Goal: Use online tool/utility: Utilize a website feature to perform a specific function

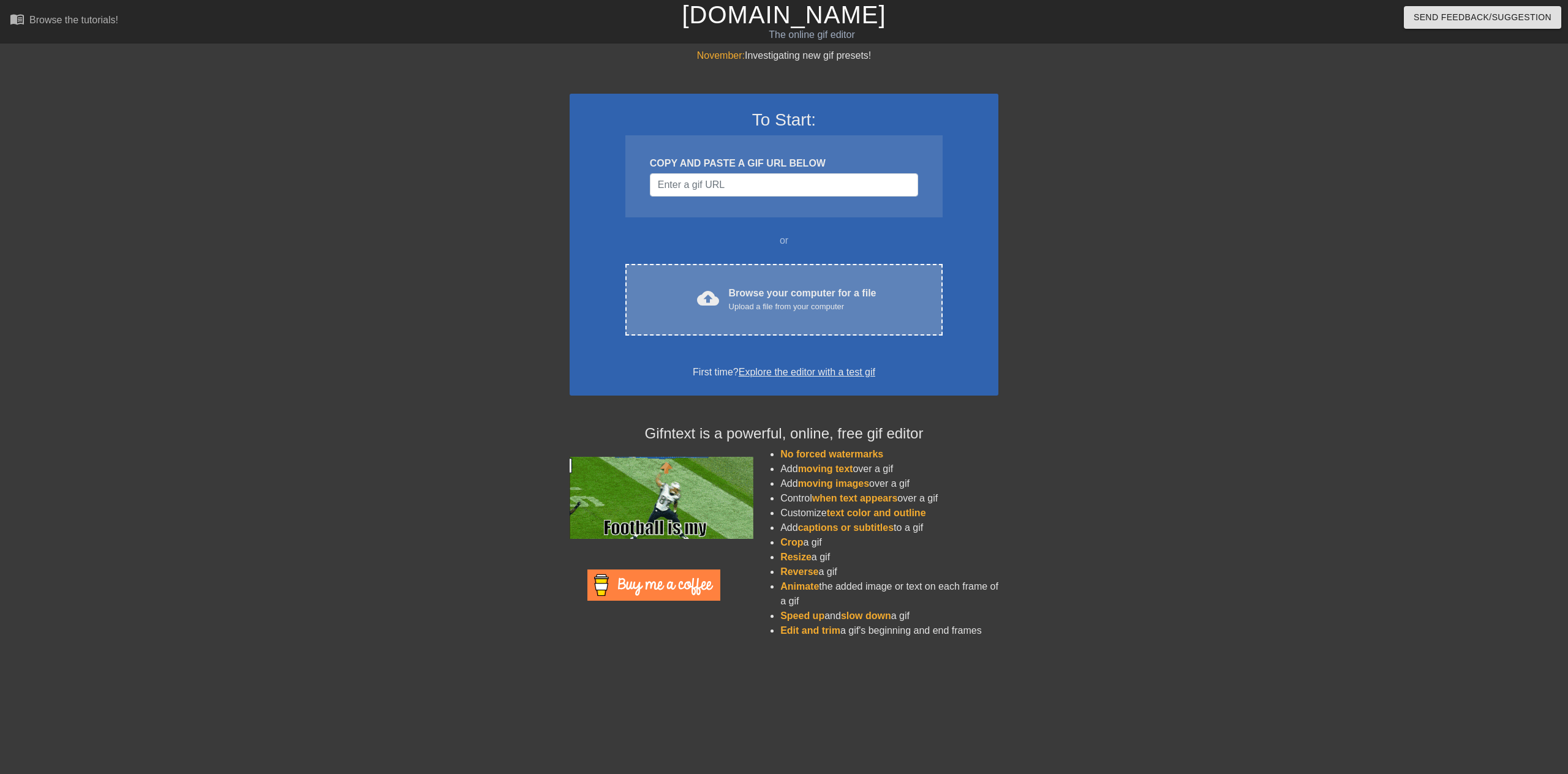
click at [765, 287] on div "Browse your computer for a file Upload a file from your computer" at bounding box center [803, 299] width 147 height 27
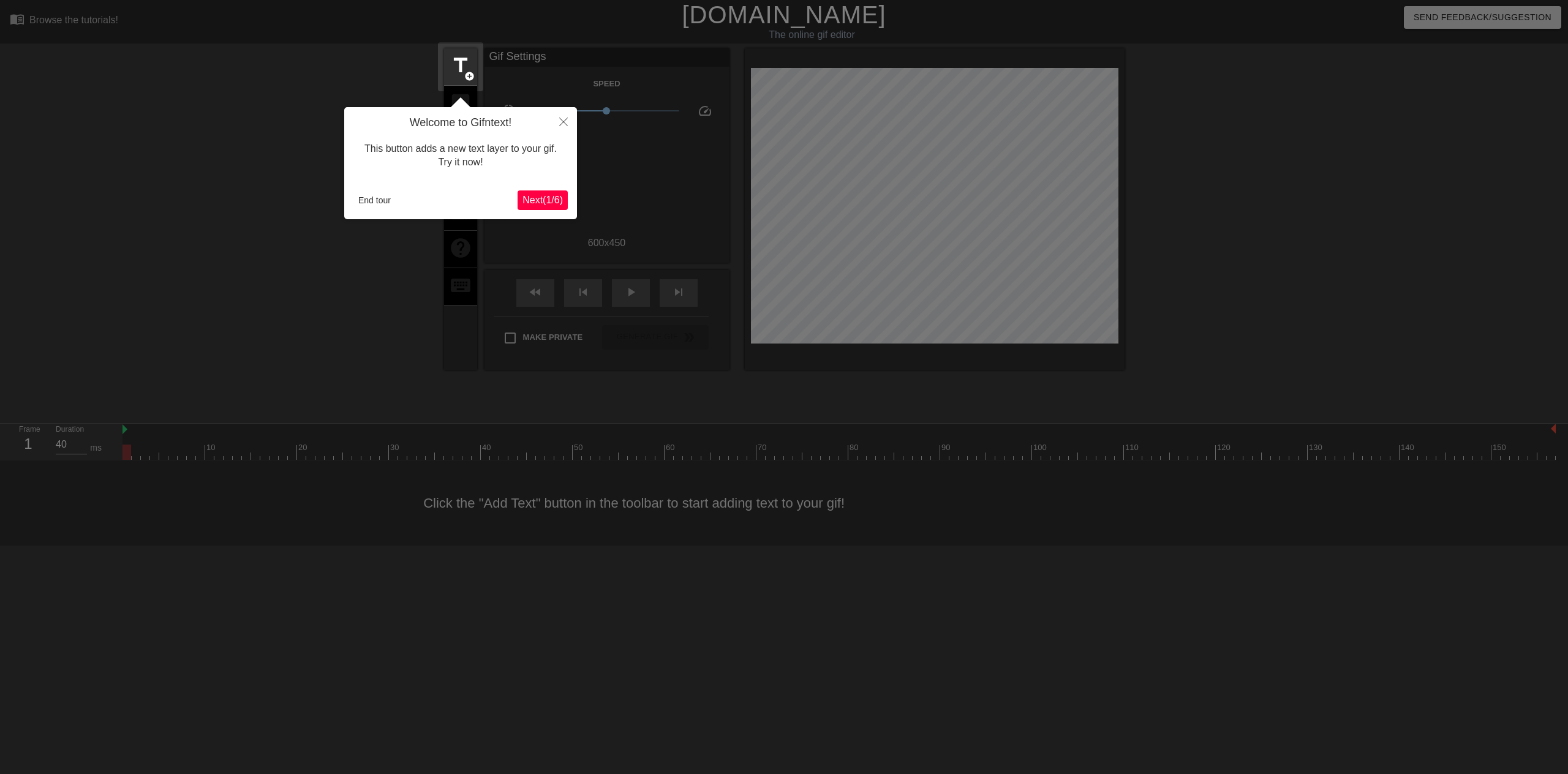
click at [538, 202] on span "Next ( 1 / 6 )" at bounding box center [542, 200] width 40 height 10
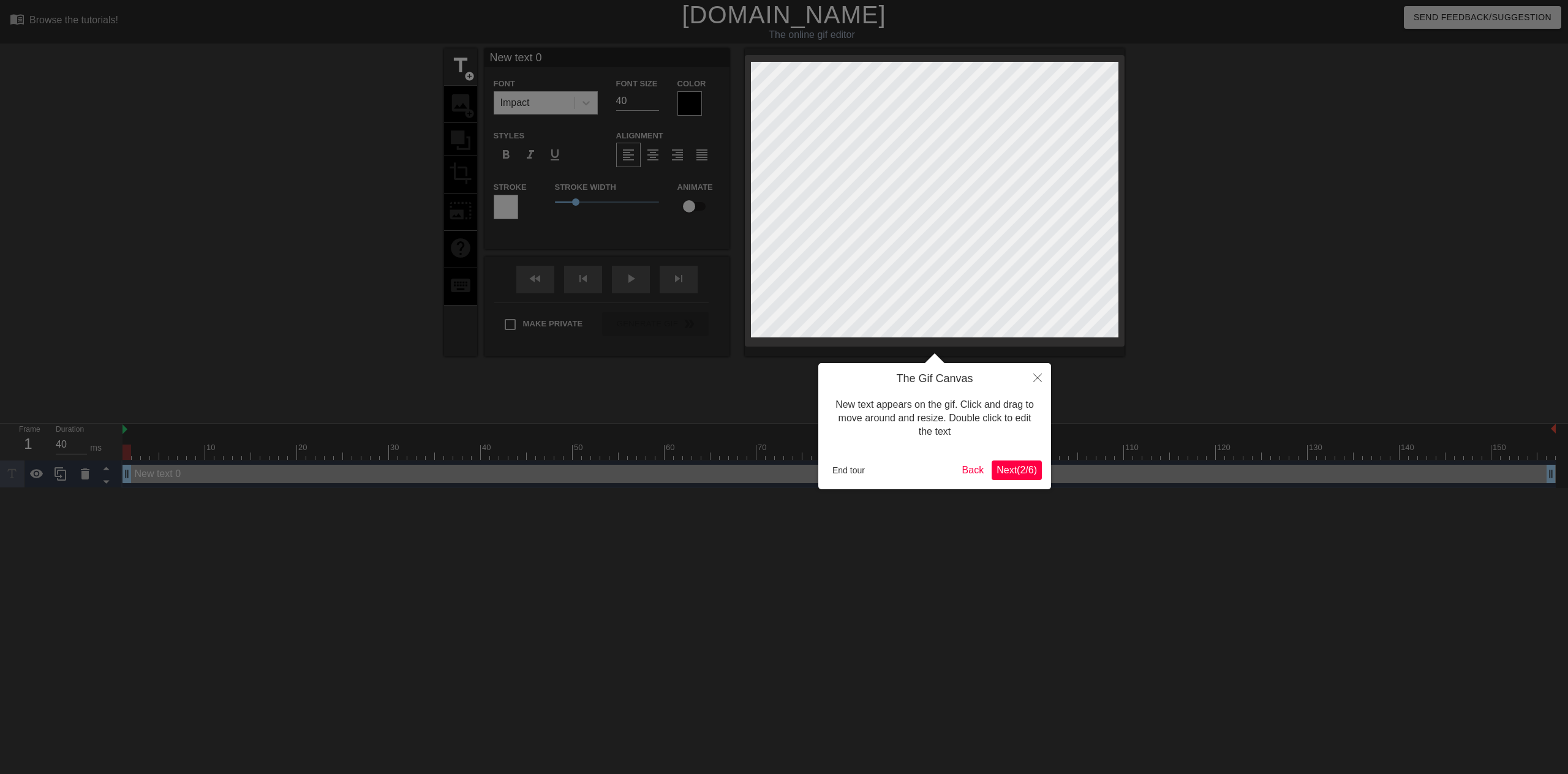
click at [1006, 475] on span "Next ( 2 / 6 )" at bounding box center [1016, 470] width 40 height 10
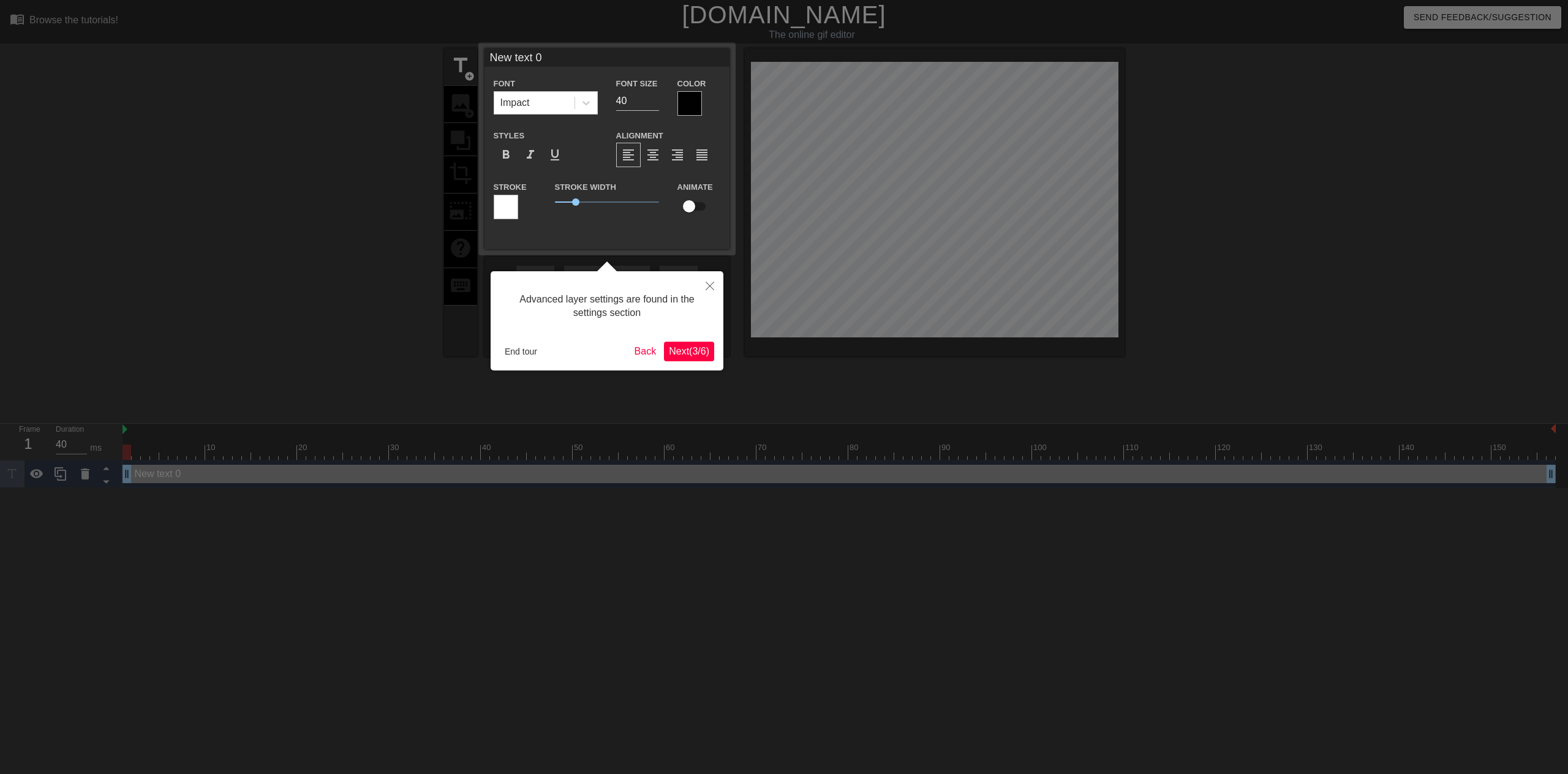
click at [686, 352] on span "Next ( 3 / 6 )" at bounding box center [688, 351] width 40 height 10
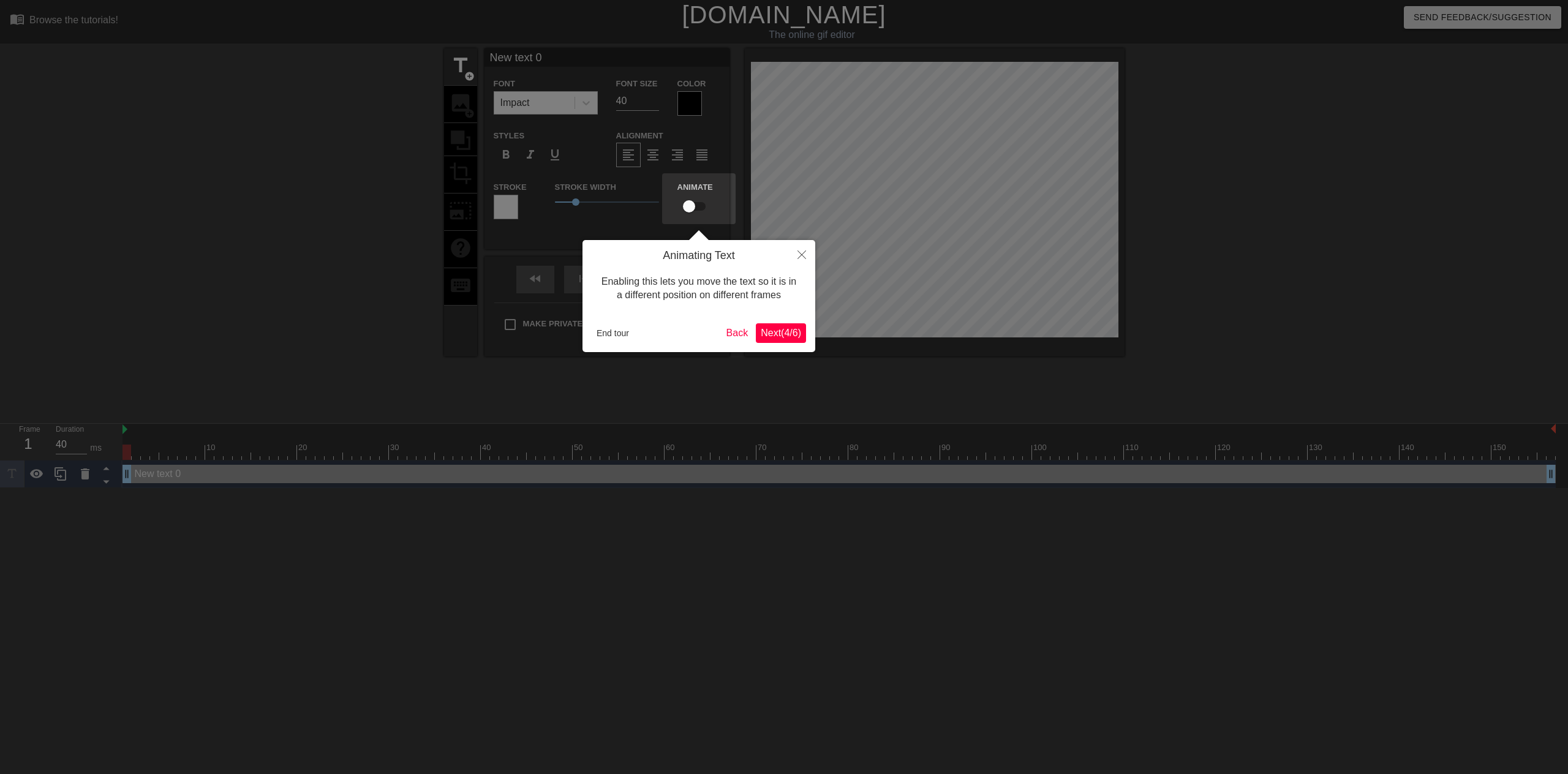
click at [761, 335] on span "Next ( 4 / 6 )" at bounding box center [780, 332] width 40 height 10
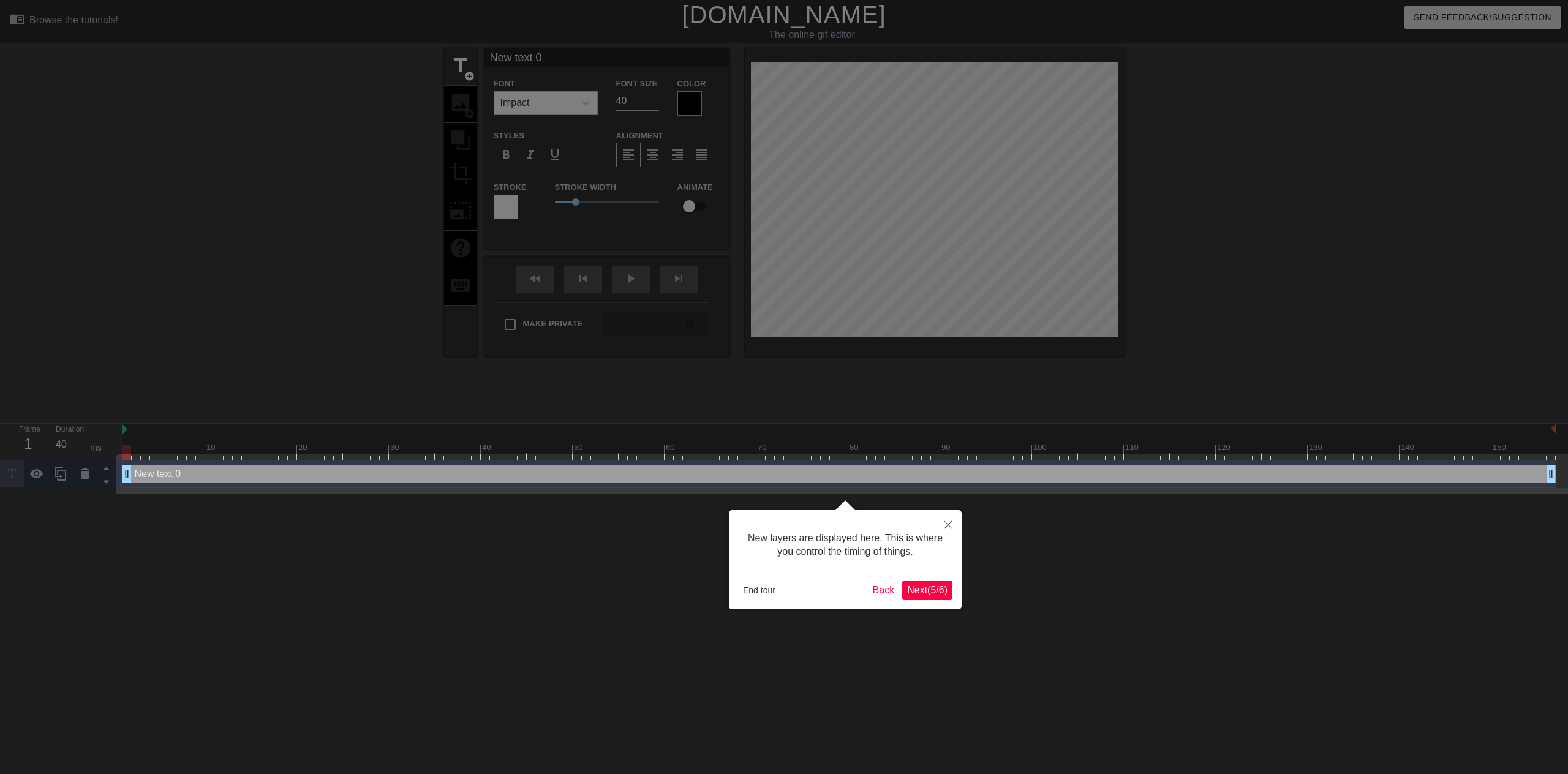
click at [928, 590] on span "Next ( 5 / 6 )" at bounding box center [927, 589] width 40 height 10
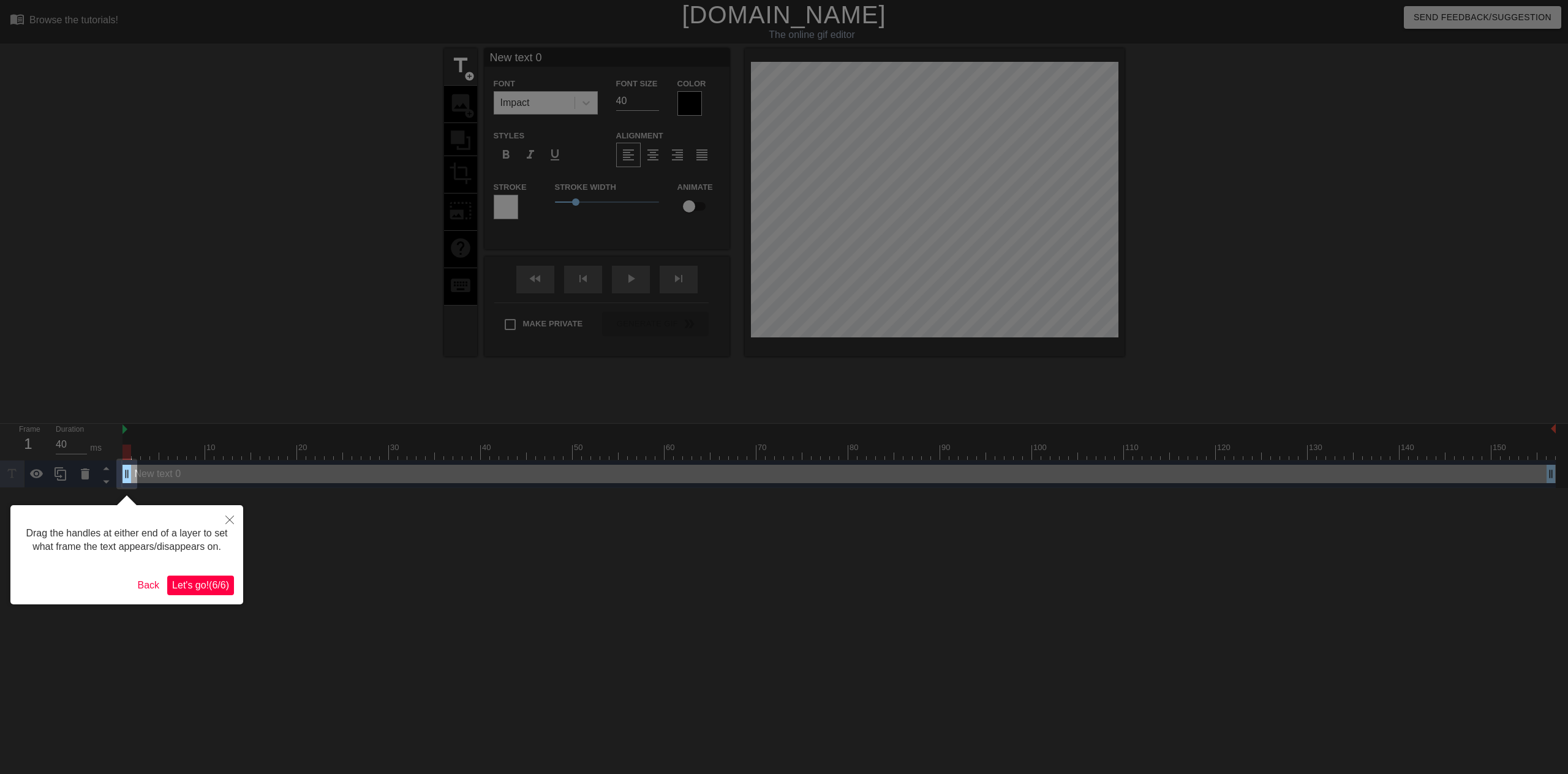
click at [194, 589] on span "Let's go! ( 6 / 6 )" at bounding box center [200, 585] width 57 height 10
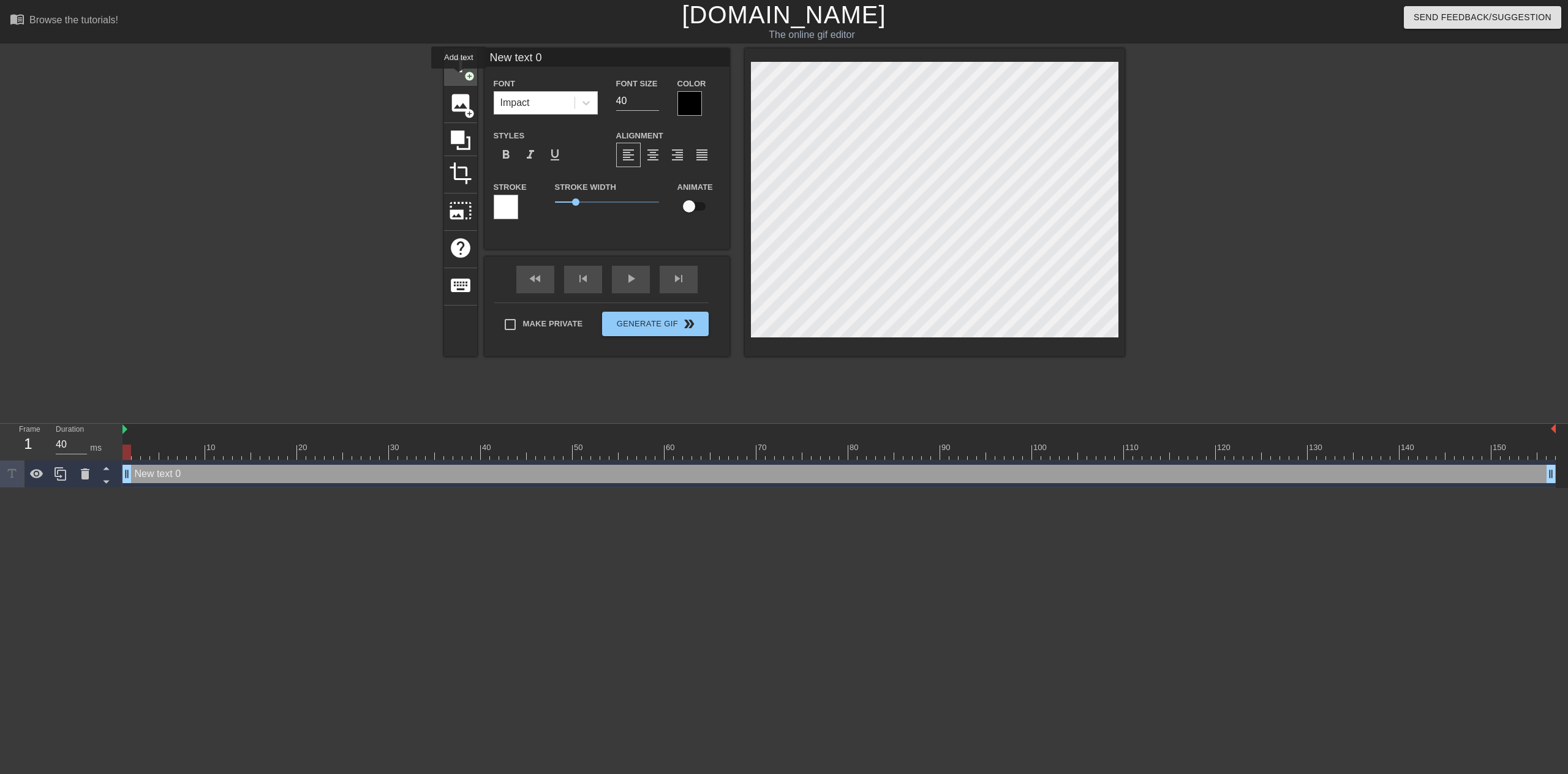
click at [459, 77] on div "title add_circle" at bounding box center [460, 67] width 33 height 37
type input "New text 1"
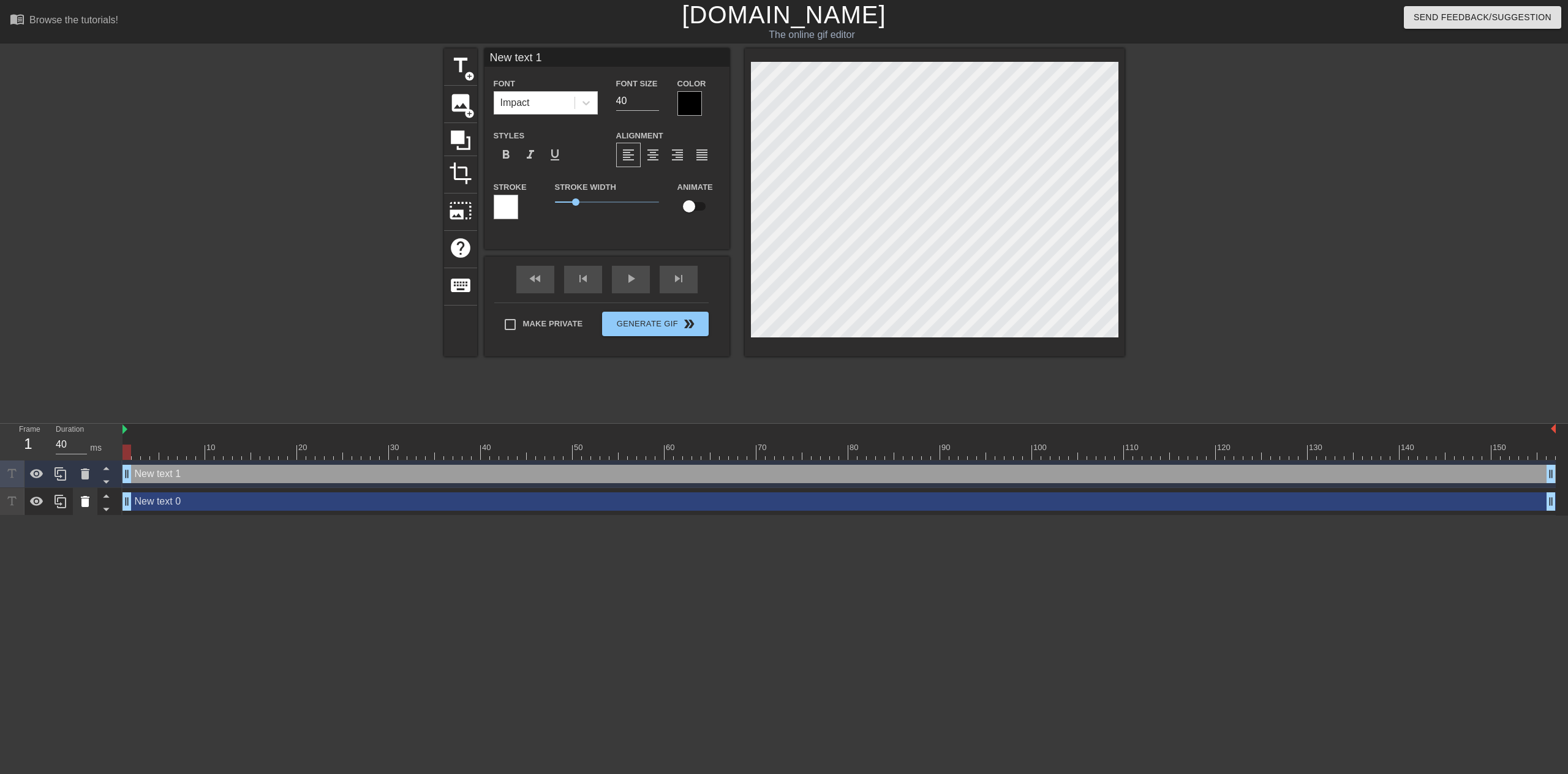
click at [81, 502] on icon at bounding box center [85, 502] width 8 height 11
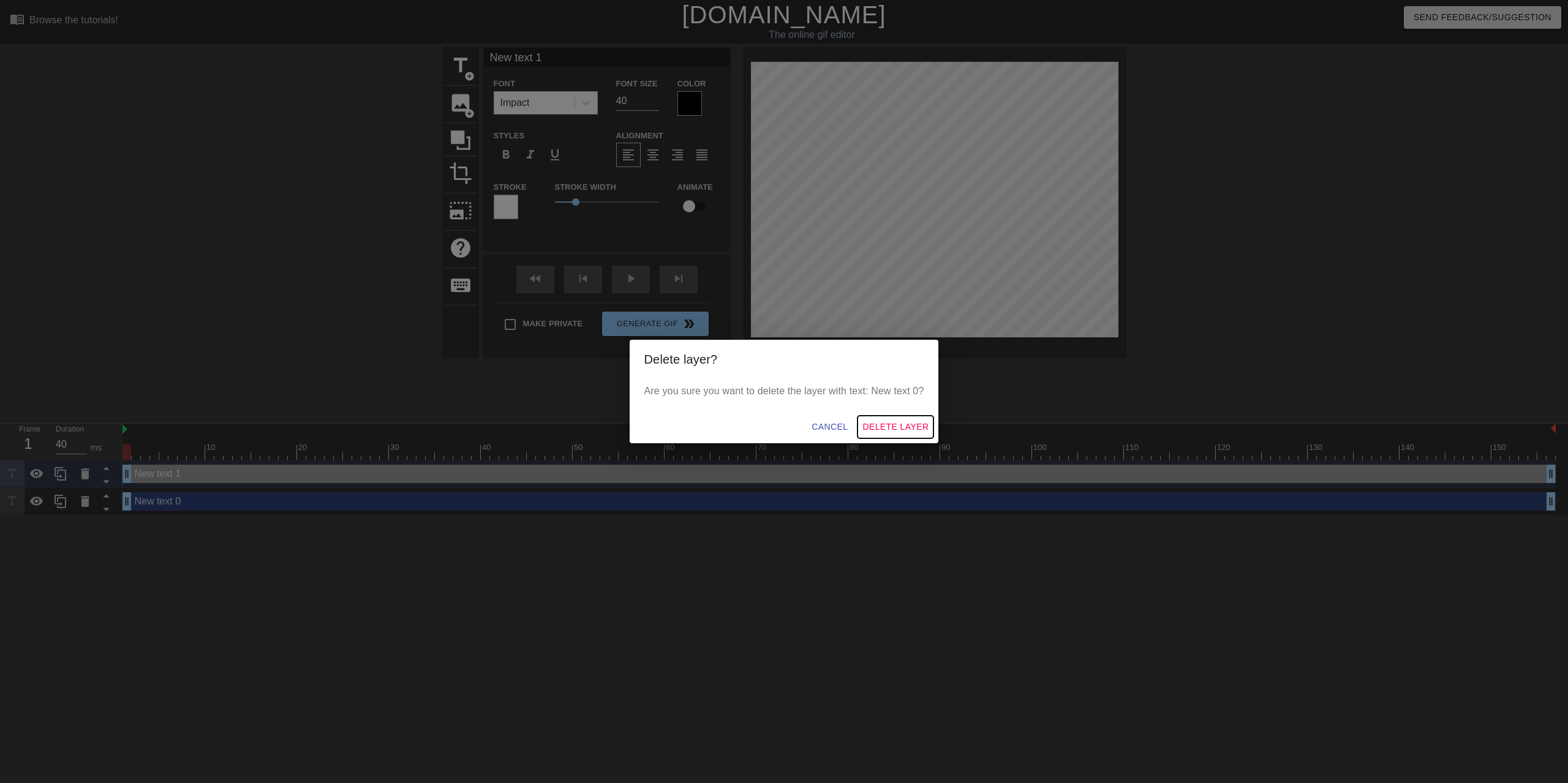
click at [892, 419] on button "Delete Layer" at bounding box center [895, 427] width 76 height 22
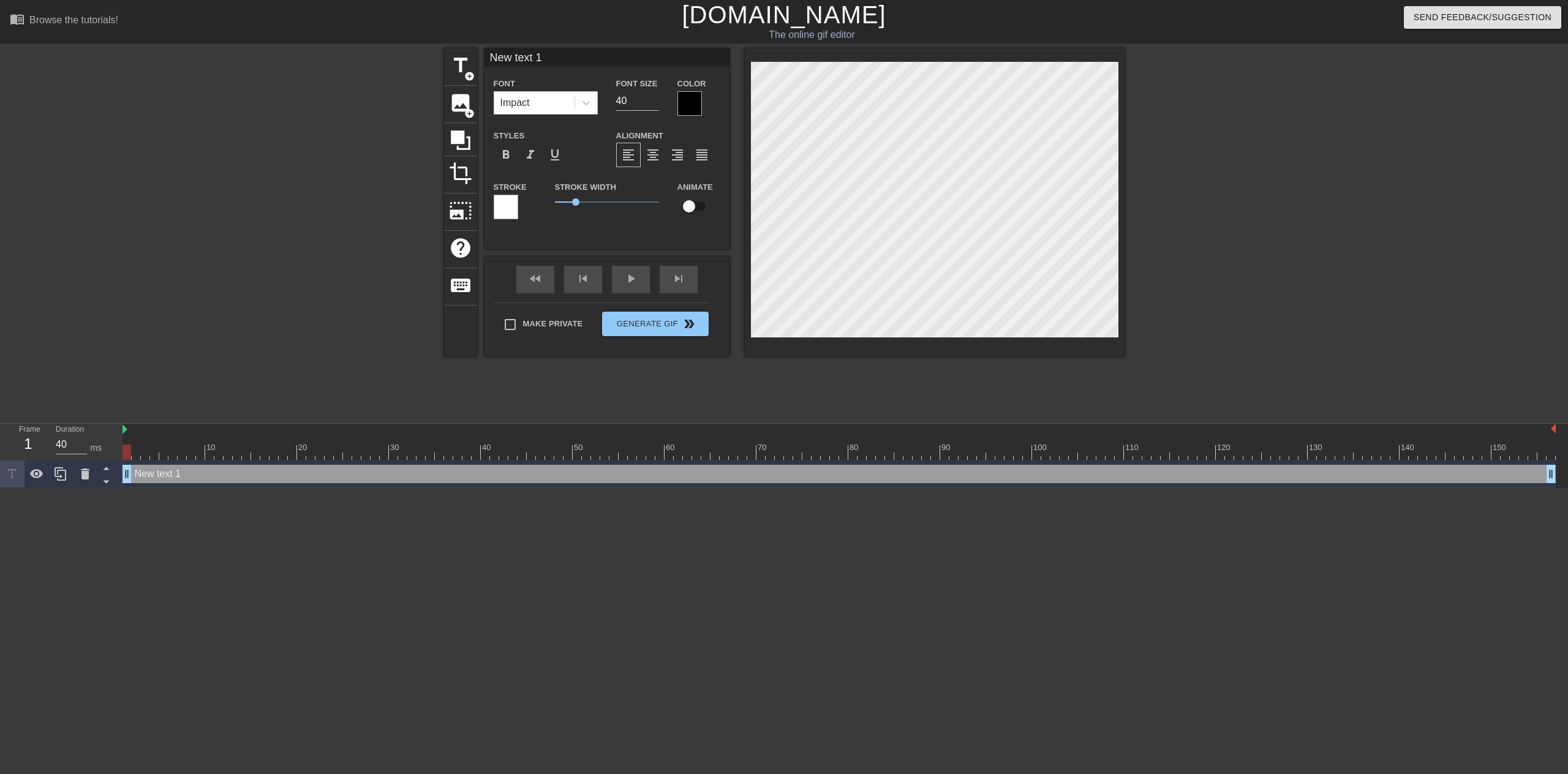
scroll to position [2, 4]
type input "New text"
type textarea "New text"
type input "New text"
type textarea "New text"
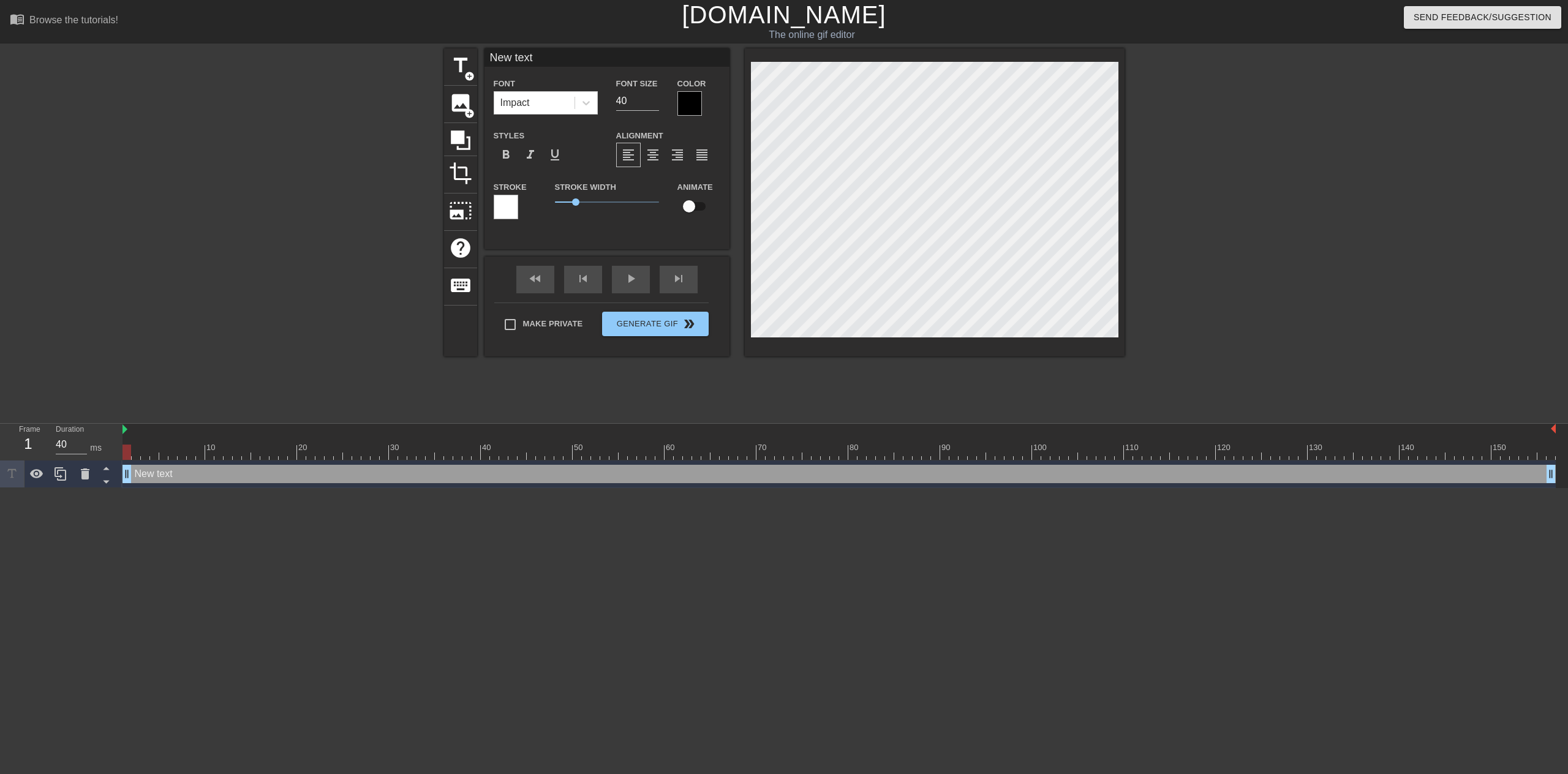
type input "New tex"
type textarea "New tex"
type input "New te"
type textarea "New te"
type input "New t"
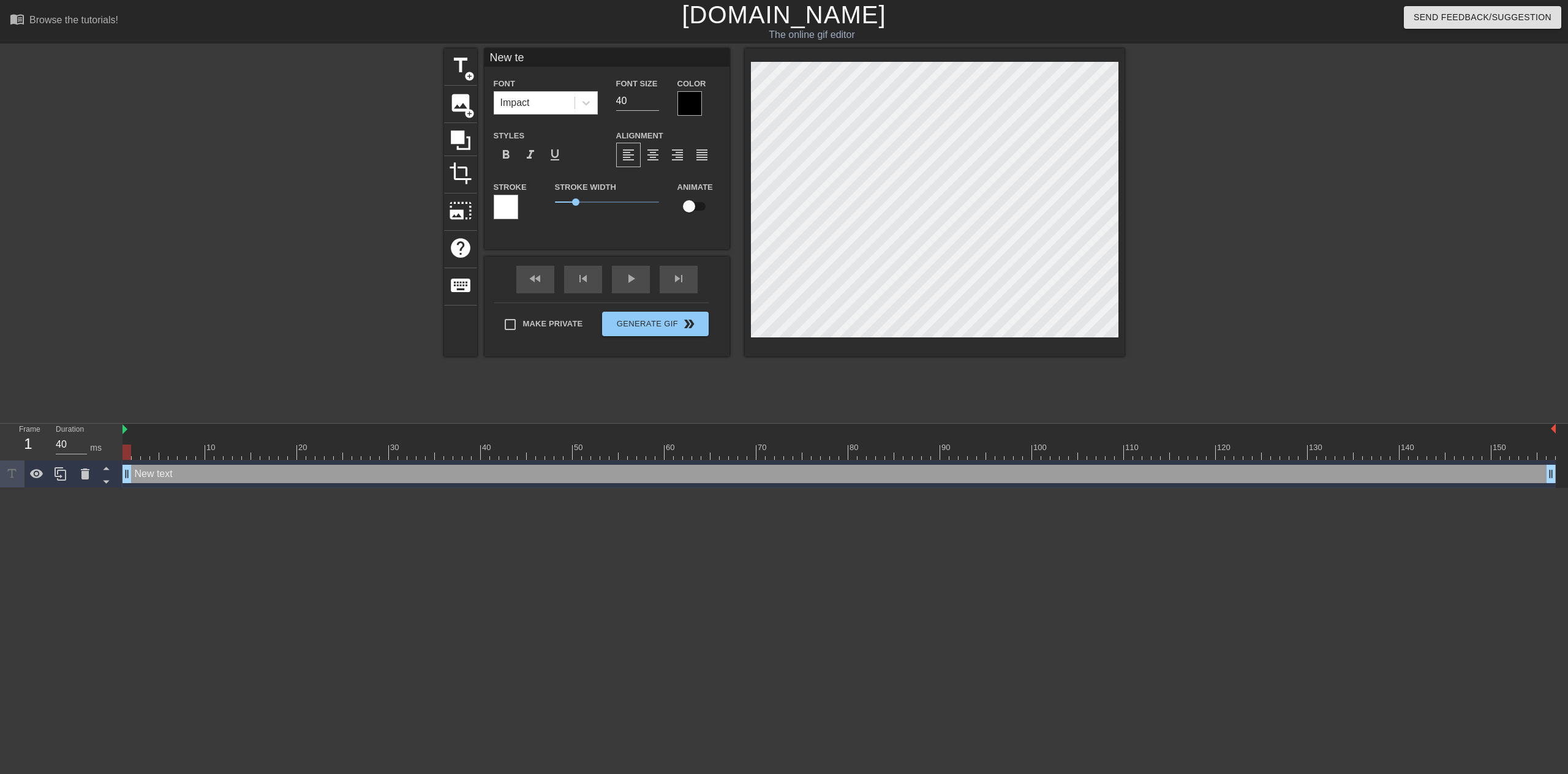
type textarea "New t"
type input "New"
type textarea "New"
type input "New"
type textarea "New"
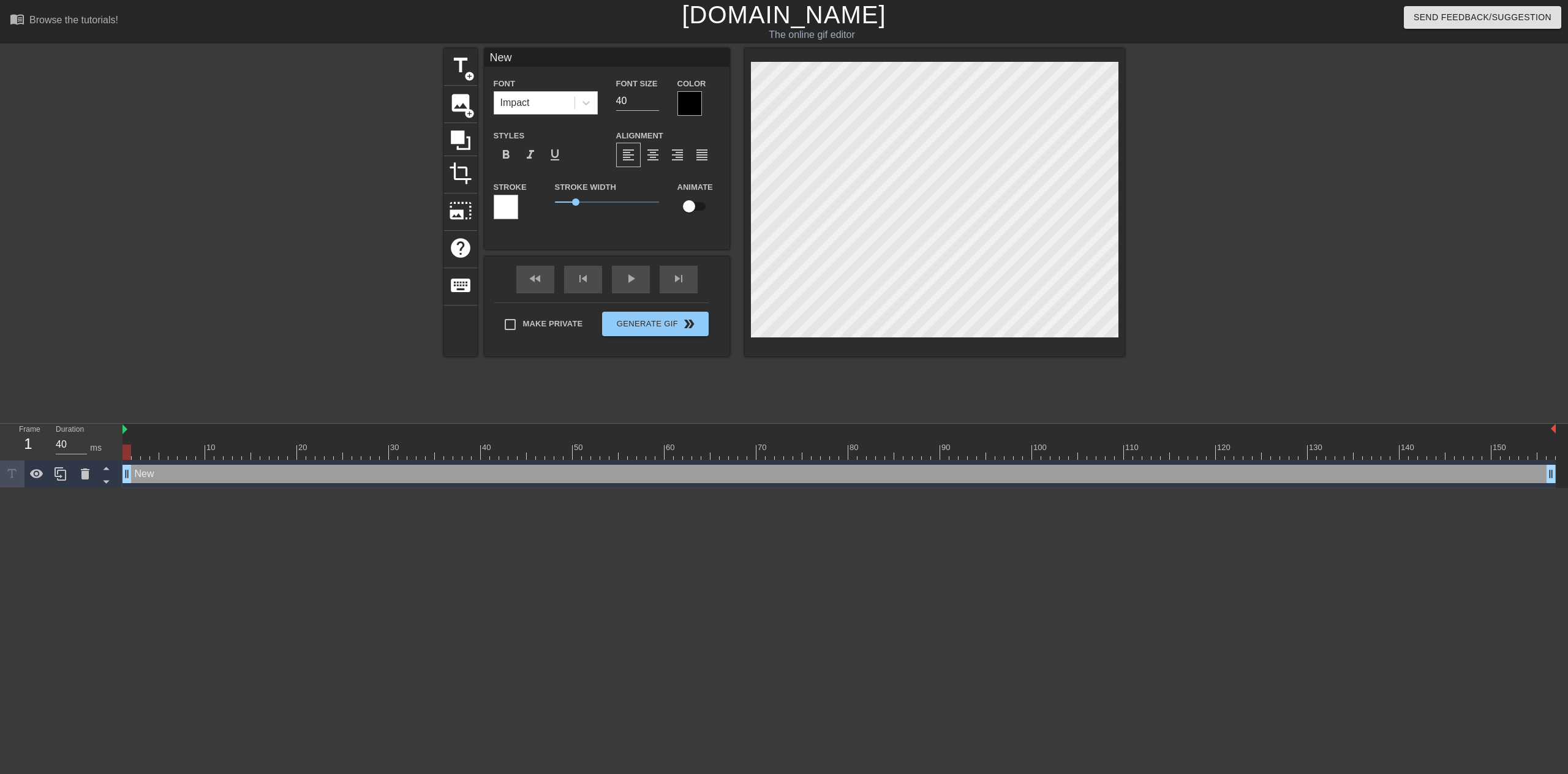
type input "Ne"
type textarea "Ne"
type input "N"
type textarea "N"
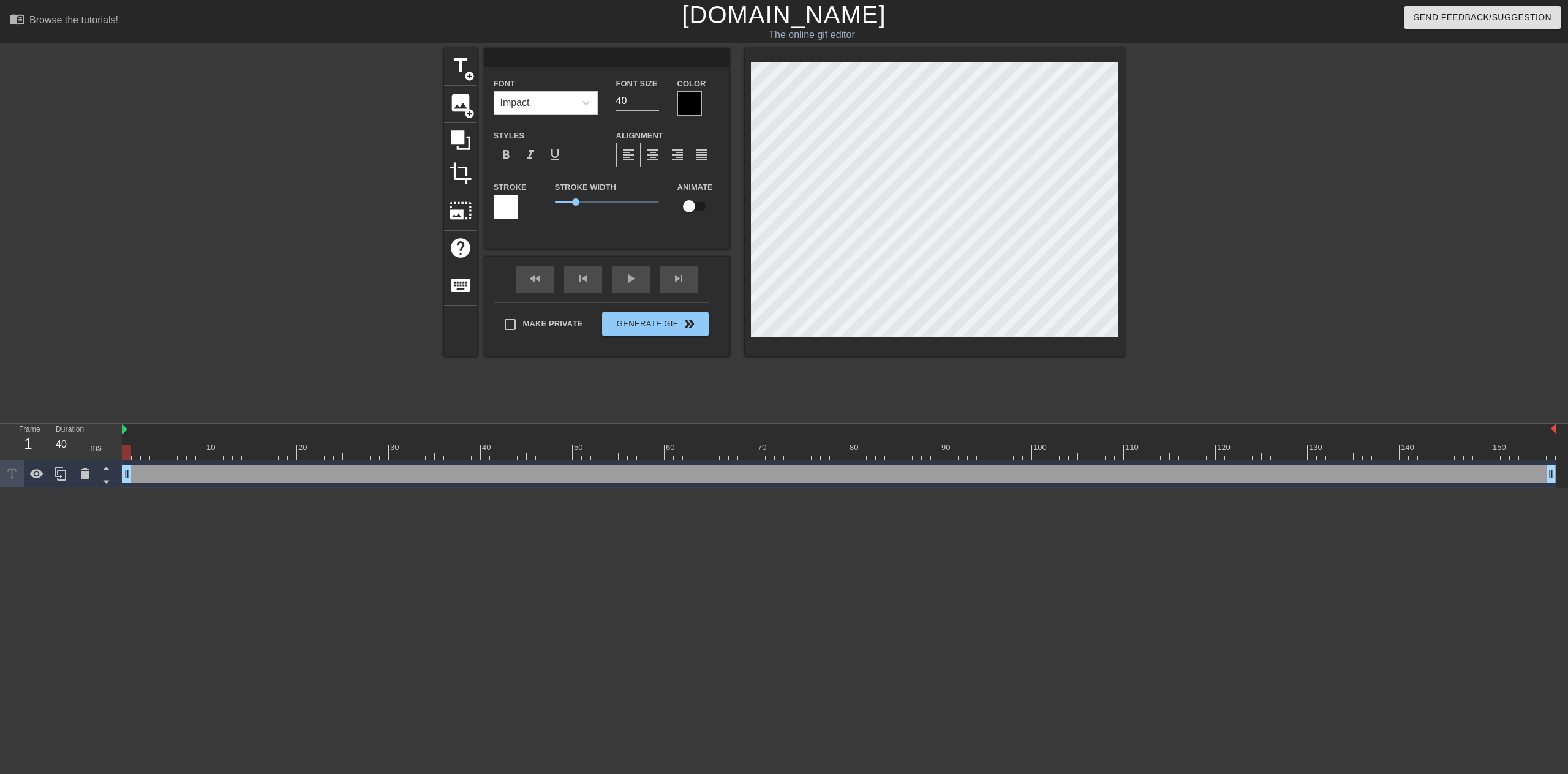
type input "W"
type textarea "W"
type input "Wh"
type textarea "Wh"
type input "Who"
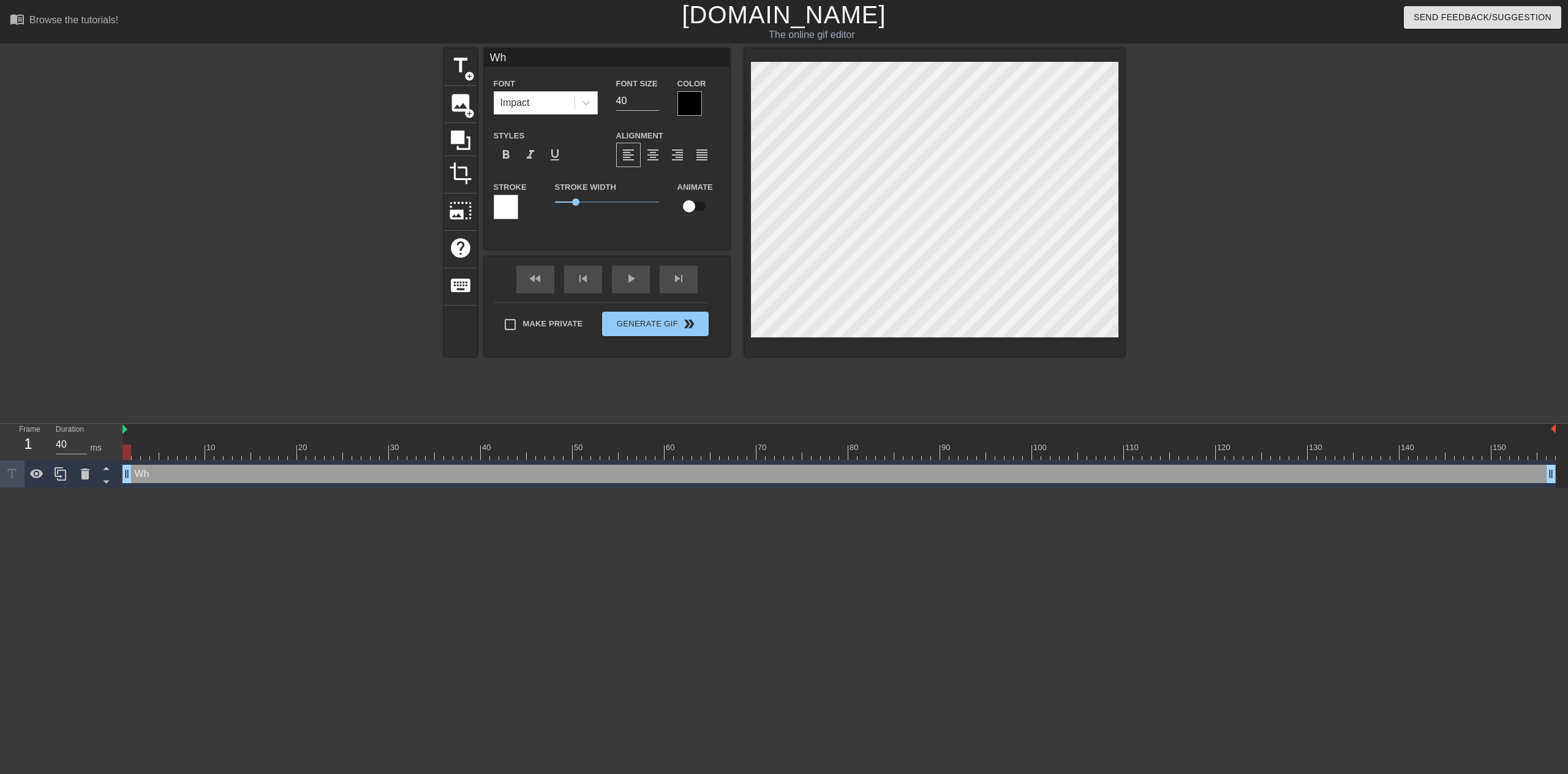
type textarea "Who"
type input "Who"
type textarea "Who"
type input "Who H"
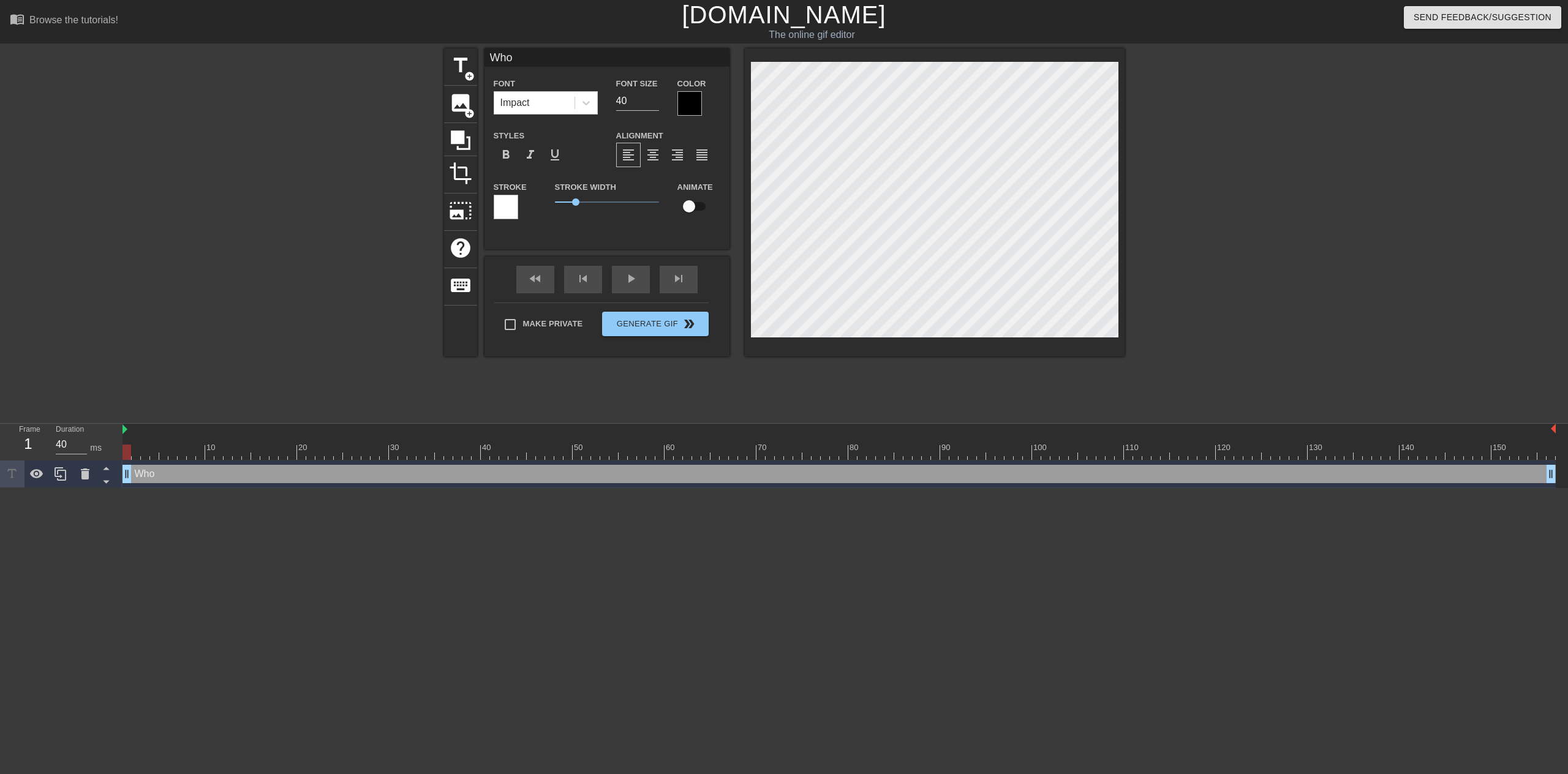
type textarea "Who H"
type input "Who He"
type textarea "Who He"
type input "Who Hel"
type textarea "Who Hel"
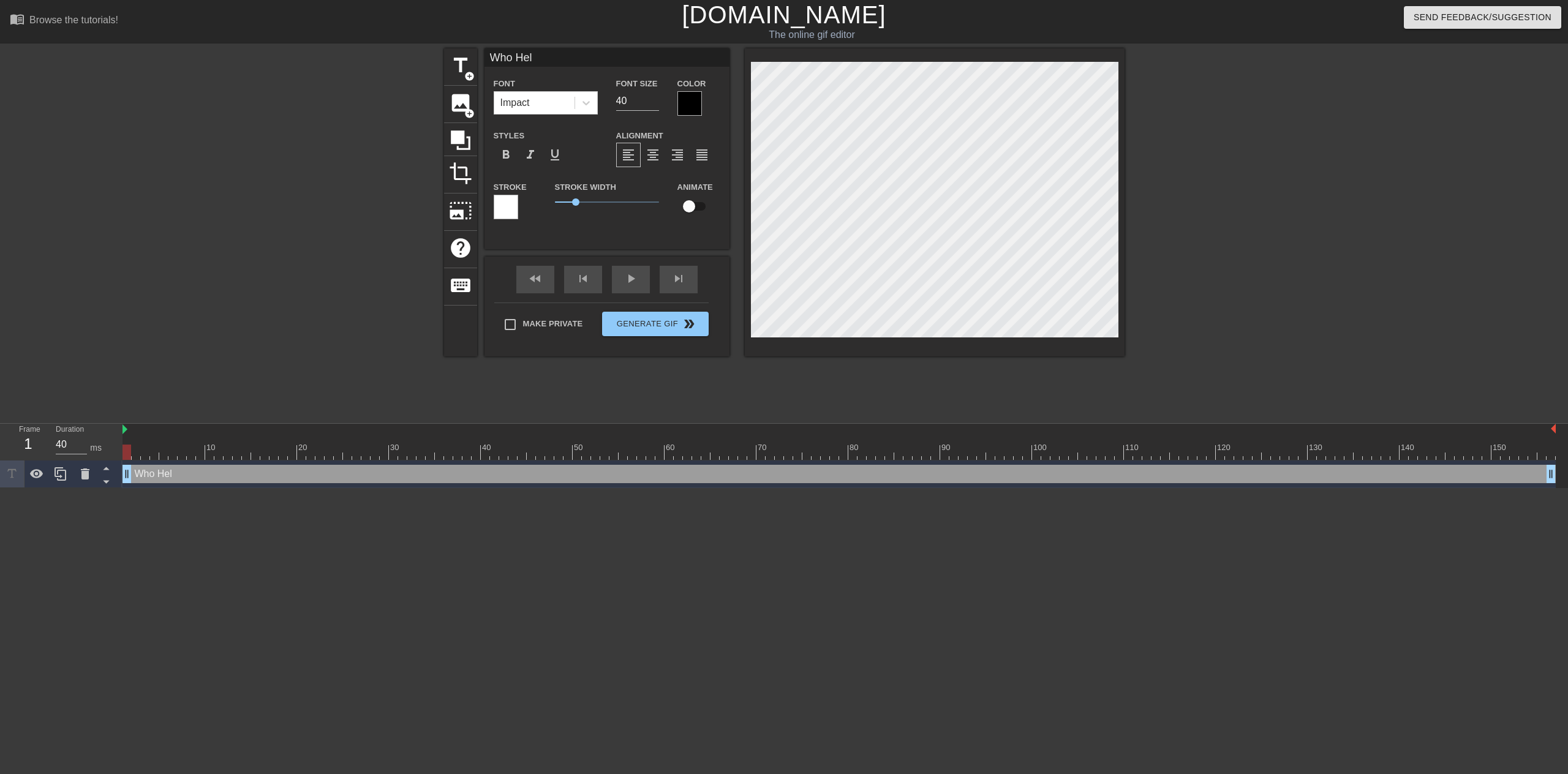
type input "Who Help"
type textarea "Who Help"
type input "Who Helps"
type textarea "Who Helps"
type input "Who Helps"
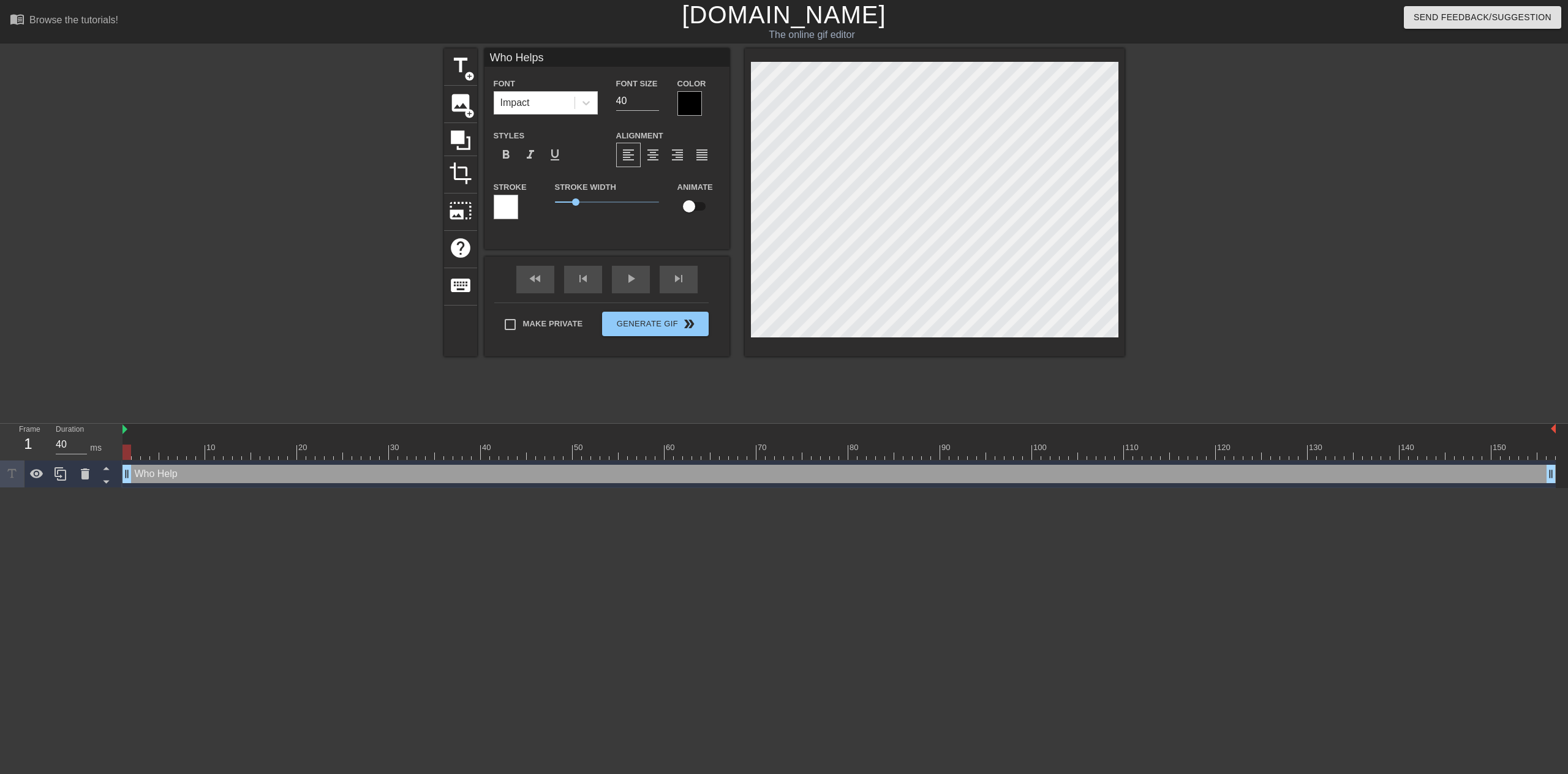
type textarea "Who Helps"
type input "Who Helps i"
type textarea "Who Helps i"
type input "Who Helps in"
type textarea "Who Helps in"
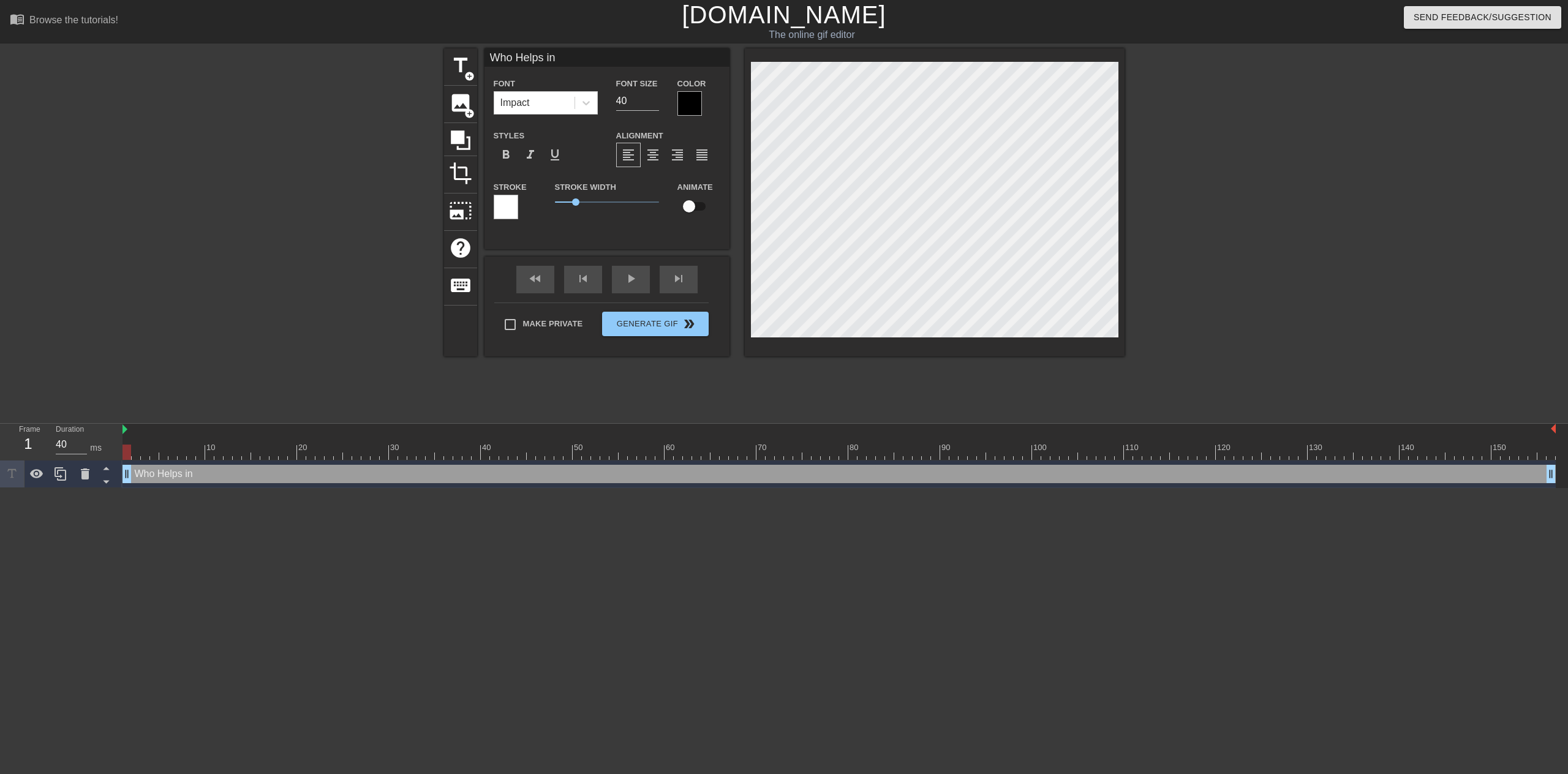
type input "Who Helps in"
type textarea "Who Helps in"
type input "Who Helps in"
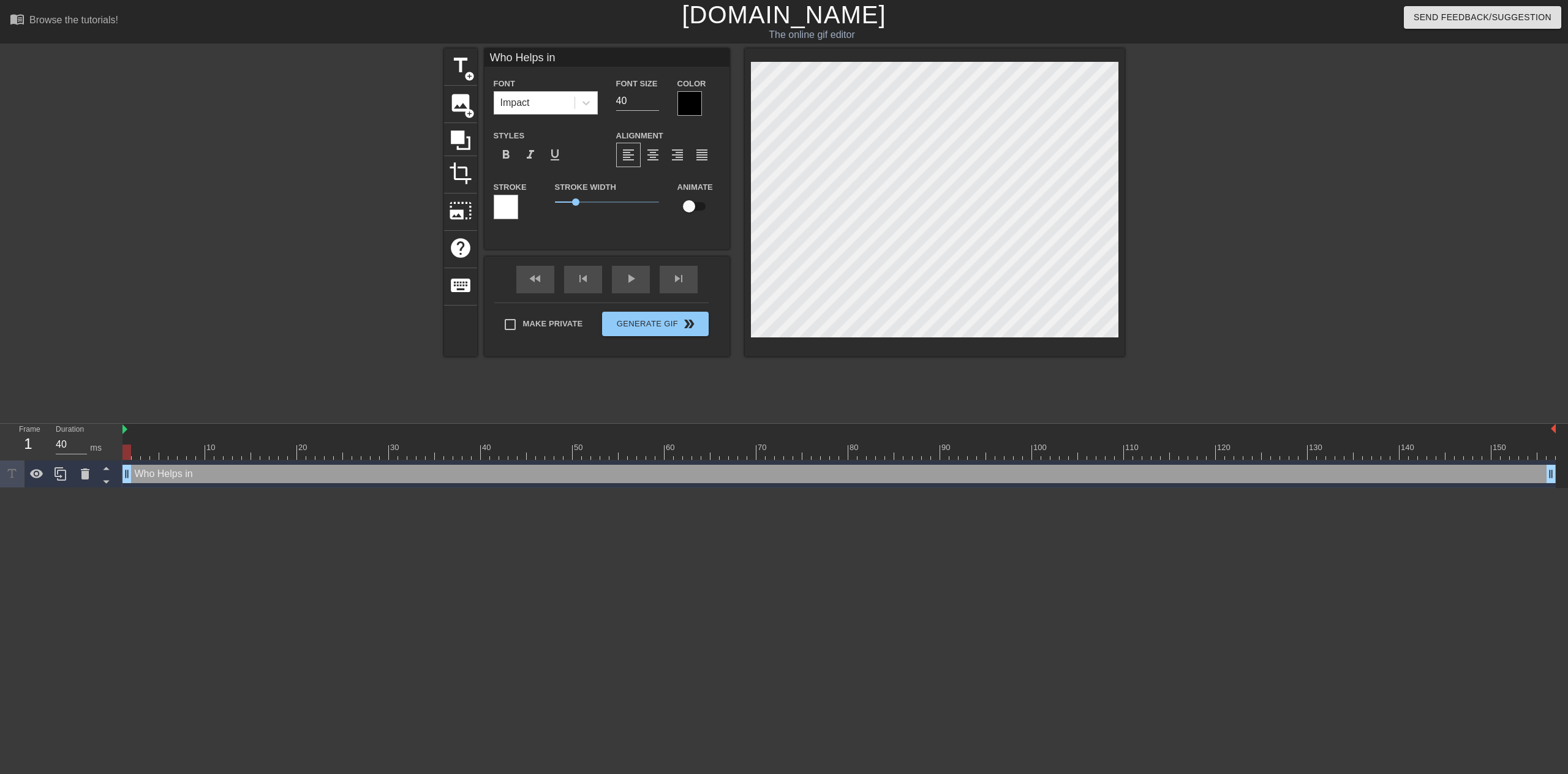
type textarea "Who Helps in"
type input "Who Helps in T"
type textarea "Who Helps in T"
type input "Who Helps in Tr"
type textarea "Who Helps in Tr"
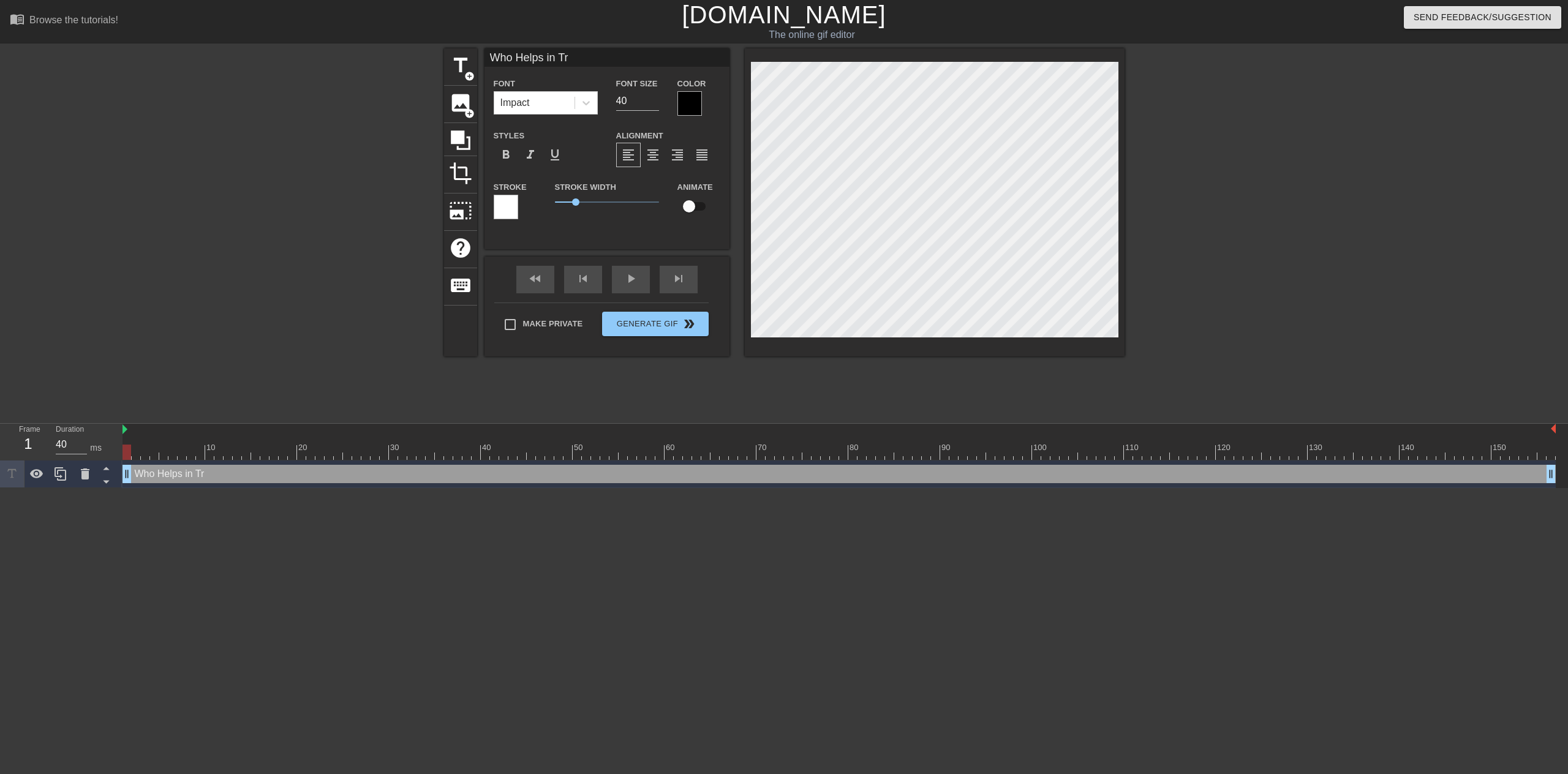
type input "Who Helps in Tri"
type textarea "Who Helps in Tri"
type input "Who Helps in Trib"
type textarea "Who Helps in Trib"
type input "Who Helps in Tribu"
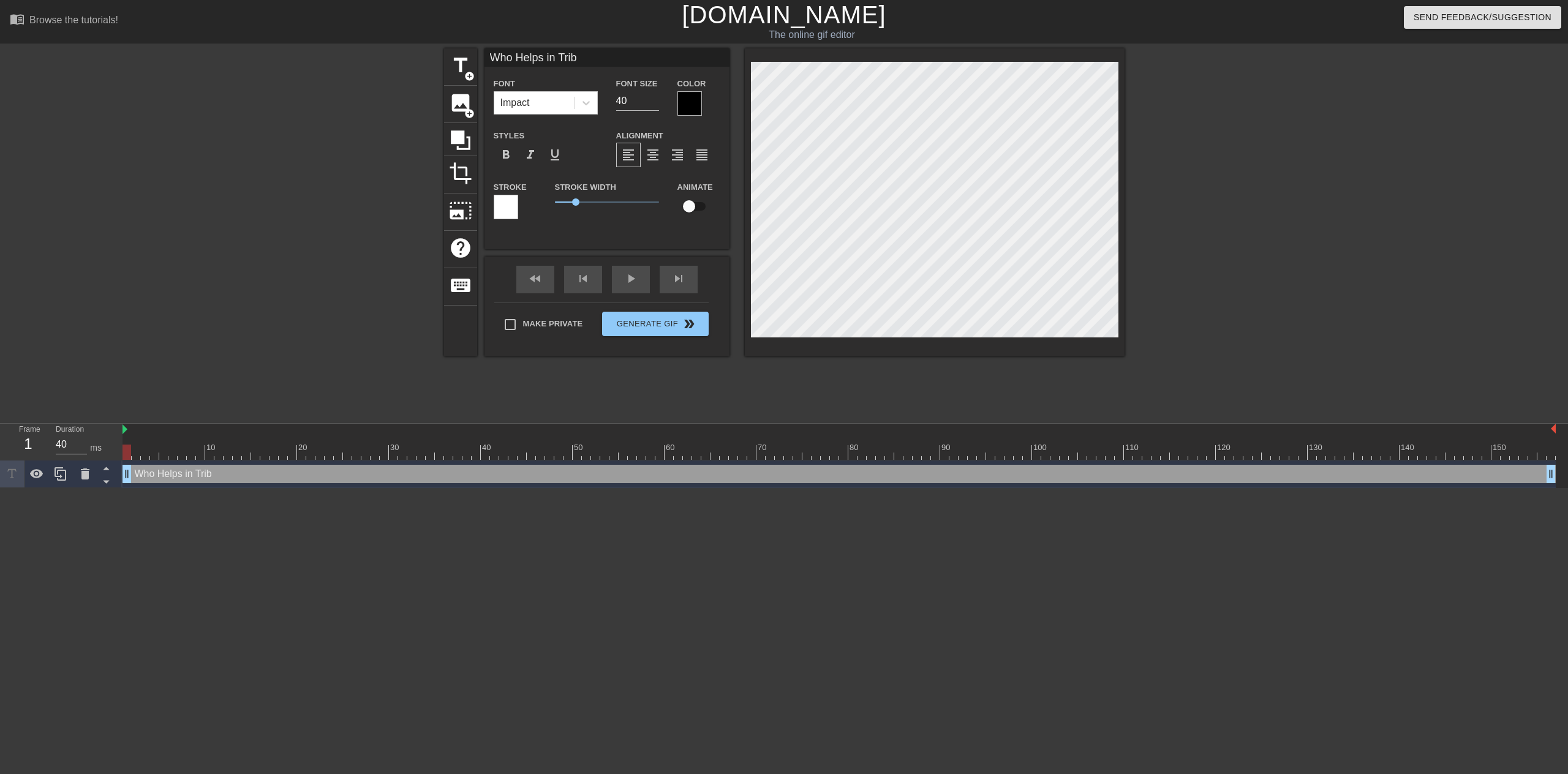
type textarea "Who Helps in Tribu"
type input "Who Helps in Tribut"
type textarea "Who Helps in Tribut"
type input "Who Helps in Tribute"
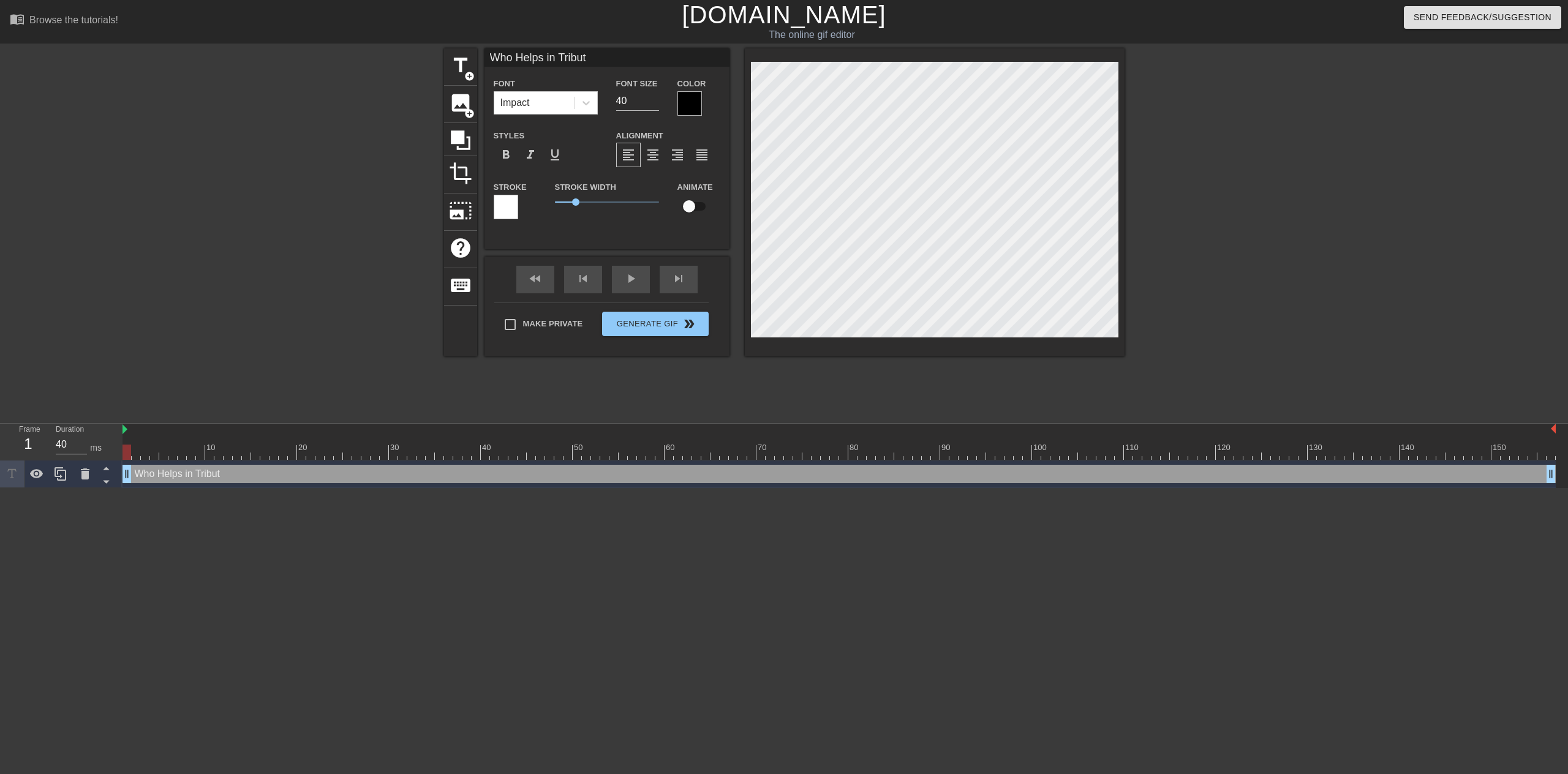
type textarea "Who Helps in Tribute"
type input "Who Helps in Tribute"
type textarea "Who Helps in Tribute"
type input "Who Helps in Tribute"
type textarea "Who Helps in Tribute"
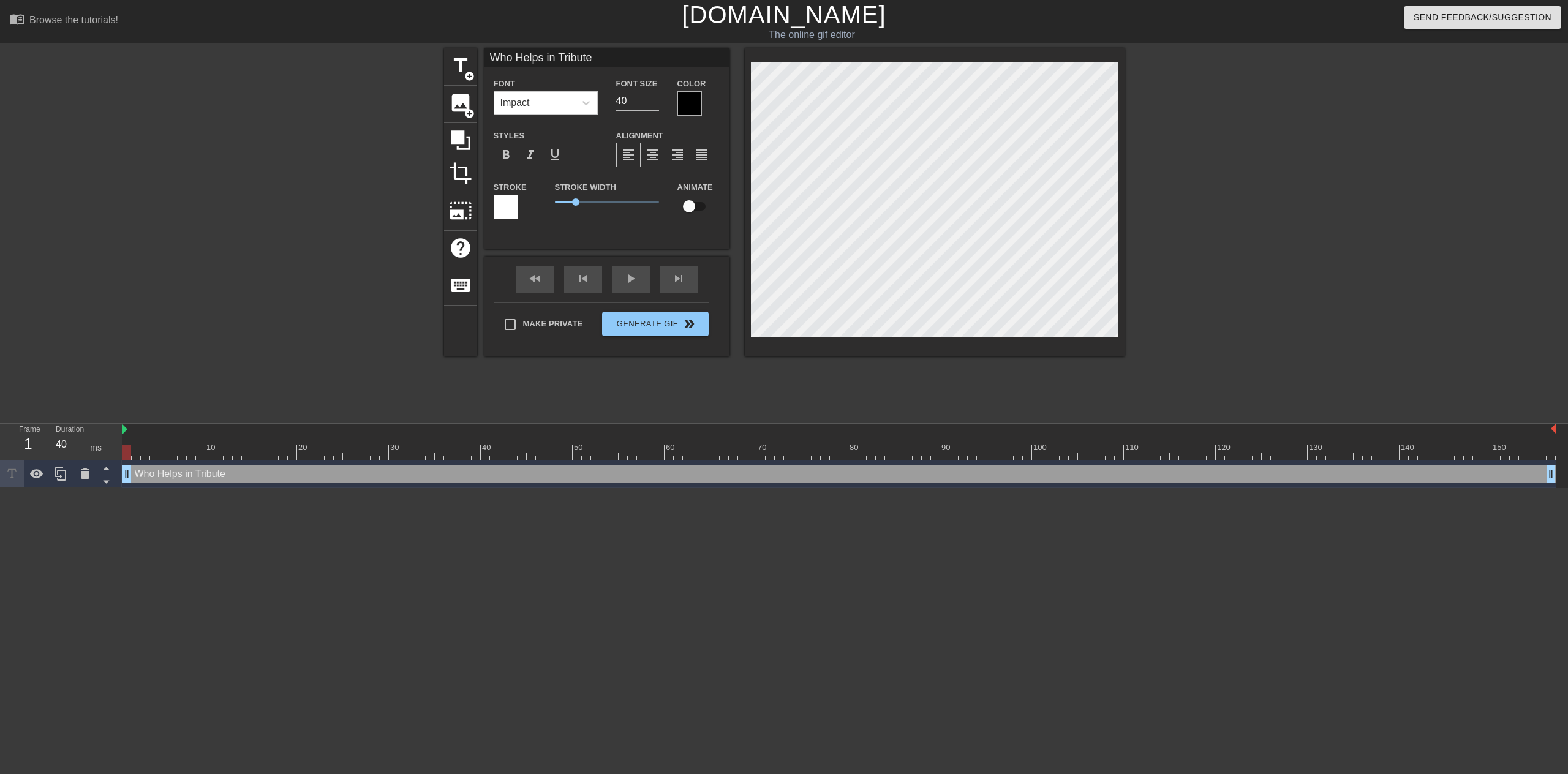
scroll to position [2, 7]
type input "Who Helps in Tribute"
type textarea "Who Helps in Tribute"
type input "Who Helps in Tribut"
type textarea "Who Helps in Tribut"
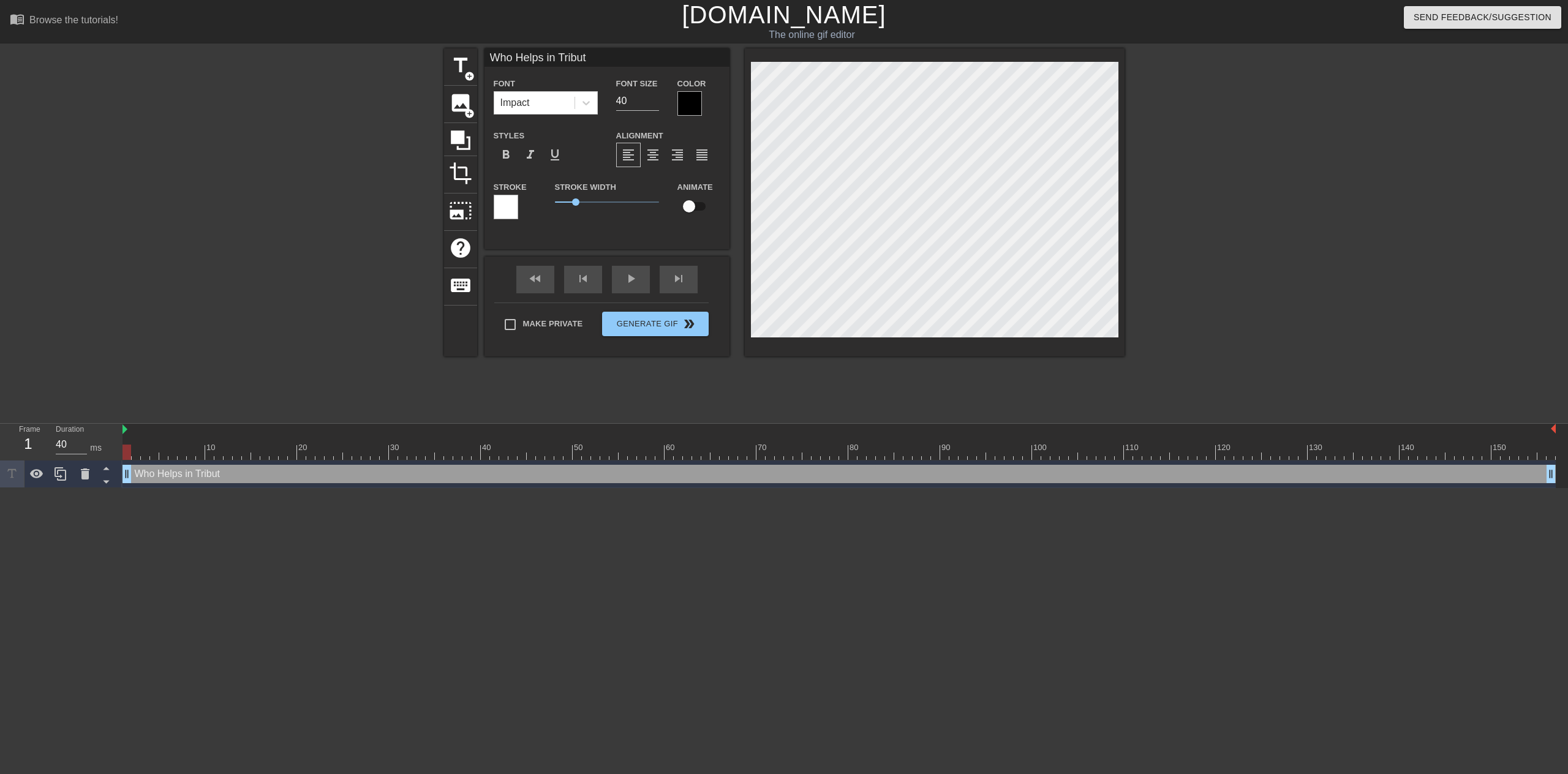
type input "Who Helps in Tribu"
type textarea "Who Helps in Tribu"
type input "Who Helps in Trib"
type textarea "Who Helps in Trib"
type input "Who Helps in Tri"
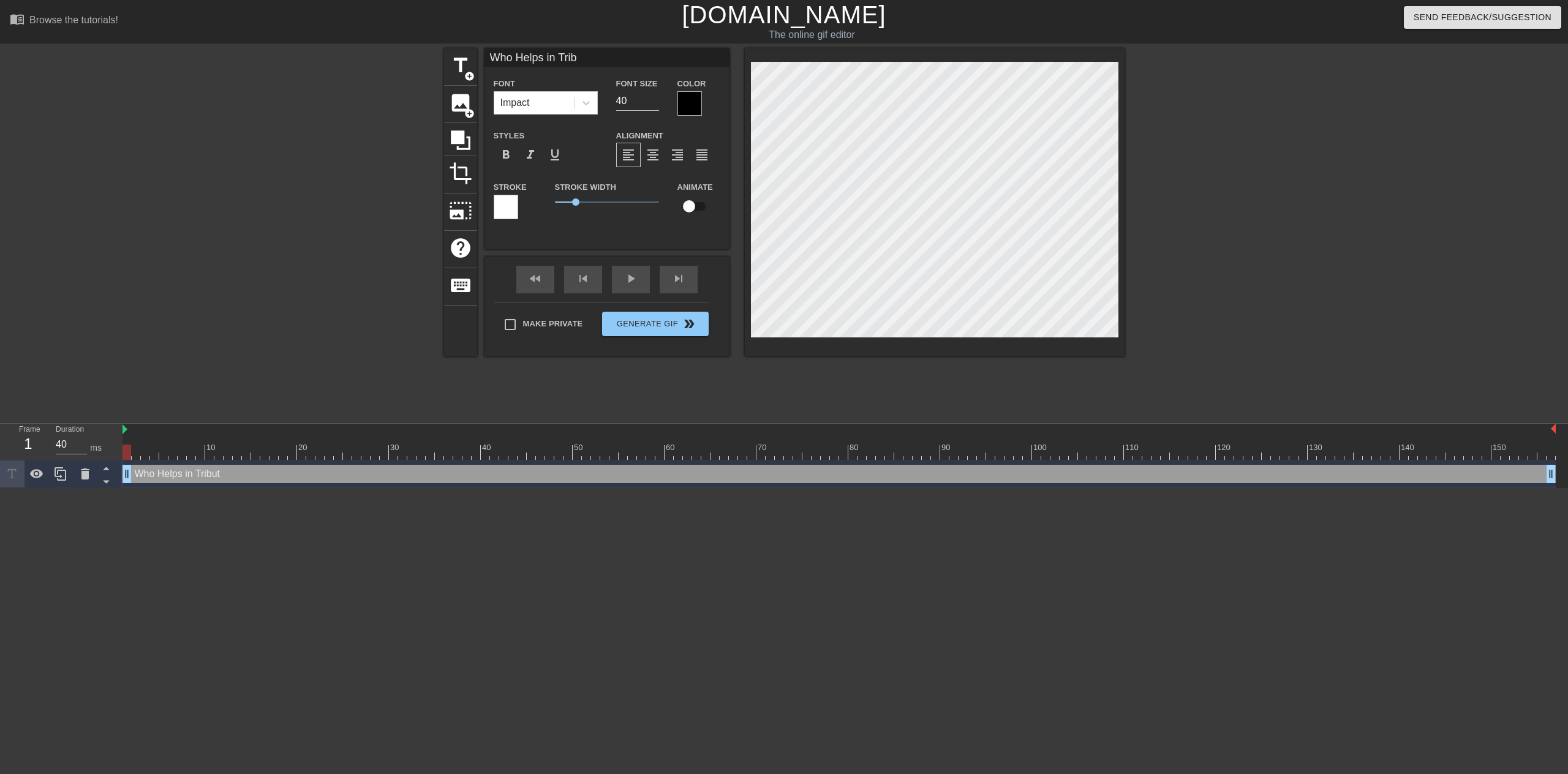
type textarea "Who Helps in Tri"
type input "Who Helps in Tr"
type textarea "Who Helps in Tr"
type input "Who Helps in T"
type textarea "Who Helps in T"
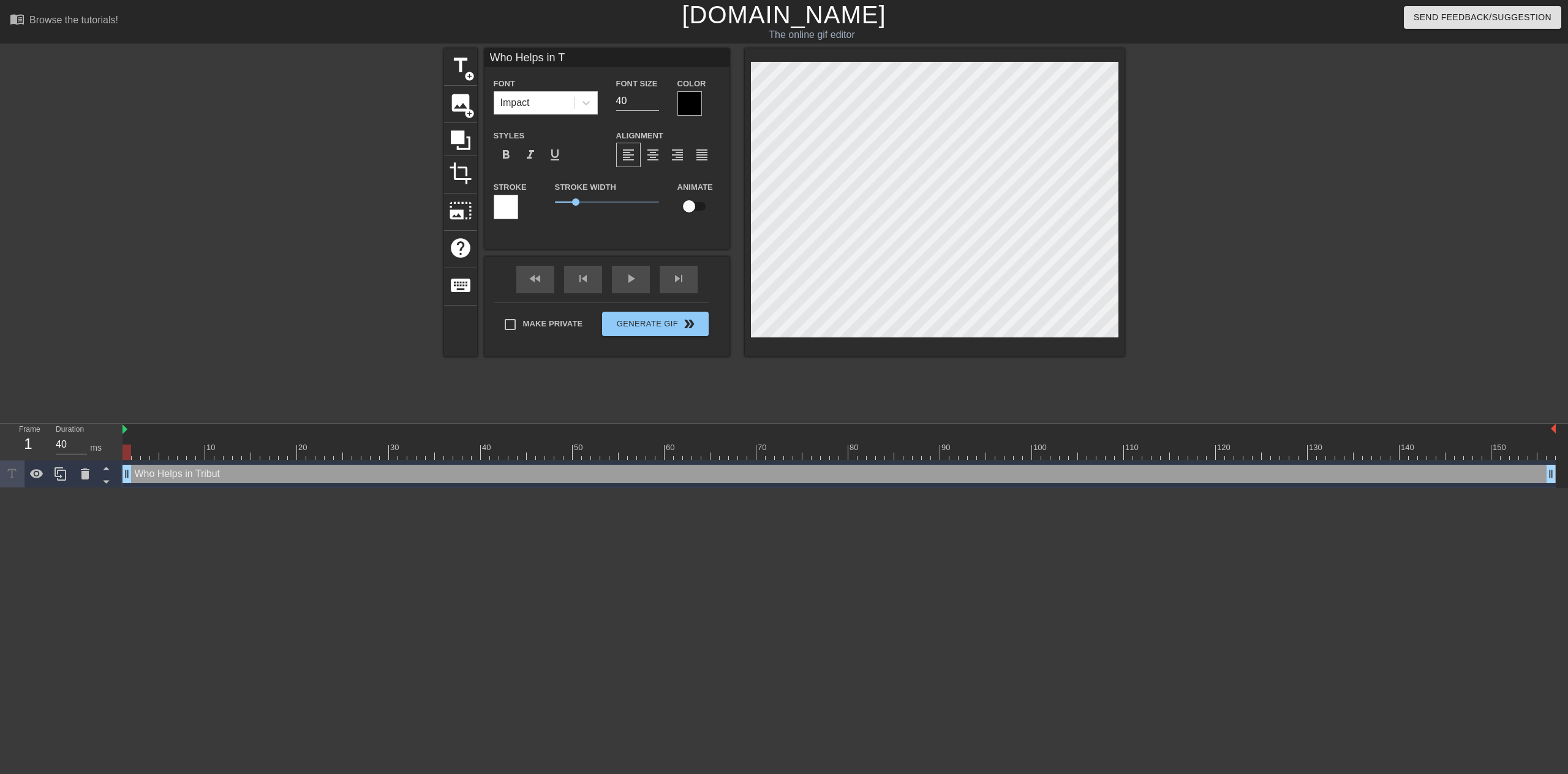
type input "Who Helps in"
type textarea "Who Helps in"
type input "Who Helps in"
type textarea "Who Helps in"
type input "Who Helps i"
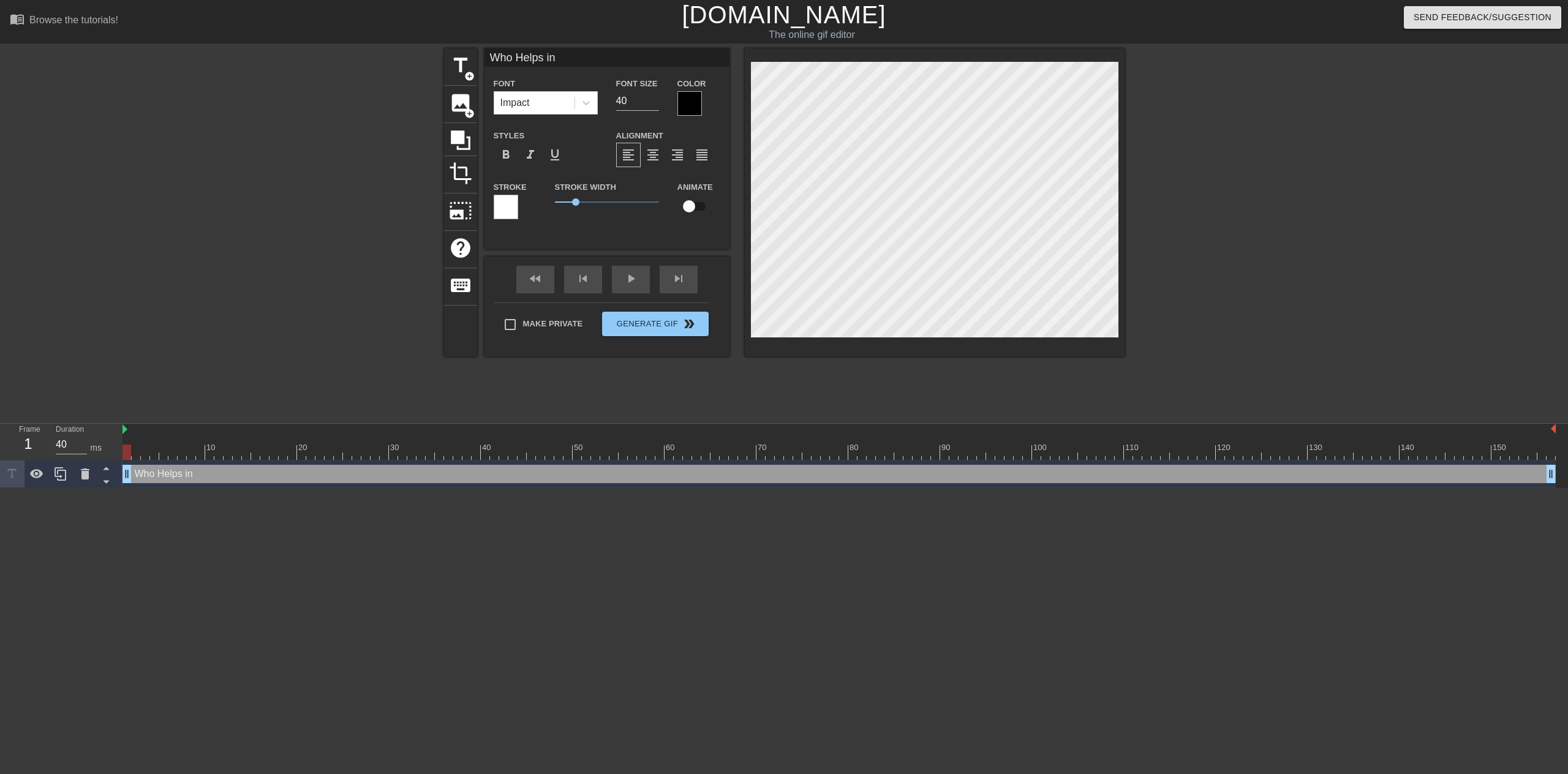
type textarea "Who Helps i"
type input "Who Helps"
type textarea "Who Helps"
type input "Who Helps"
type textarea "Who Helps"
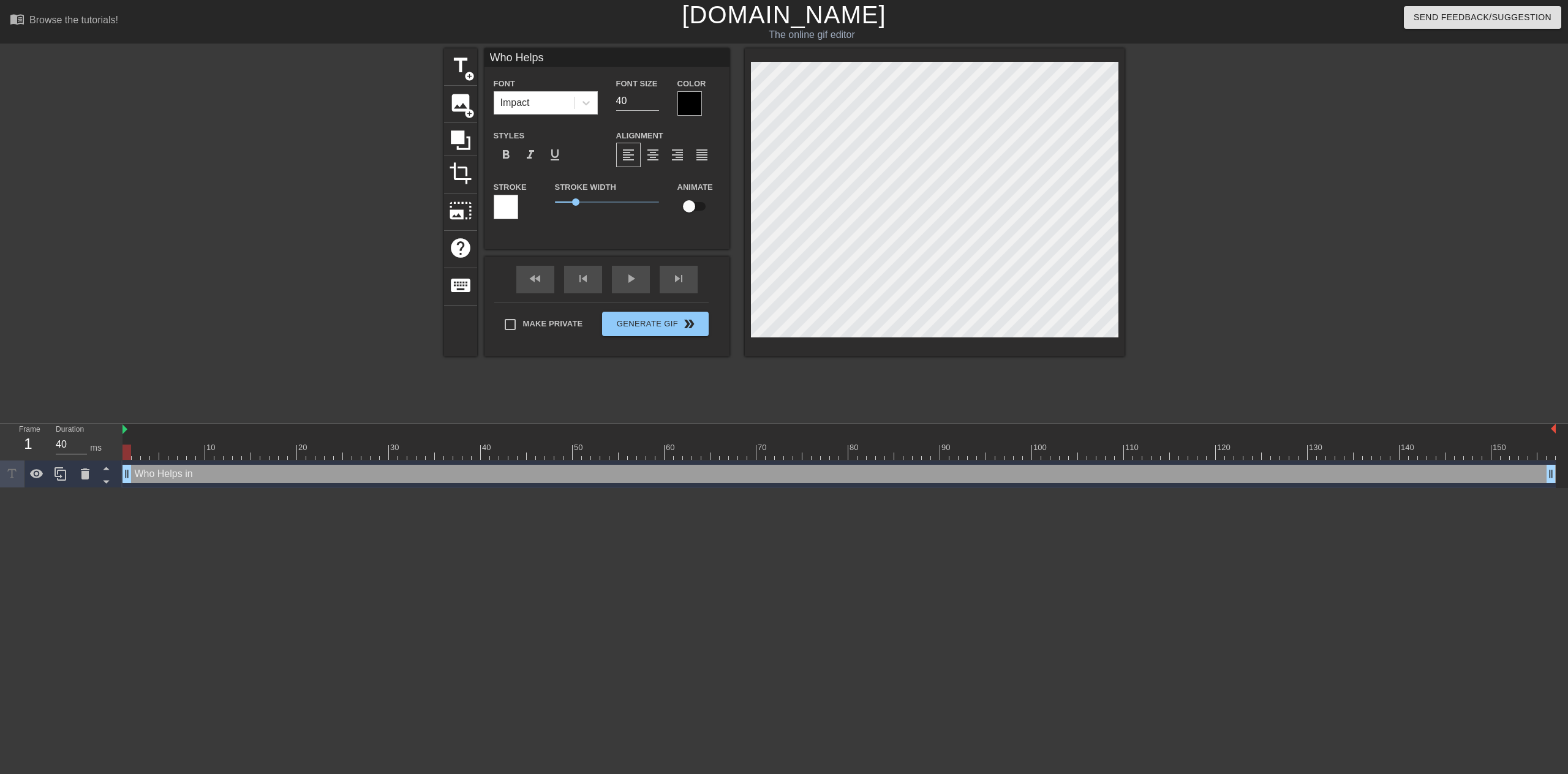
type input "Who Help"
type textarea "Who Help"
type input "Who Hel"
type textarea "Who Hel"
type input "Who He"
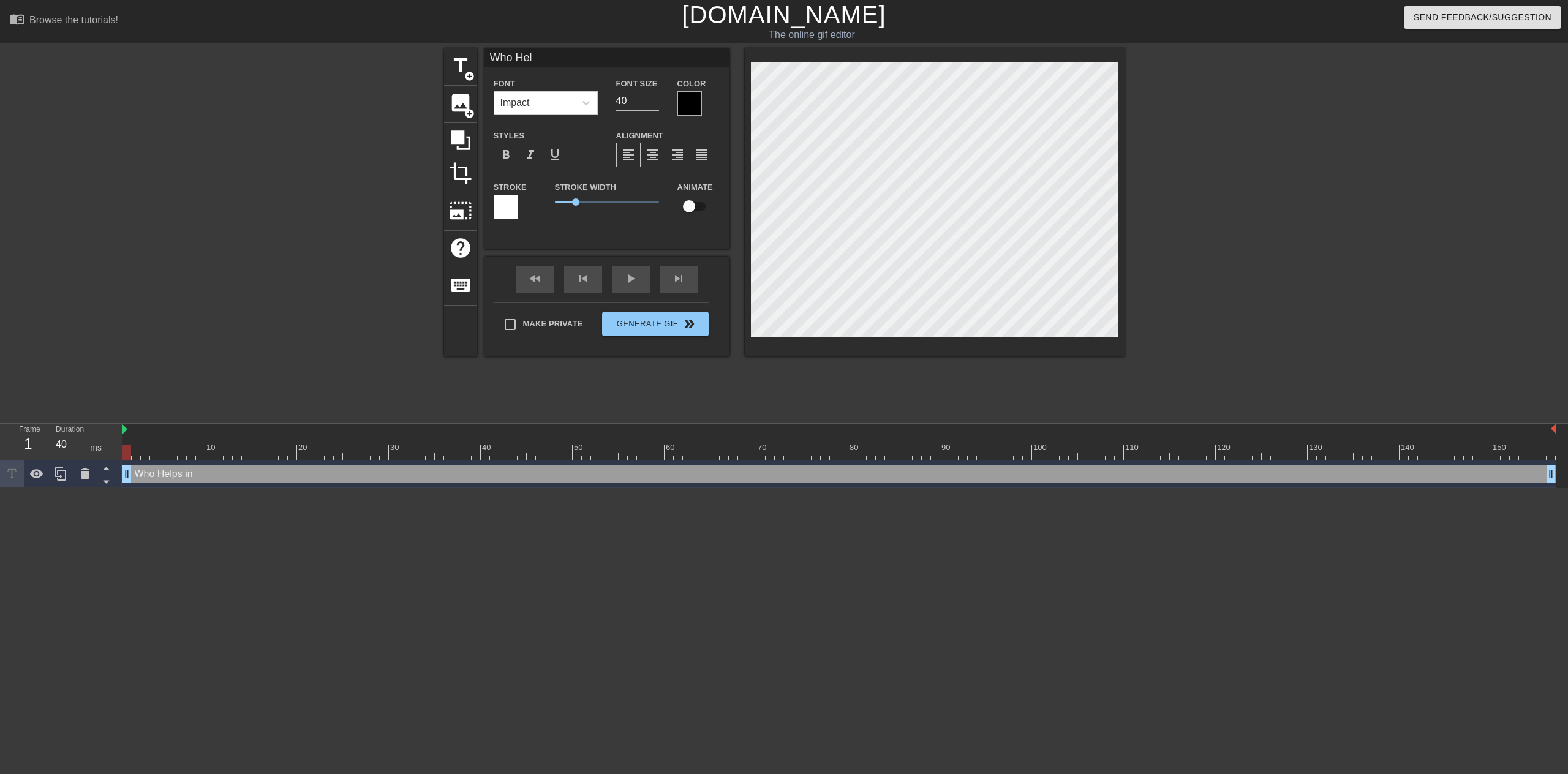
type textarea "Who He"
type input "Who H"
type textarea "Who H"
type input "Who"
type textarea "Who"
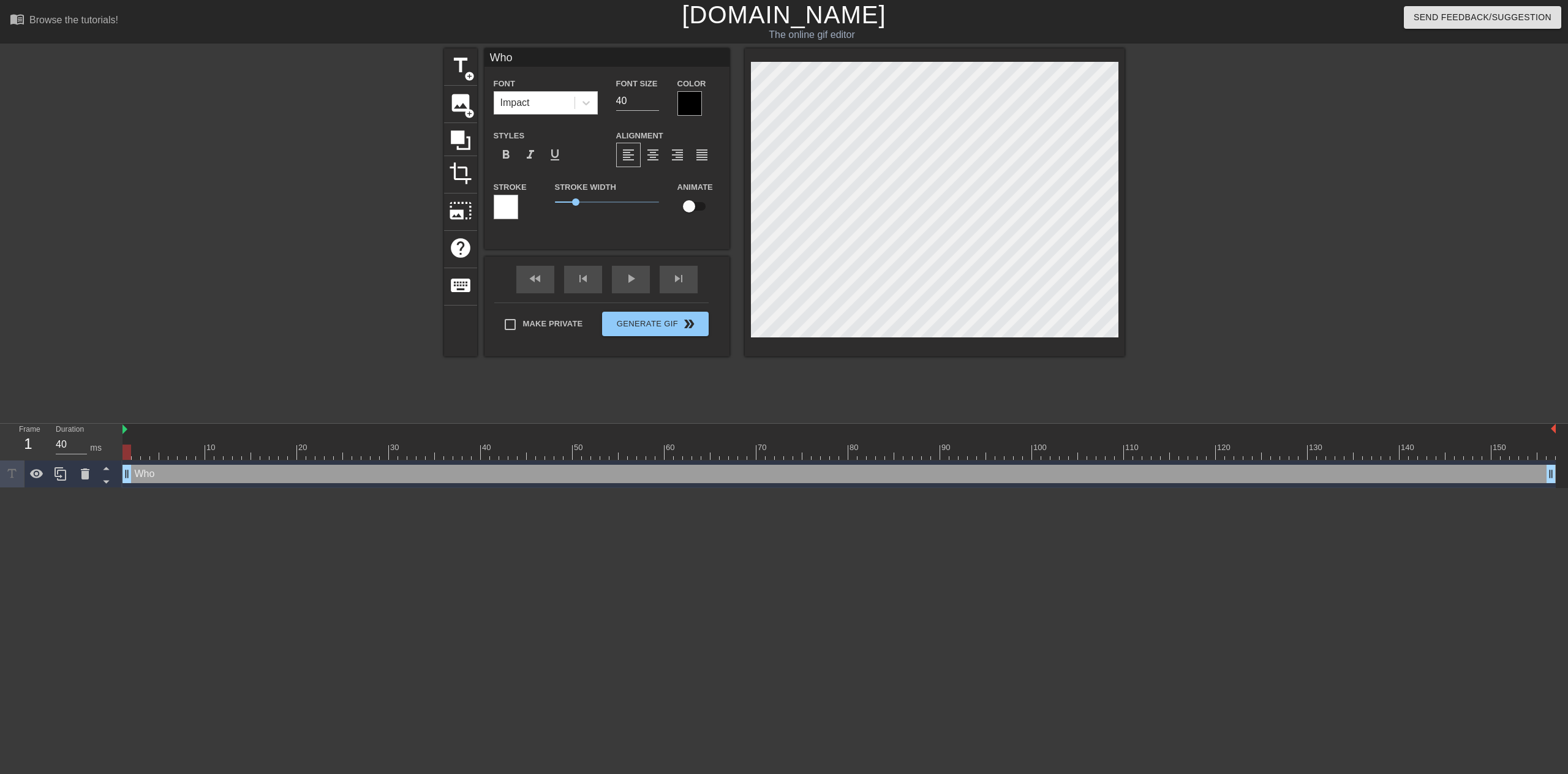
type input "Who"
type textarea "Who"
type input "Wh"
type textarea "Wh"
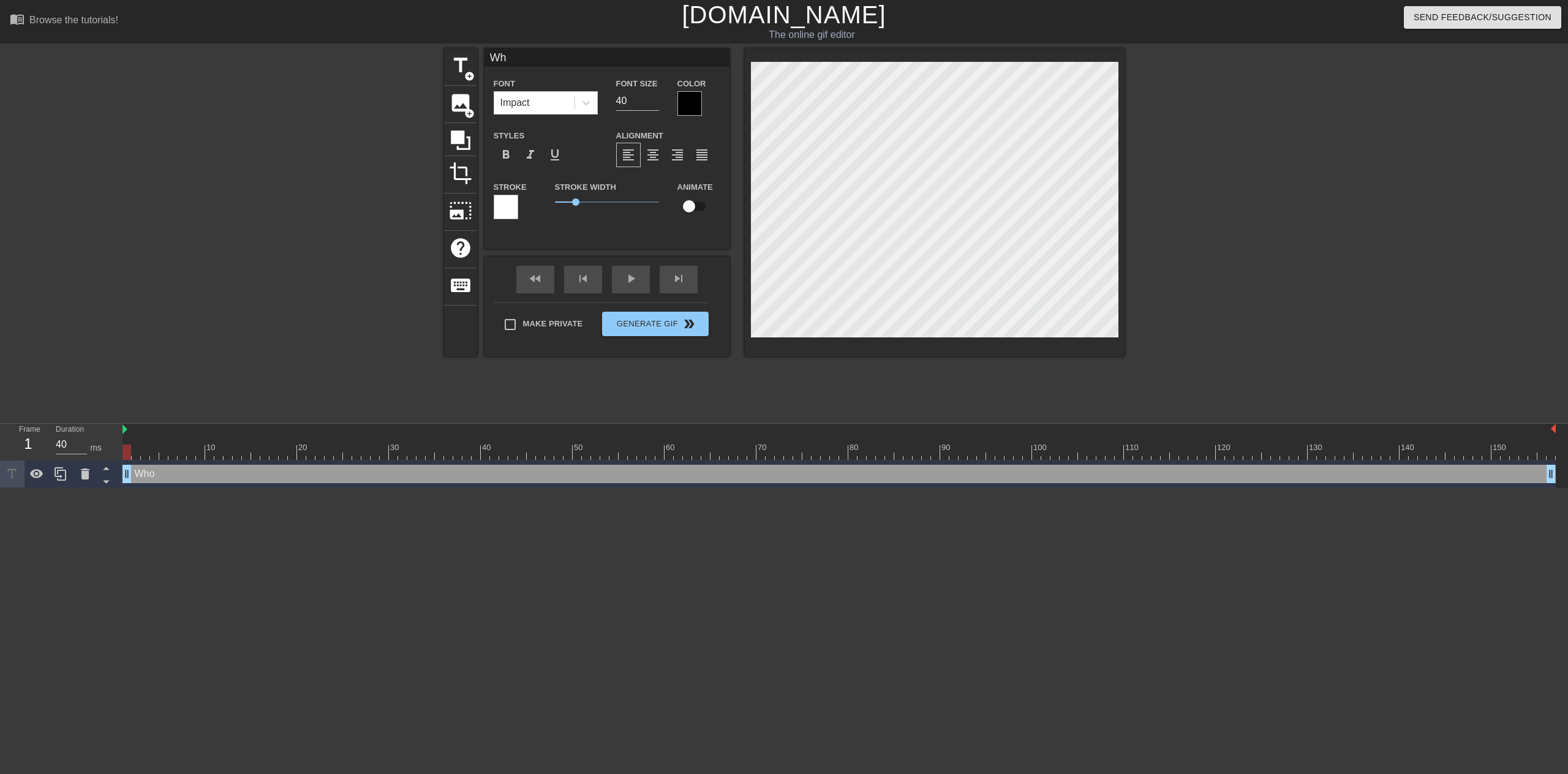
type input "W"
type textarea "W"
type input "W"
type textarea "W"
type input "WH"
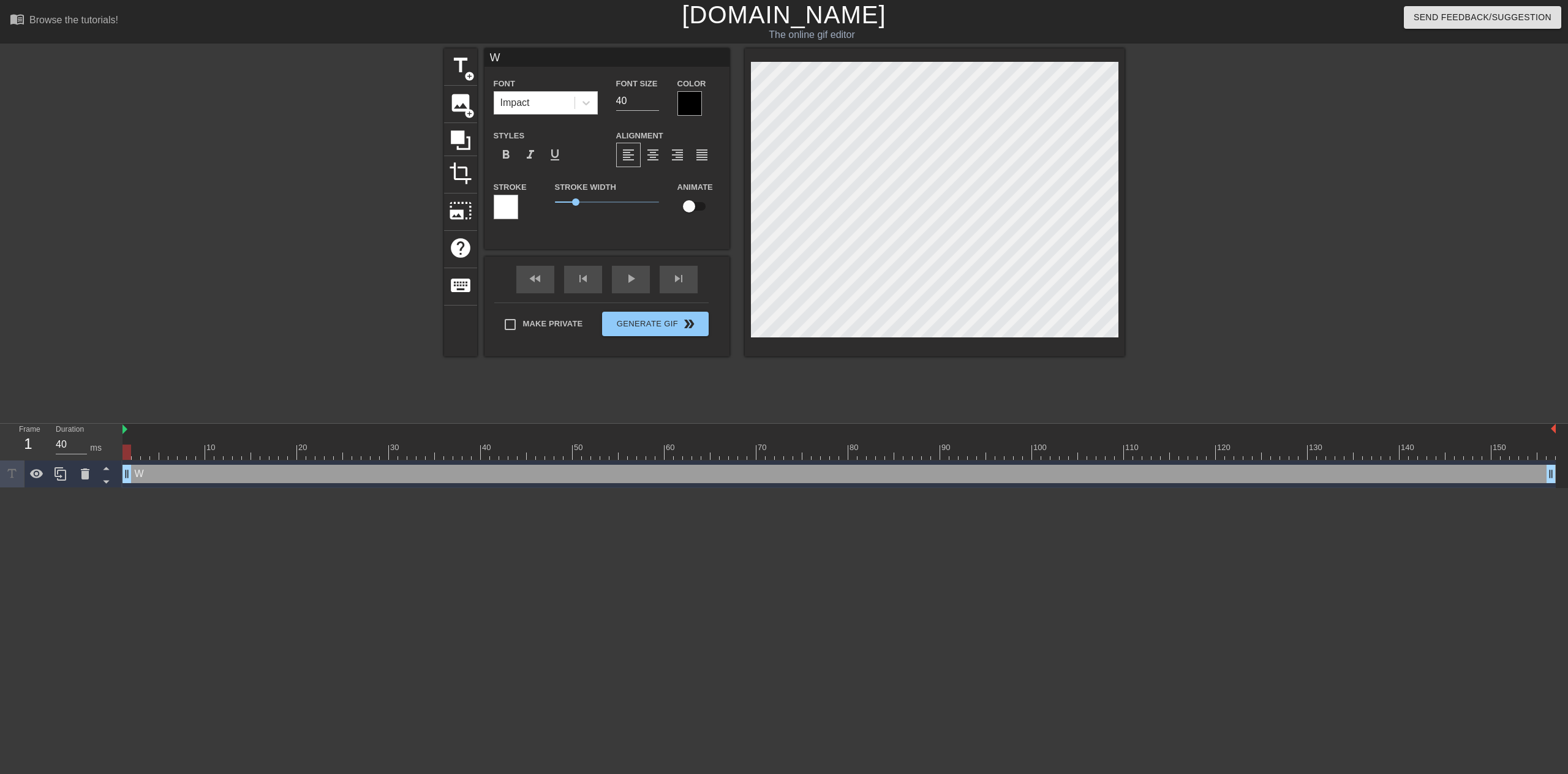
type textarea "WH"
type input "WHo"
type textarea "WHo"
type input "WHo"
type textarea "WHo"
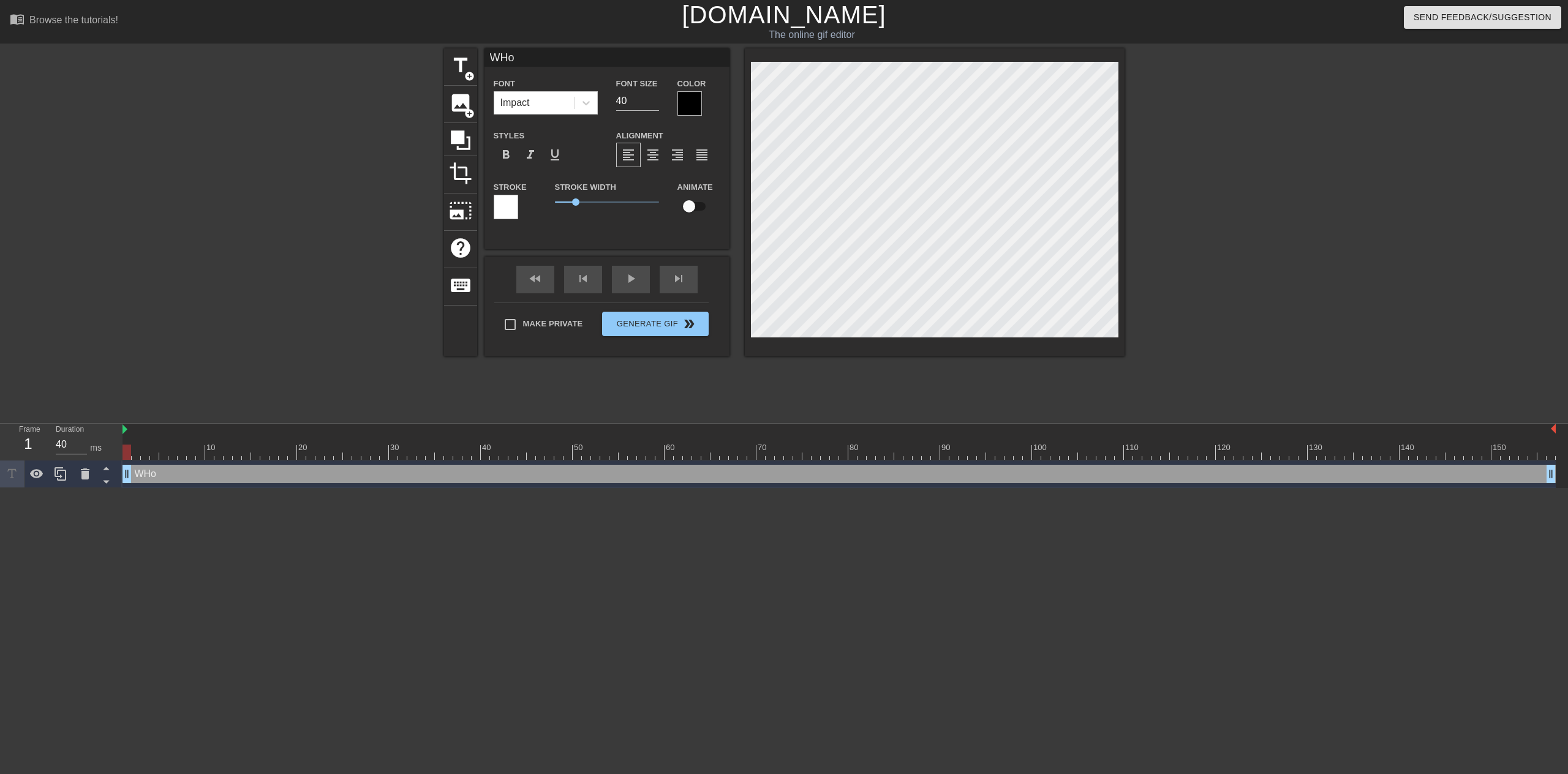
scroll to position [2, 3]
type input "WHo"
type textarea "WHo"
type input "WH"
type textarea "WH"
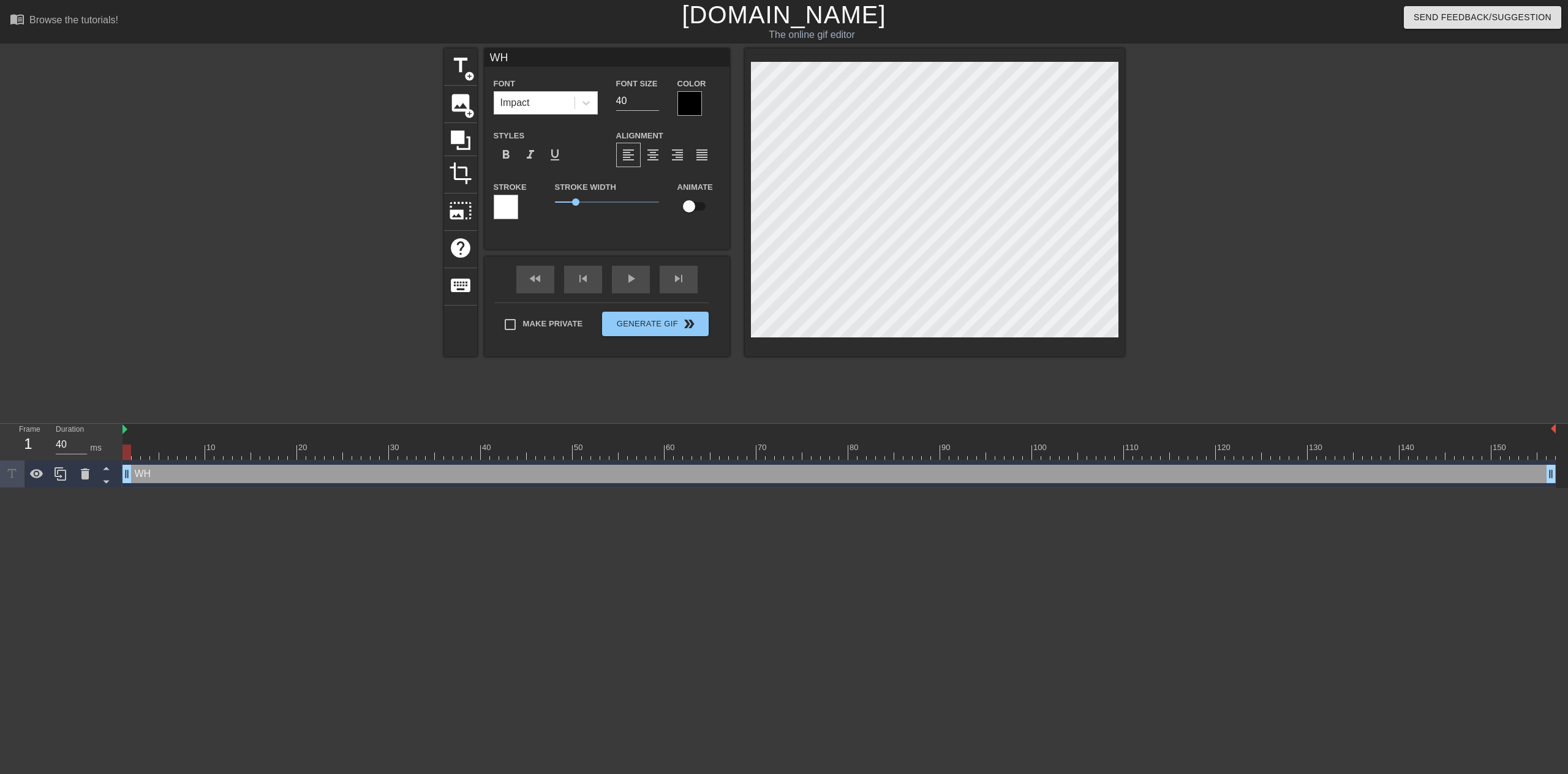
type input "WHO"
type textarea "WHO"
type input "WHO"
type textarea "WHO"
type input "WHO S"
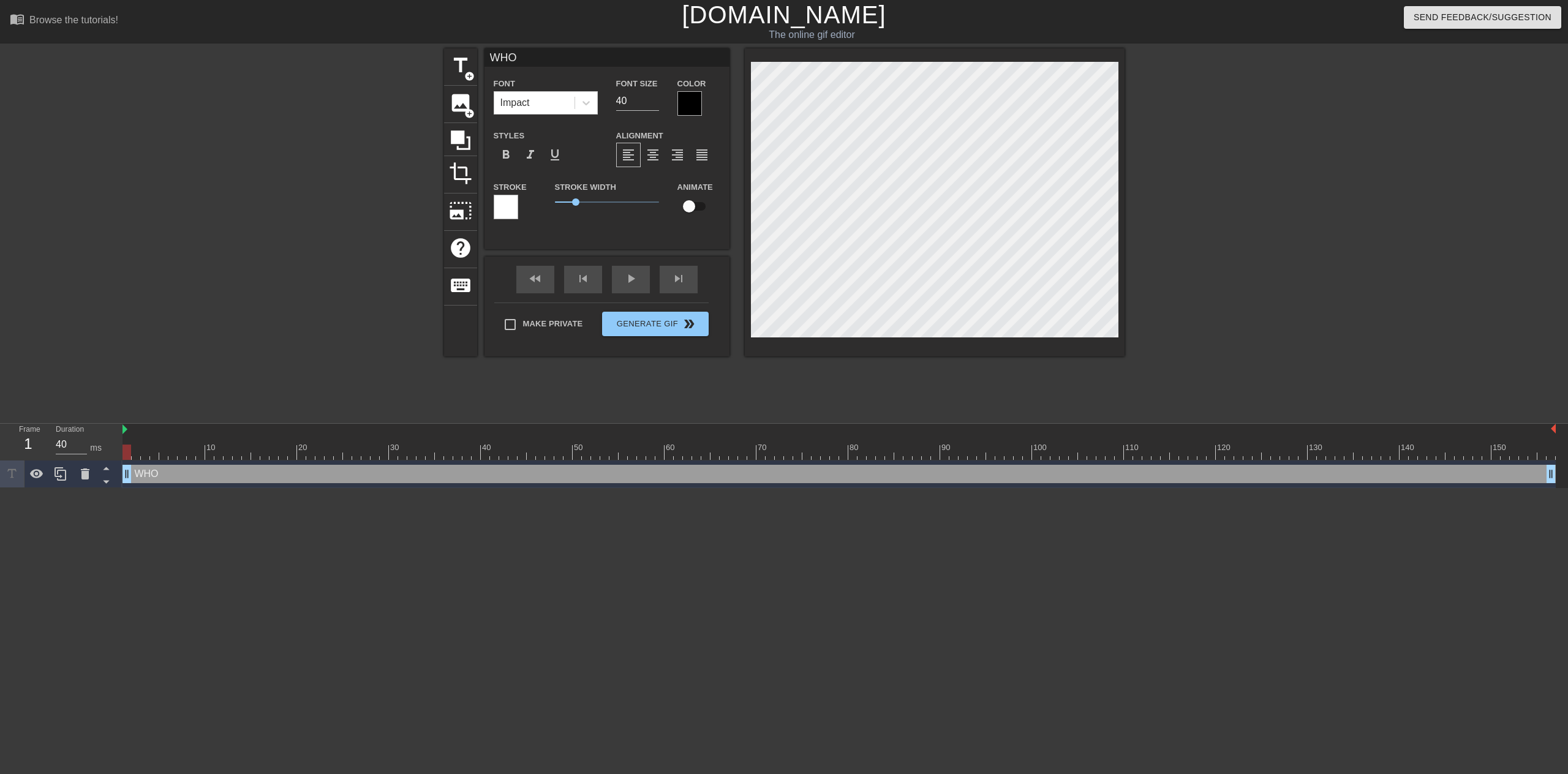
type textarea "WHO S"
type input "WHO SA"
type textarea "WHO SA"
type input "WHO SAV"
type textarea "WHO SAV"
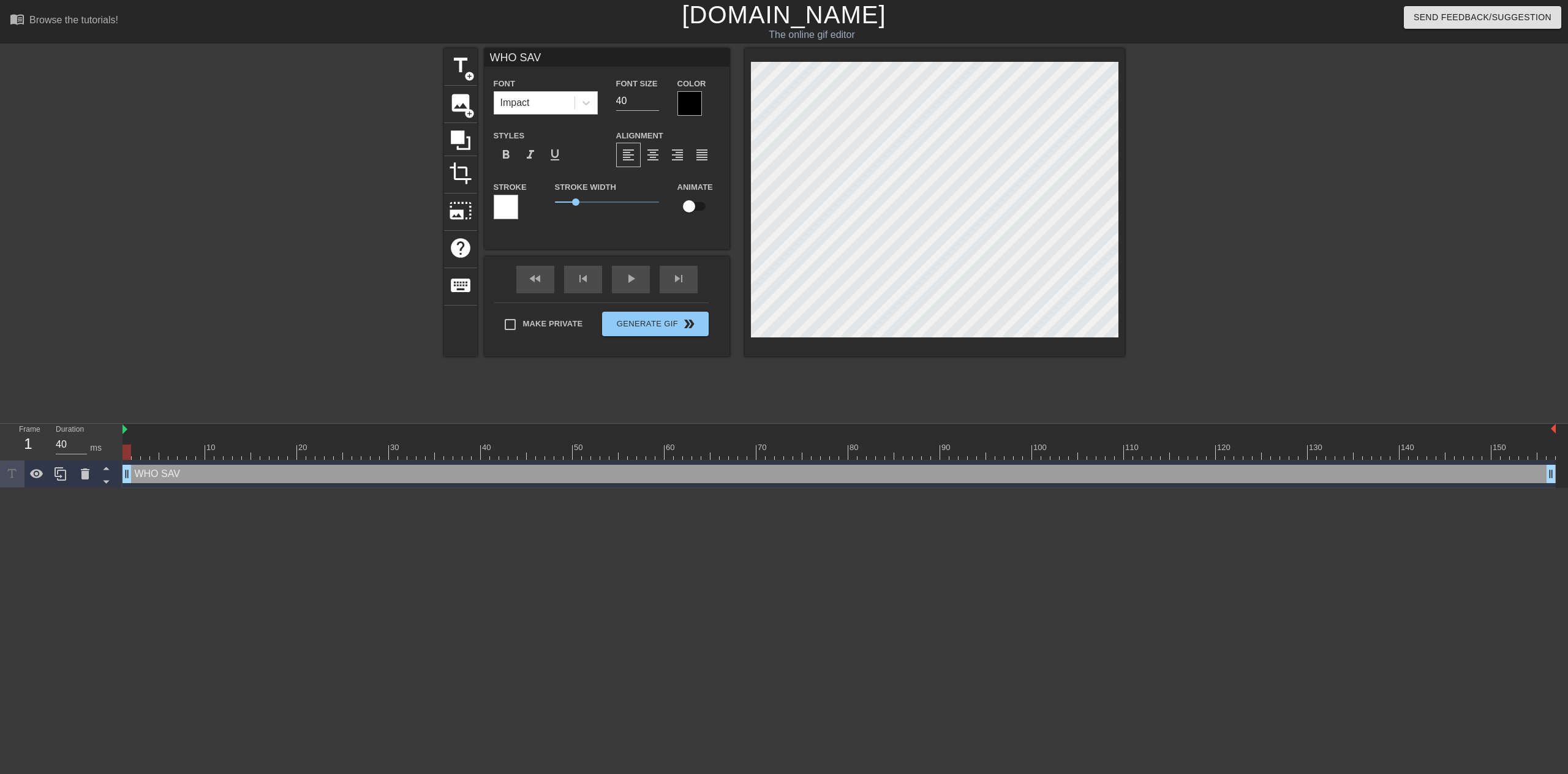
type input "WHO SAVE"
type textarea "WHO SAVE"
type input "WHO SAVES"
type textarea "WHO SAVES"
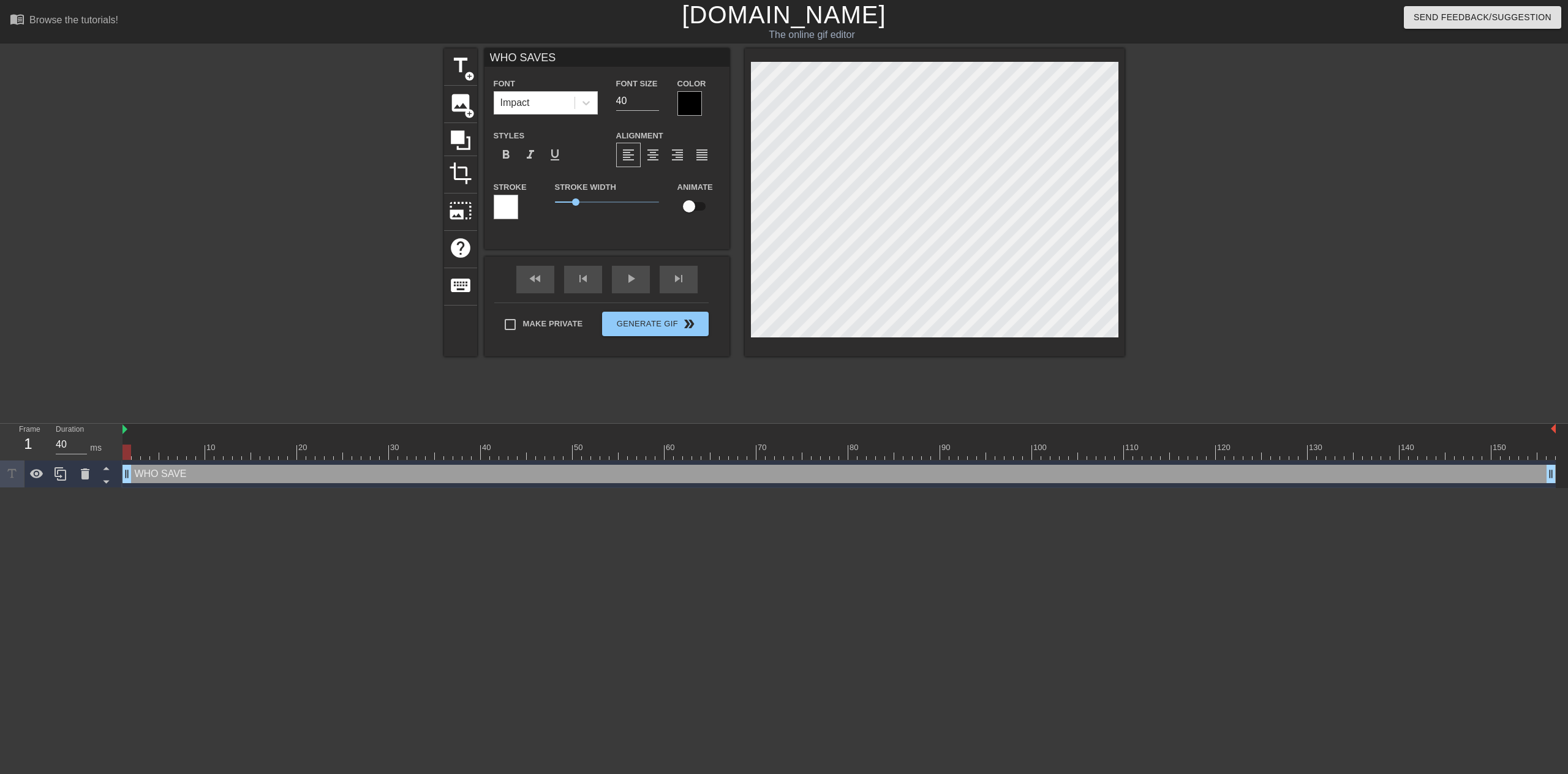
type input "WHO SAVES"
type textarea "WHO SAVES"
type input "WHO SAVES P"
type textarea "WHO SAVES P"
type input "WHO SAVES PE"
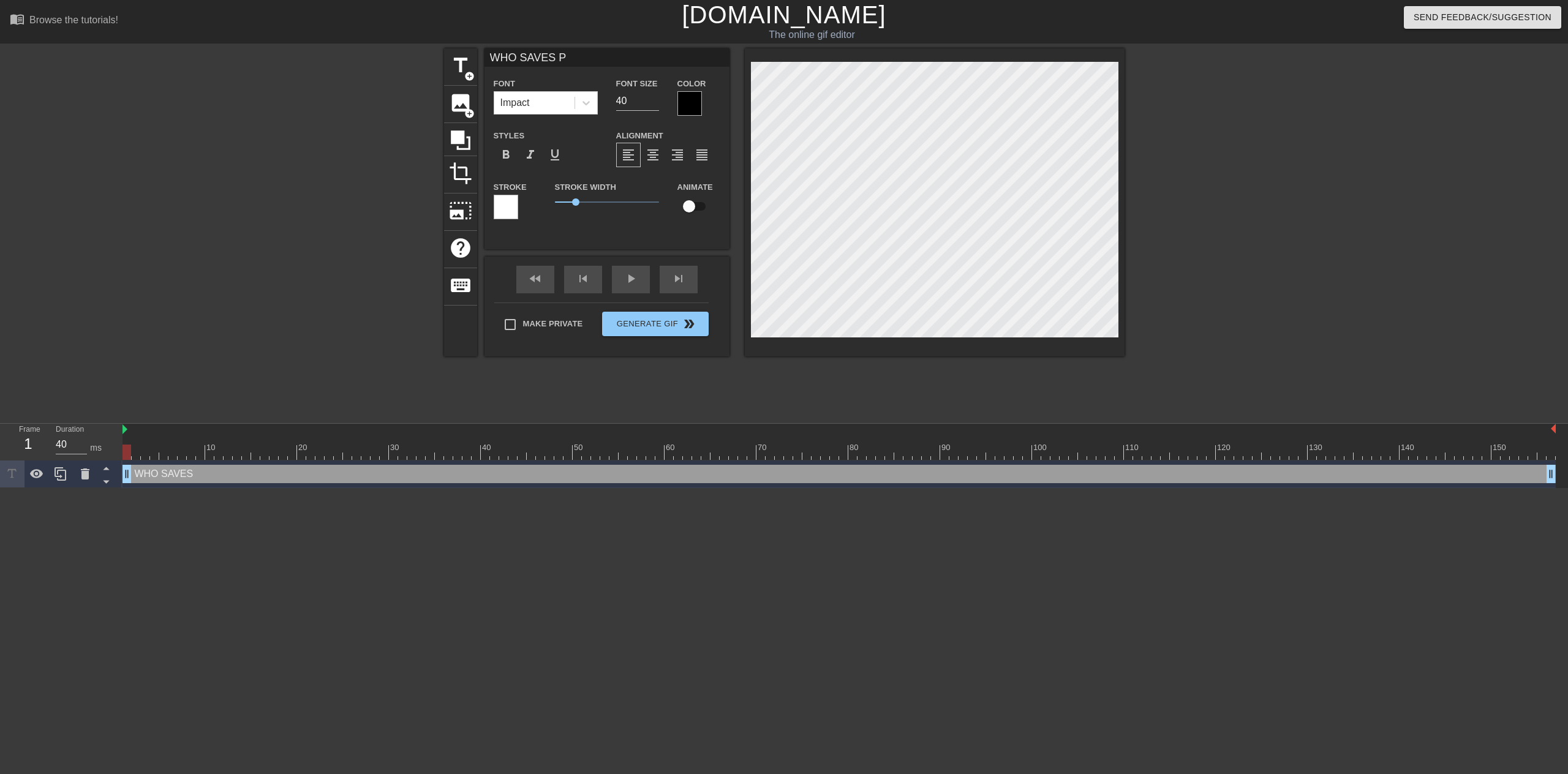
type textarea "WHO SAVES PE"
type input "WHO SAVES PEO"
type textarea "WHO SAVES PEO"
type input "WHO SAVES PEOP"
type textarea "WHO SAVES PEOP"
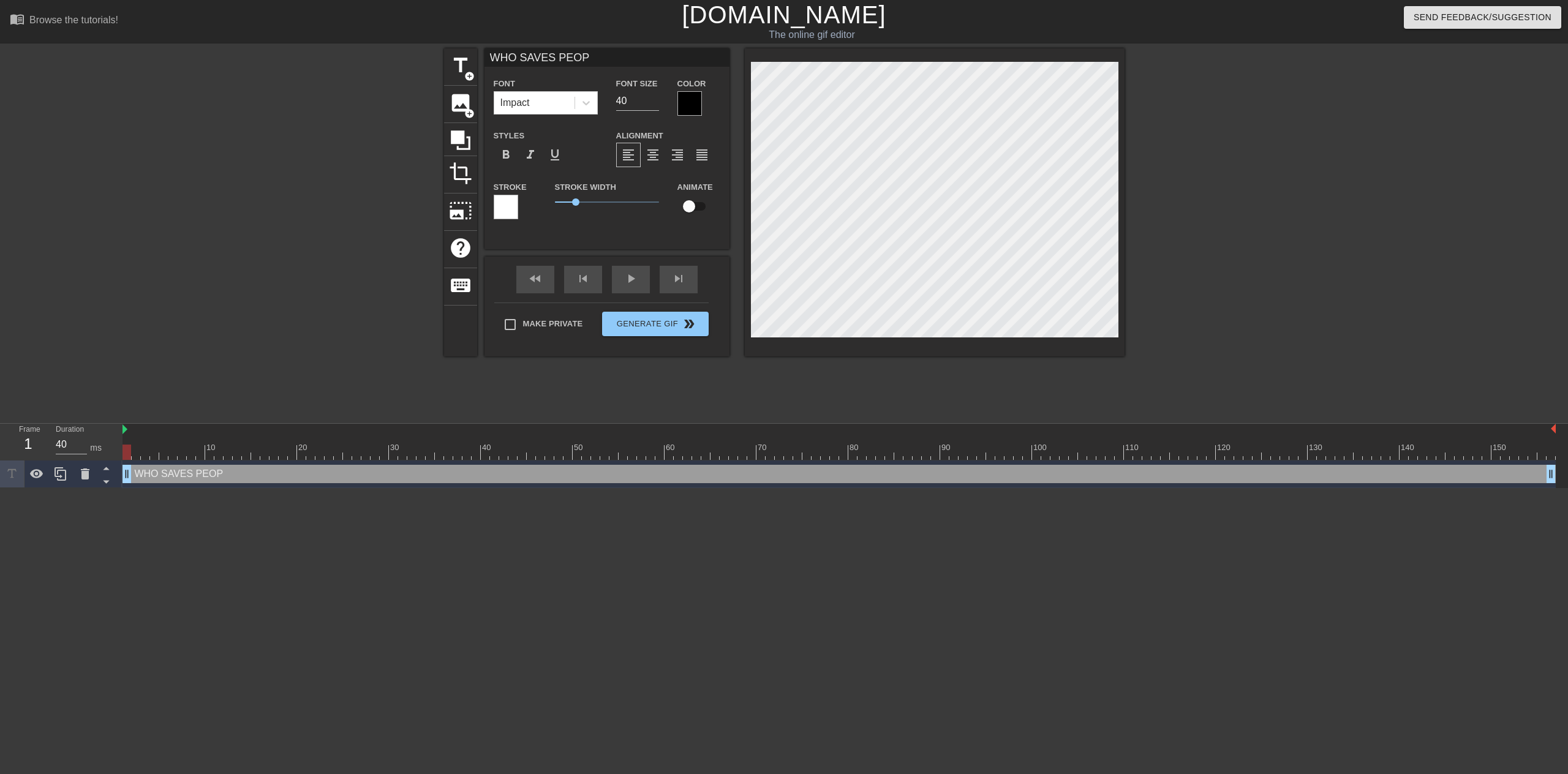
type input "WHO SAVES PEOPL"
type textarea "WHO SAVES PEOPL"
type input "WHO SAVES PEOPLE"
type textarea "WHO SAVES PEOPLE"
type input "WHO SAVES PEOPLES"
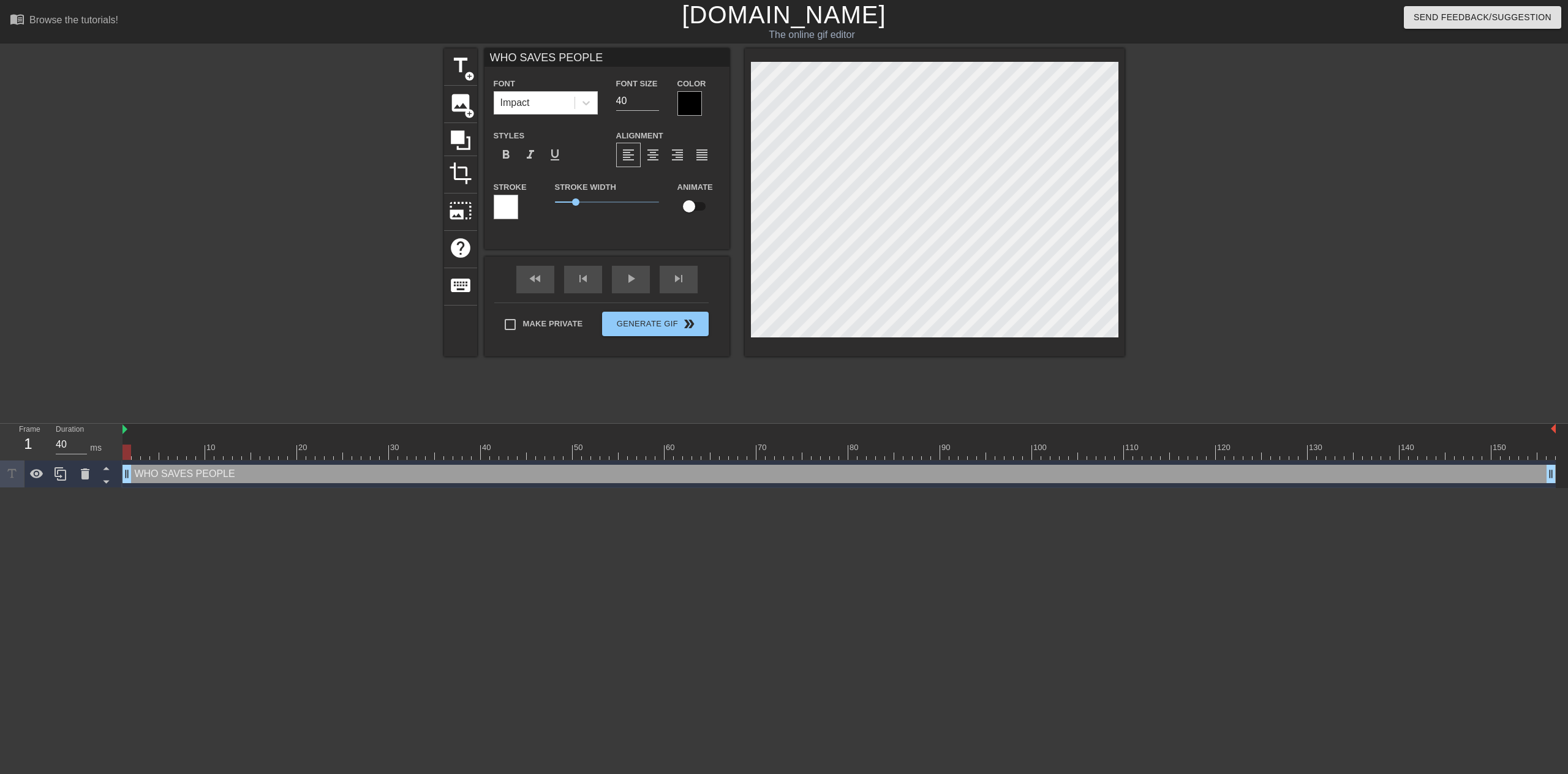
type textarea "WHO SAVES PEOPLES"
type input "WHO SAVES PEOPLE"
type textarea "WHO SAVES PEOPLE"
type input "WHO SAVES PEOPL"
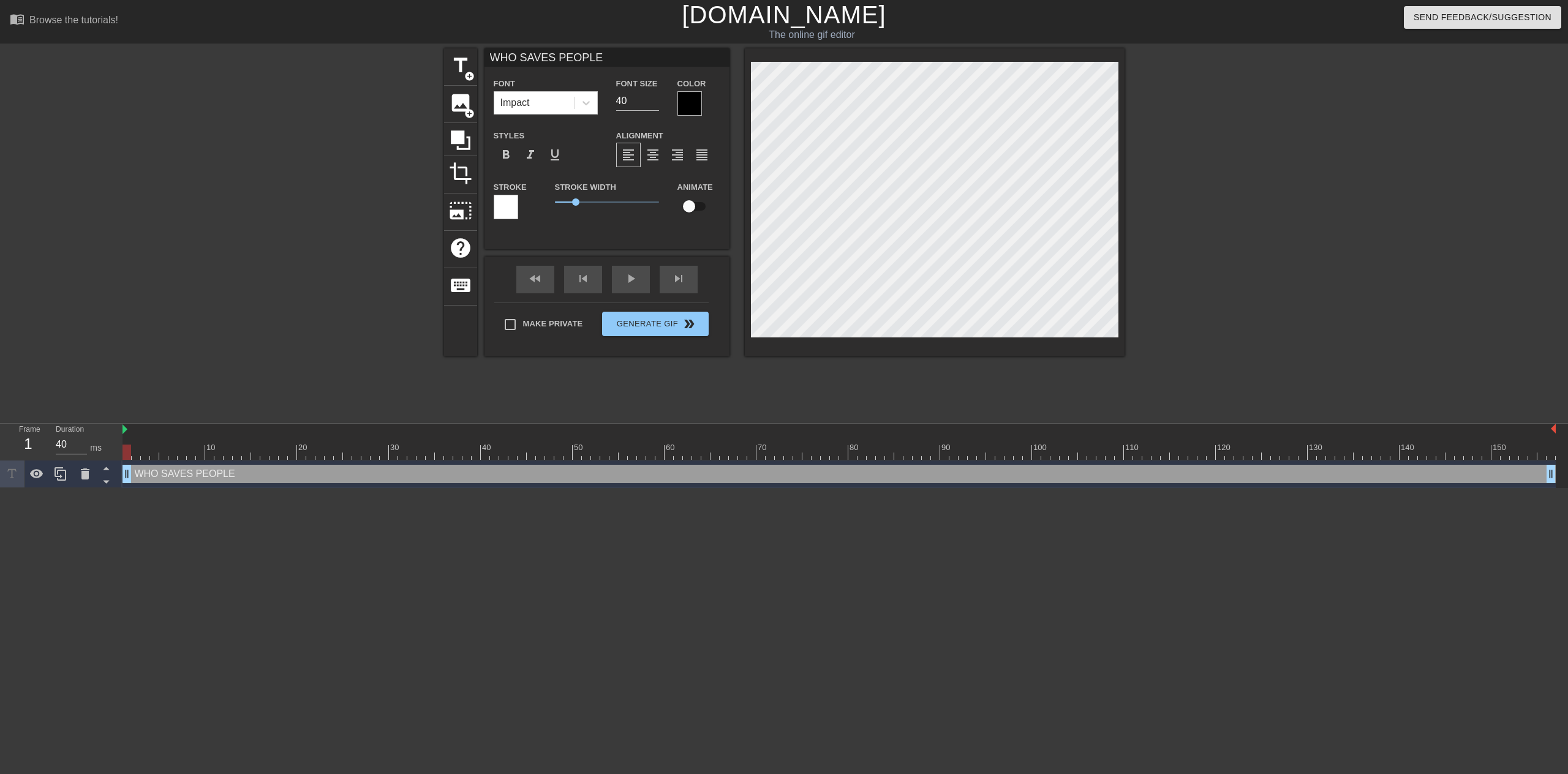
type textarea "WHO SAVES PEOPL"
type input "WHO SAVES PEOP"
type textarea "WHO SAVES PEOP"
type input "WHO SAVES PEO"
type textarea "WHO SAVES PEO"
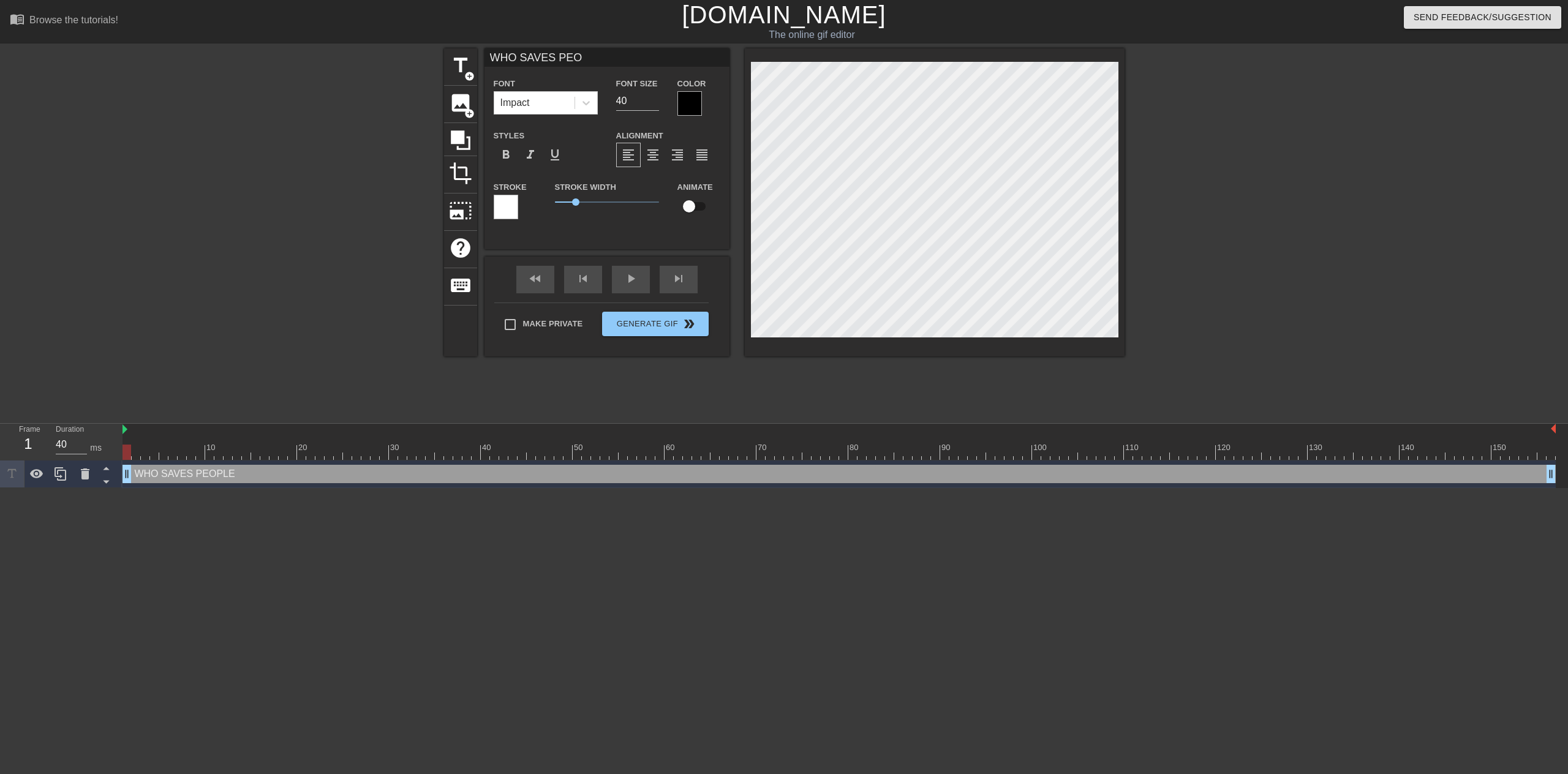
type input "WHO SAVES PE"
type textarea "WHO SAVES PE"
type input "WHO SAVES P"
type textarea "WHO SAVES P"
type input "WHO SAVES"
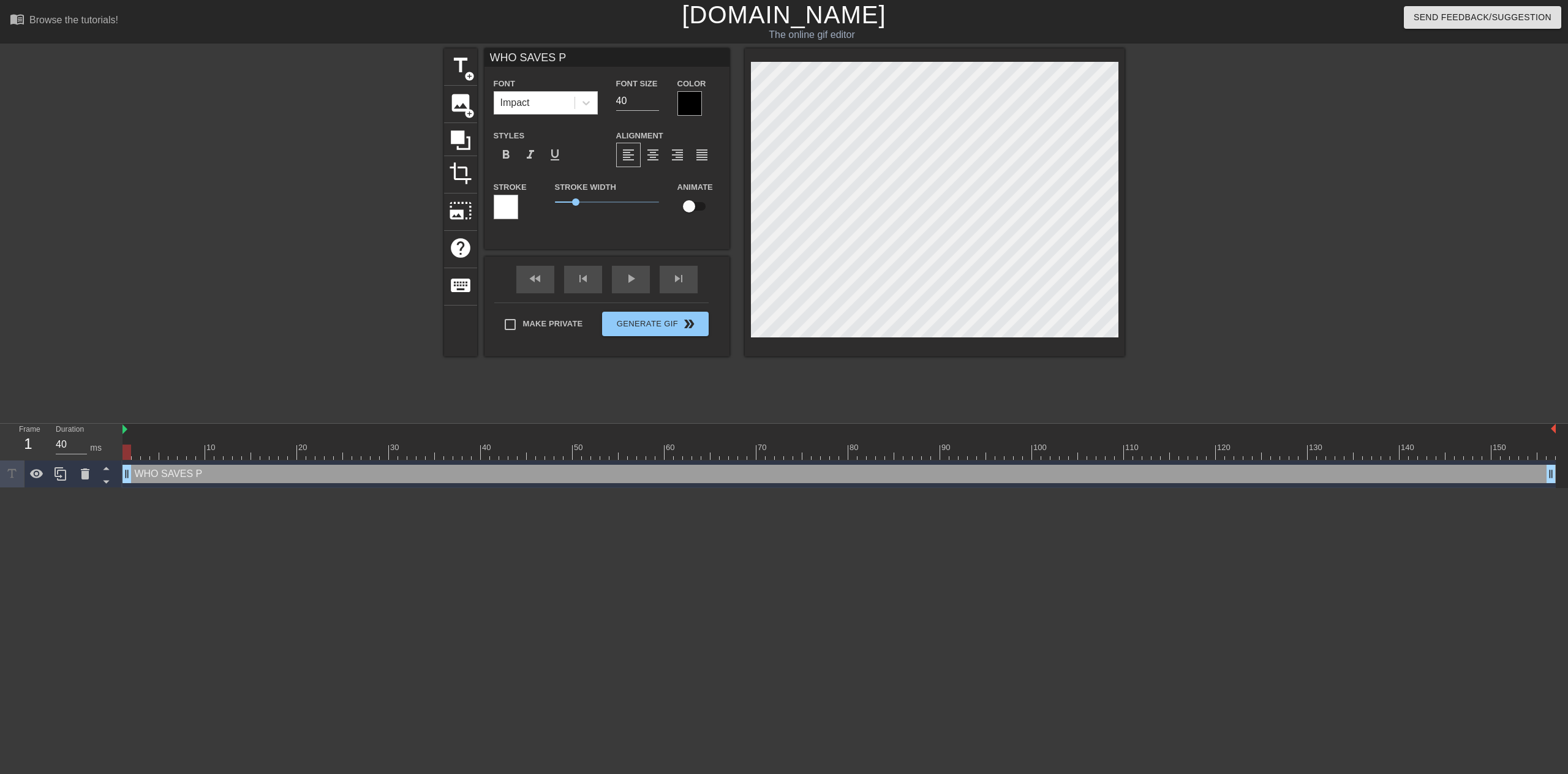
type textarea "WHO SAVES"
type input "WHO SAVES"
type textarea "WHO SAVES"
type input "WHO SAVE"
type textarea "WHO SAVE"
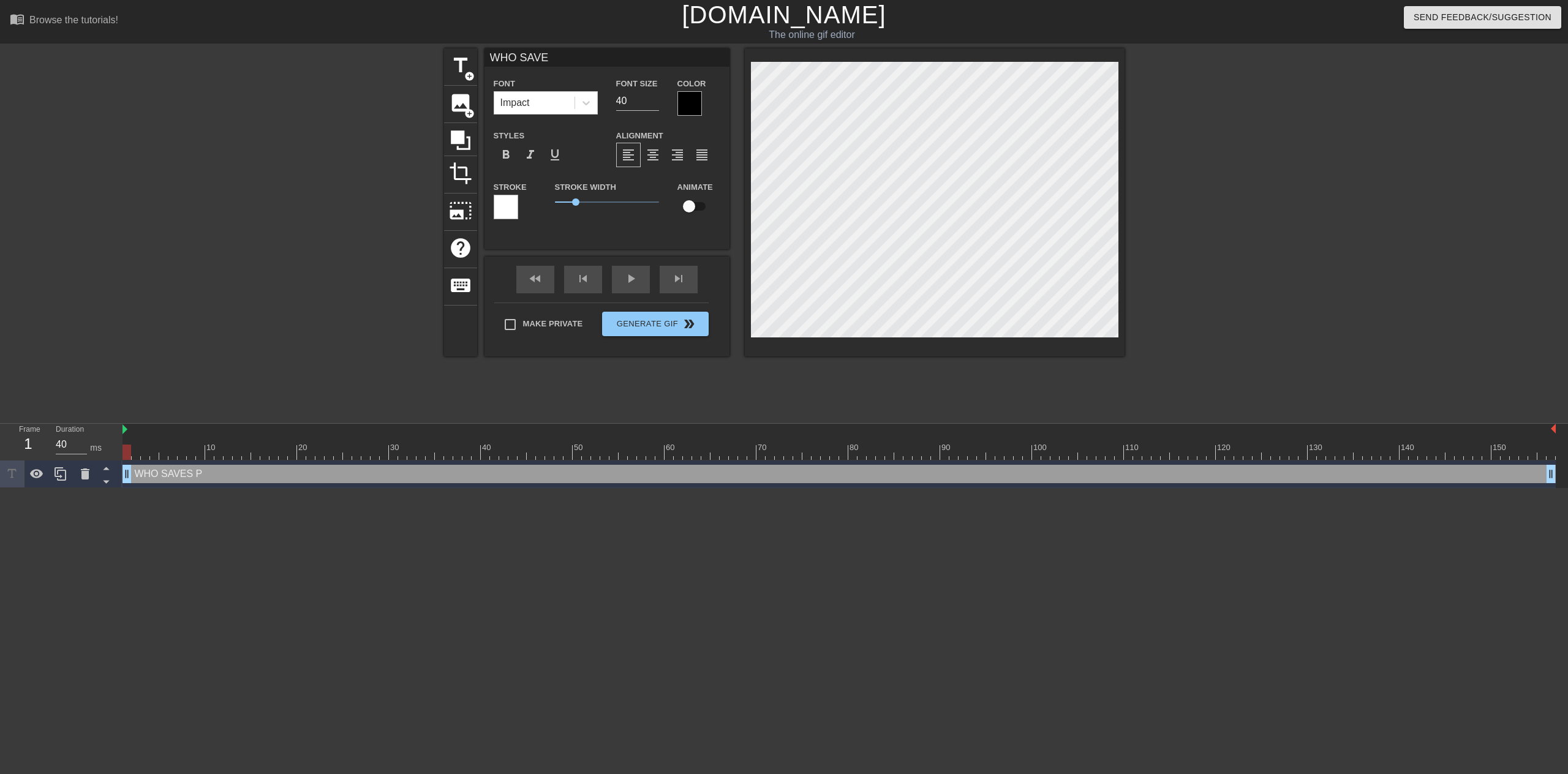
type input "WHO SAV"
type textarea "WHO SAV"
type input "WHO SA"
type textarea "WHO SA"
type input "WHO S"
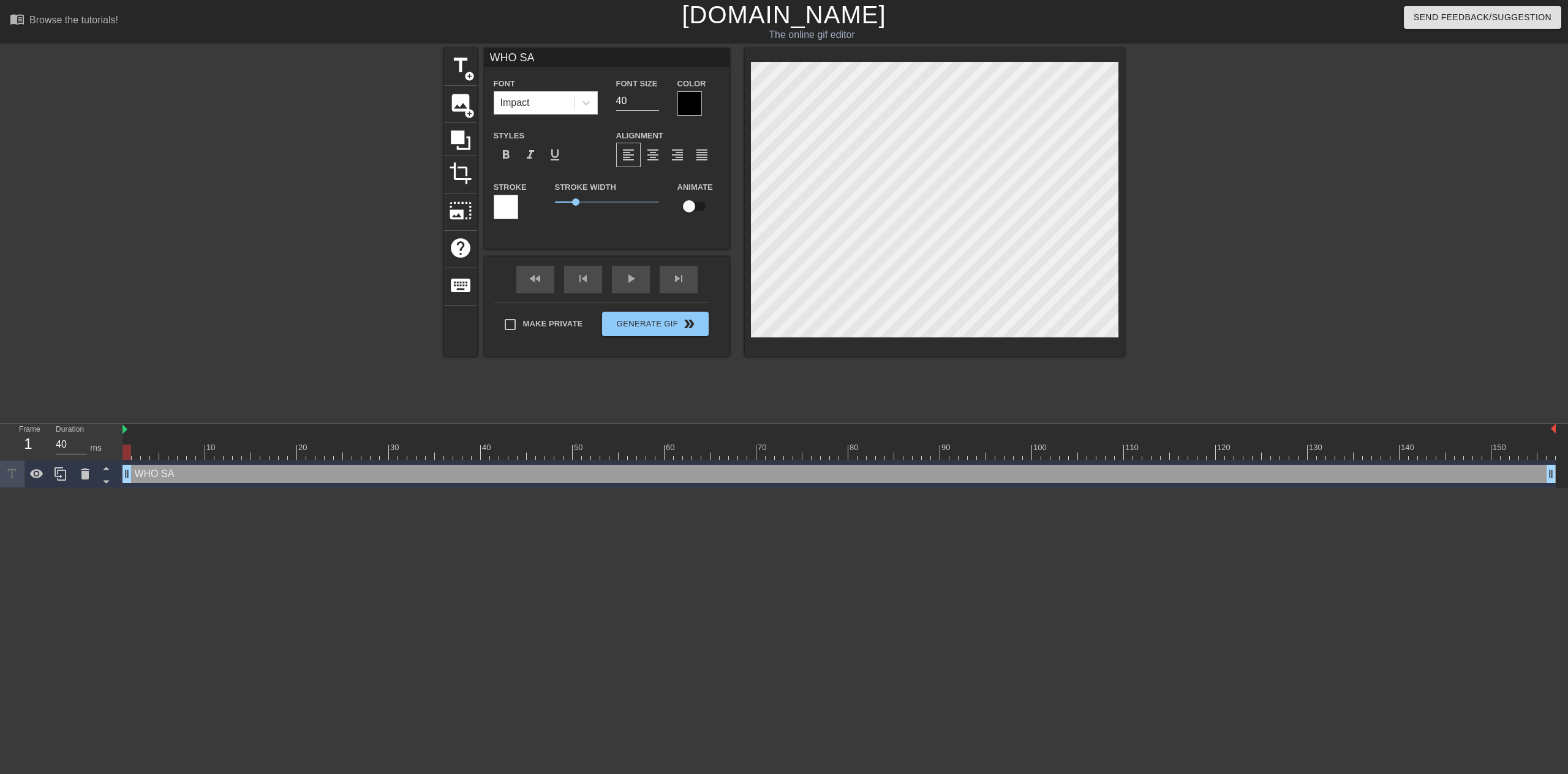
type textarea "WHO S"
type input "WHO"
type textarea "WHO"
type input "WHO"
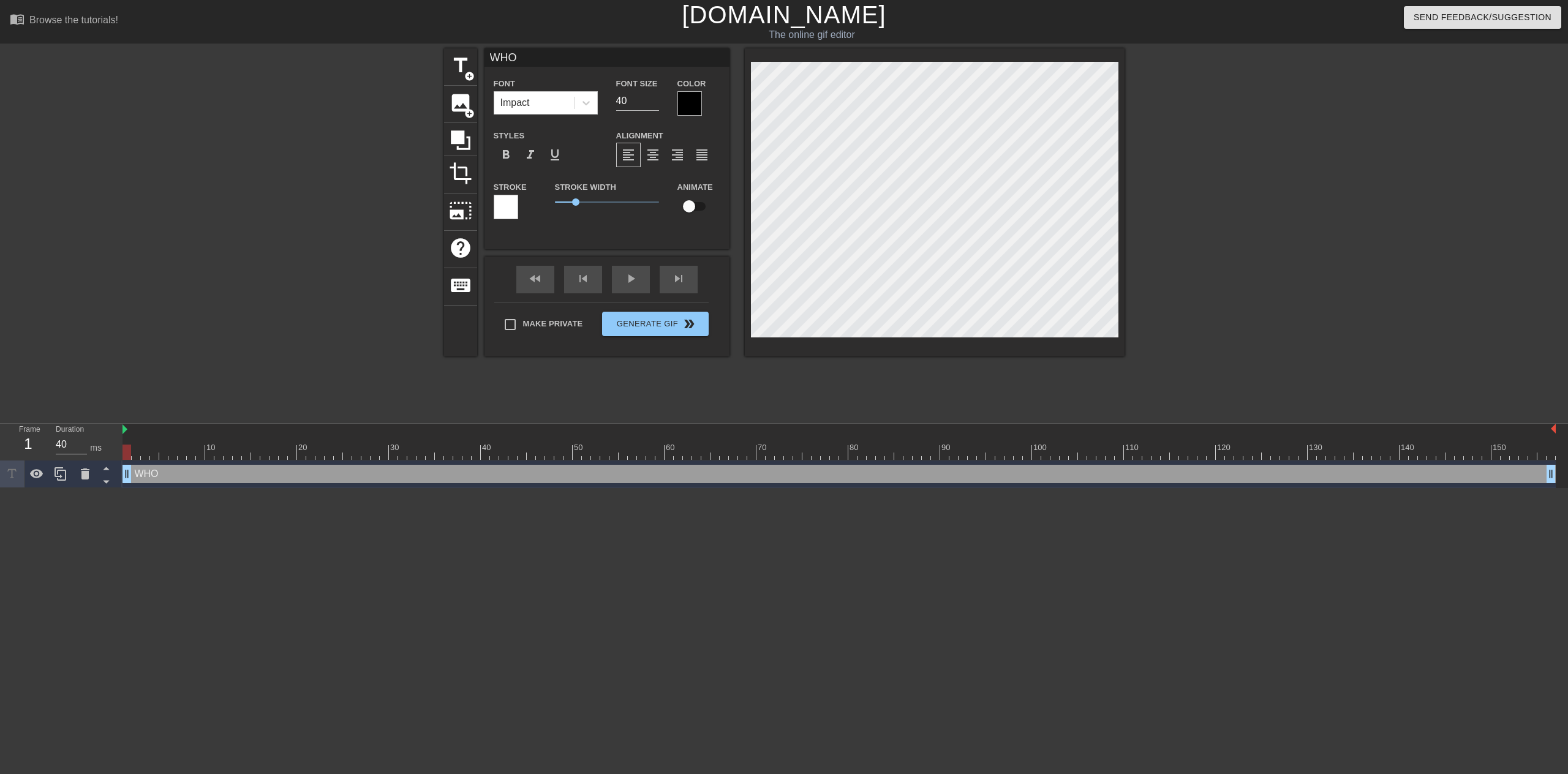
type textarea "WHO"
type input "WHO"
type textarea "WHO"
type input "WHO H"
type textarea "WHO H"
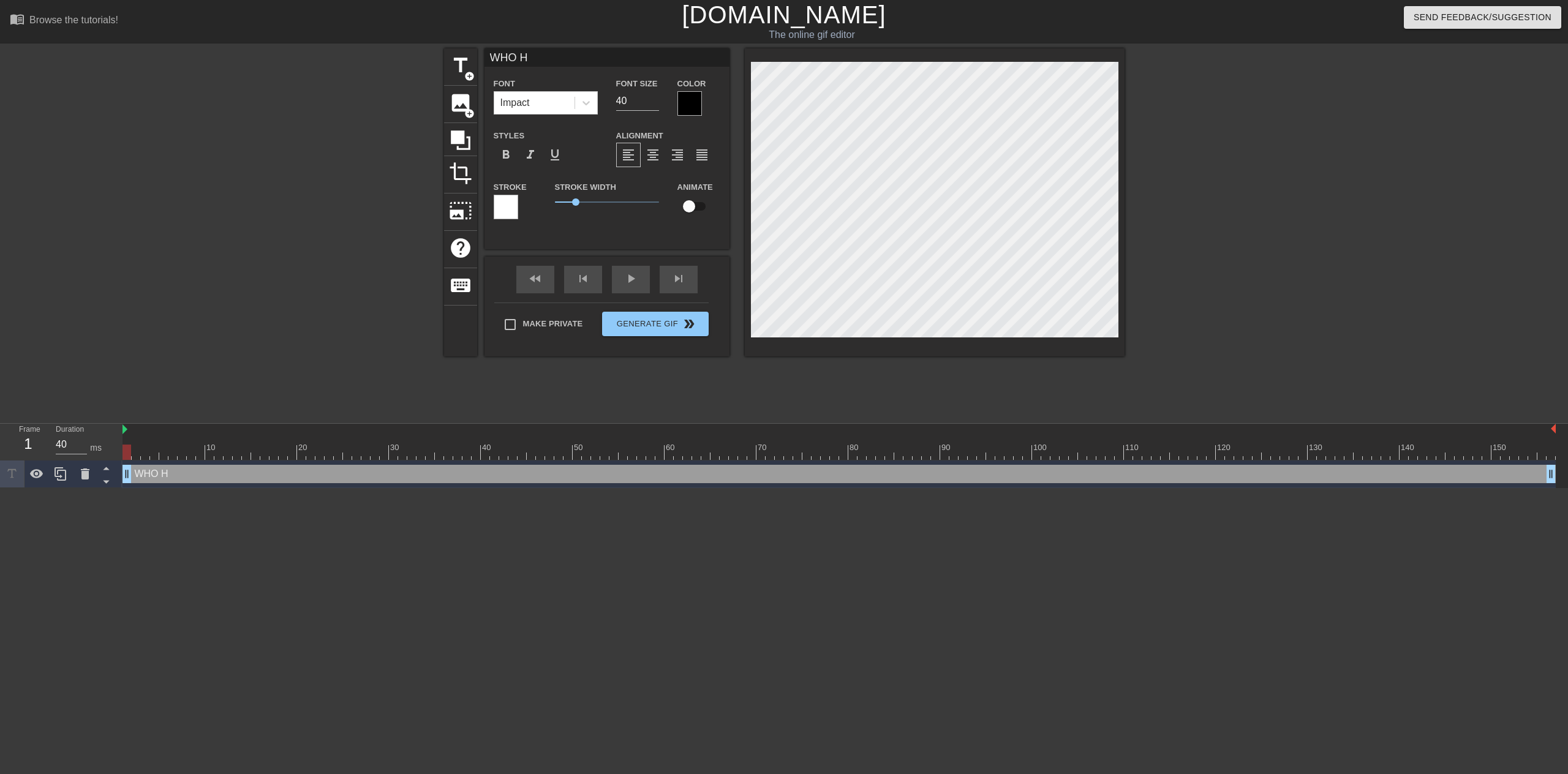
type input "WHO HE"
type textarea "WHO HE"
type input "WHO HEL"
type textarea "WHO HEL"
type input "WHO HELP"
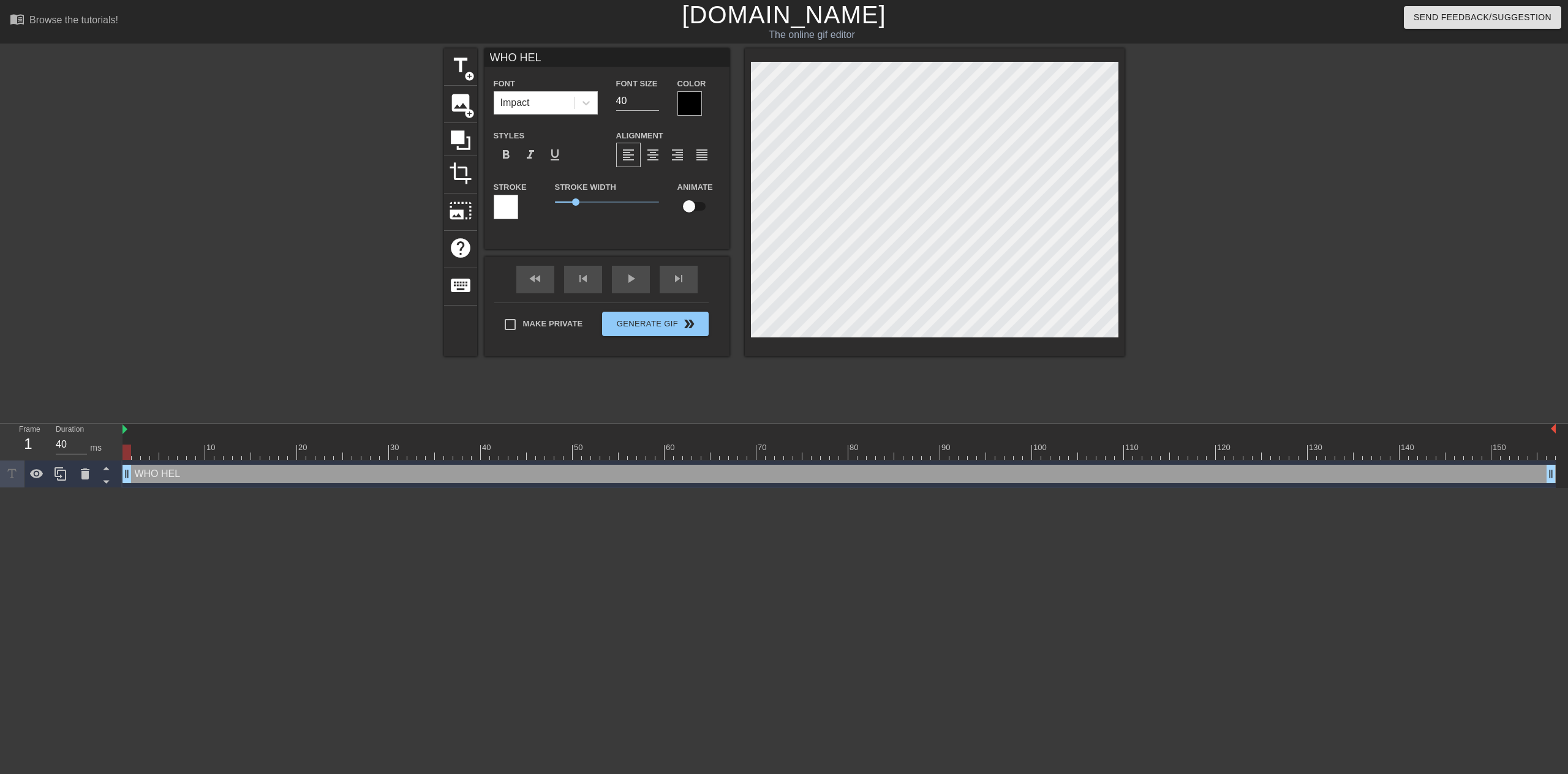
type textarea "WHO HELP"
type input "WHO HELPS"
type textarea "WHO HELPS"
type input "WHO HELPS"
type textarea "WHO HELPS"
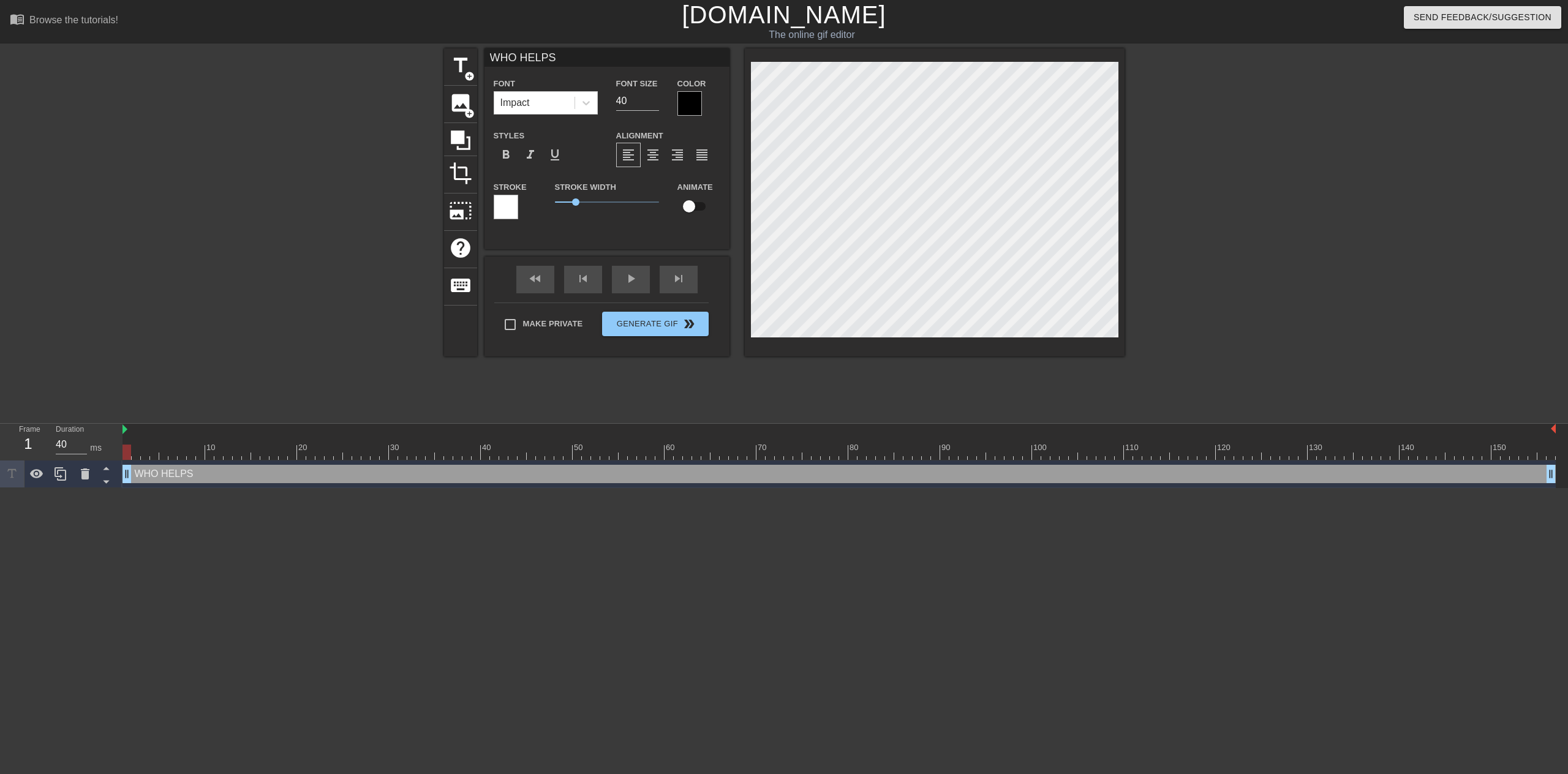
type input "WHO HELPS I"
type textarea "WHO HELPS I"
type input "WHO HELPS IN"
type textarea "WHO HELPS IN"
type input "WHO HELPS IN"
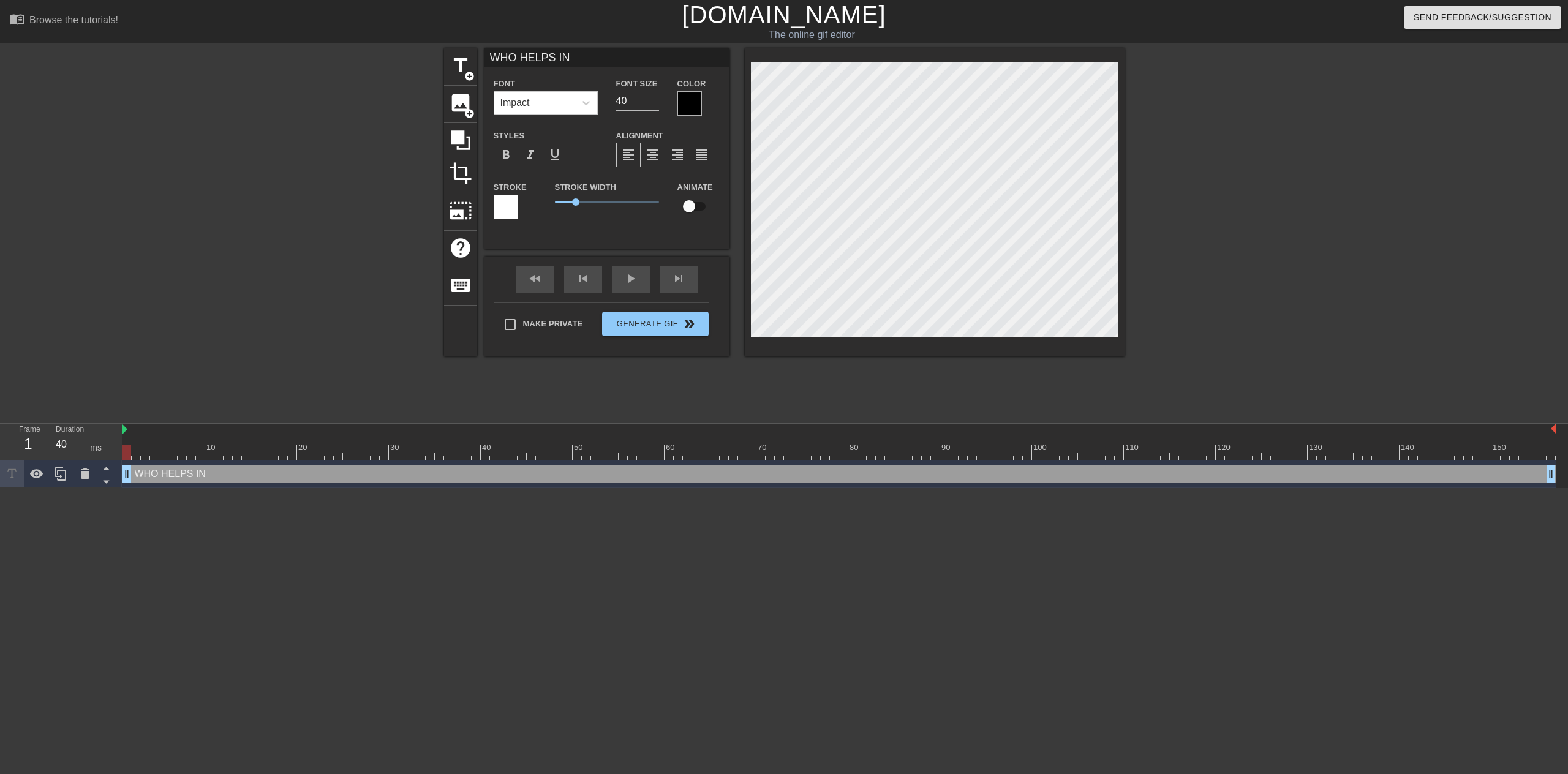
type textarea "WHO HELPS IN"
type input "WHO HELPS IN T"
click at [1124, 117] on div "title add_circle image add_circle crop photo_size_select_large help keyboard WH…" at bounding box center [784, 232] width 1568 height 367
click at [455, 71] on span "title" at bounding box center [461, 65] width 23 height 23
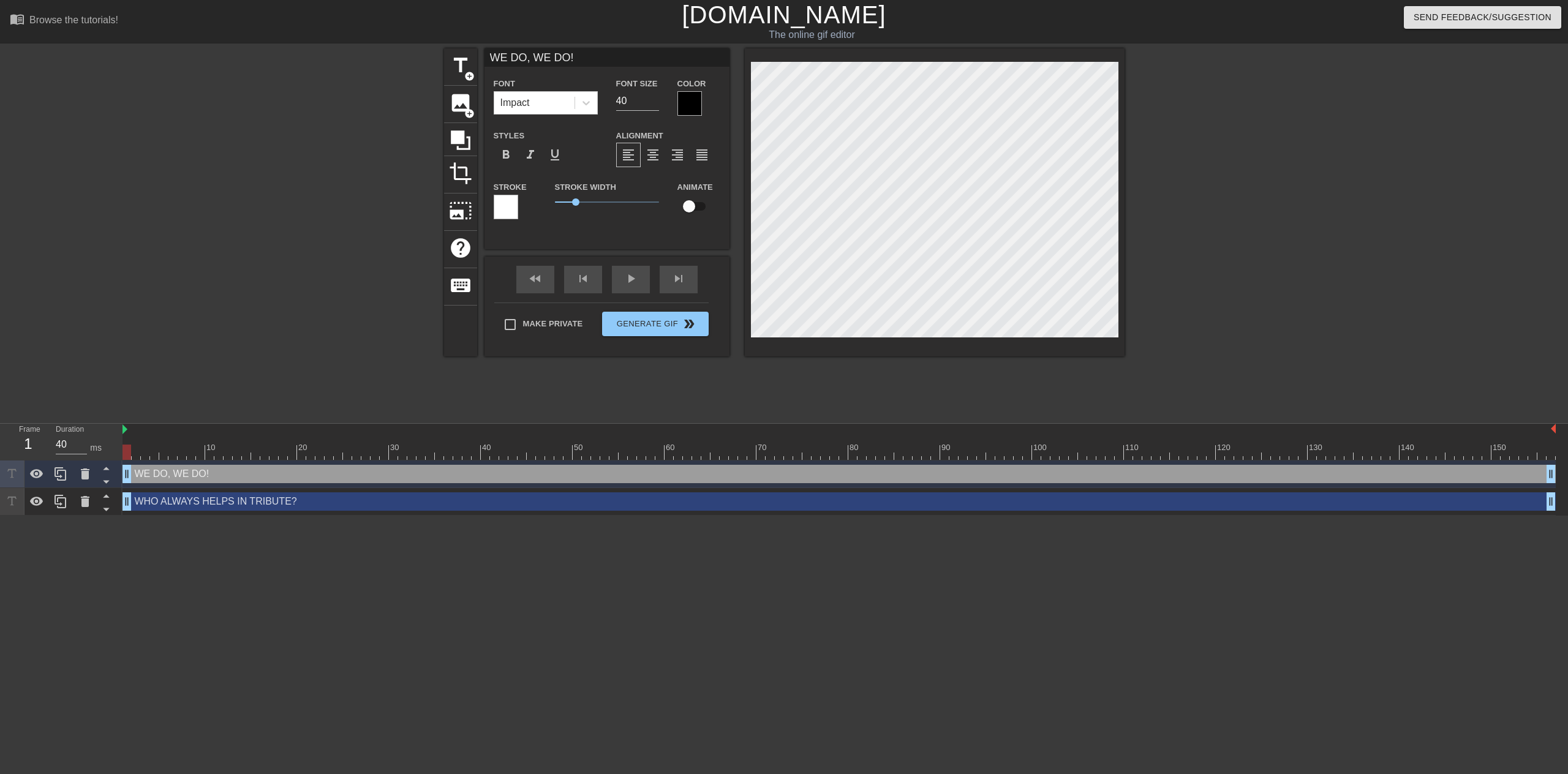
scroll to position [2, 4]
click at [1304, 228] on div at bounding box center [1231, 232] width 184 height 367
click at [635, 327] on button "Generate Gif double_arrow" at bounding box center [655, 324] width 106 height 24
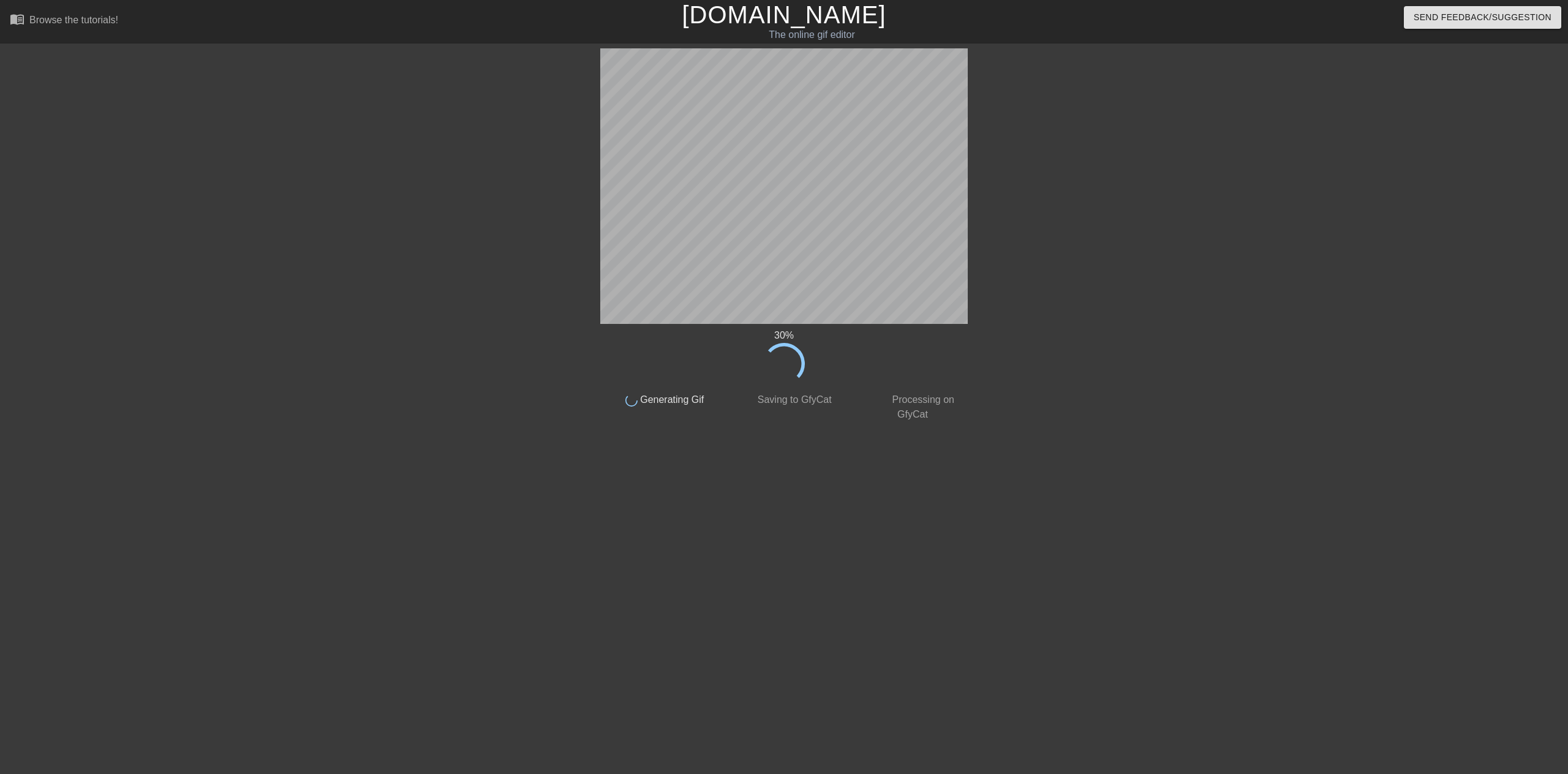
click at [944, 428] on html "menu_book Browse the tutorials! Gifntext.com The online gif editor Send Feedbac…" at bounding box center [784, 214] width 1568 height 428
click at [757, 428] on html "menu_book Browse the tutorials! Gifntext.com The online gif editor Send Feedbac…" at bounding box center [784, 214] width 1568 height 428
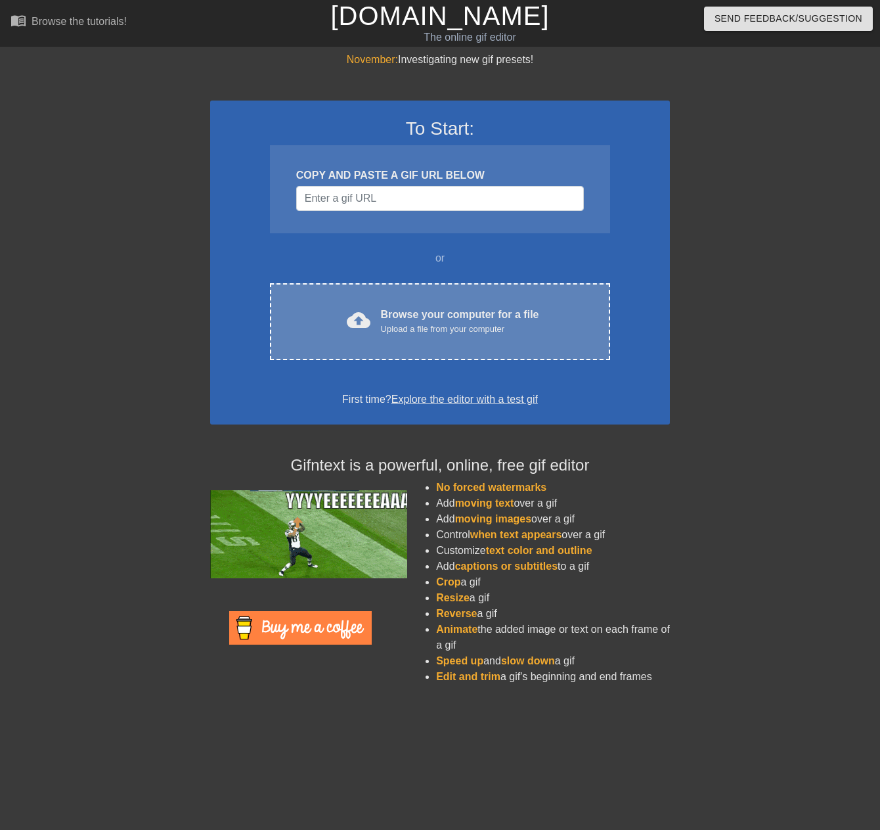
click at [464, 306] on div "cloud_upload Browse your computer for a file Upload a file from your computer C…" at bounding box center [440, 321] width 340 height 77
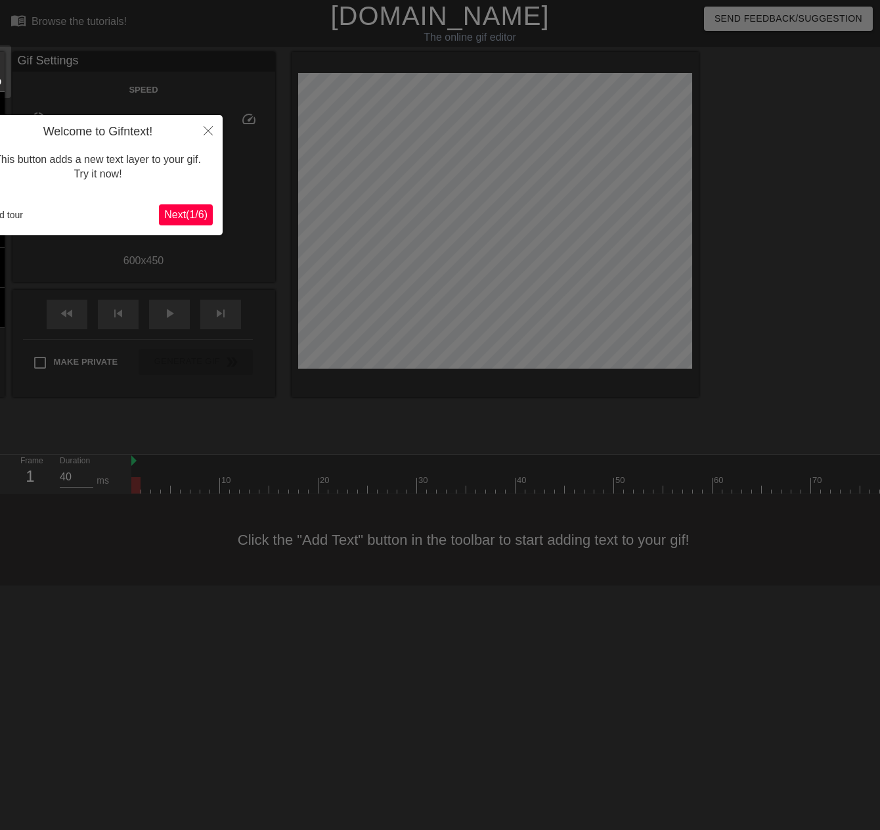
click at [175, 210] on span "Next ( 1 / 6 )" at bounding box center [185, 214] width 43 height 11
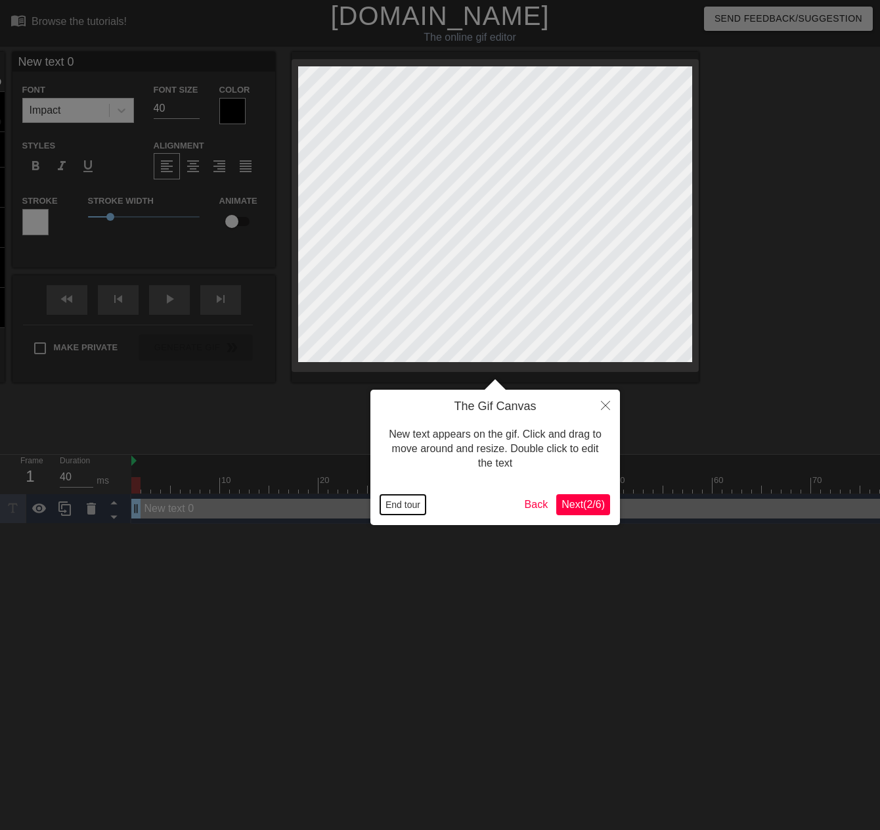
click at [416, 504] on button "End tour" at bounding box center [402, 505] width 45 height 20
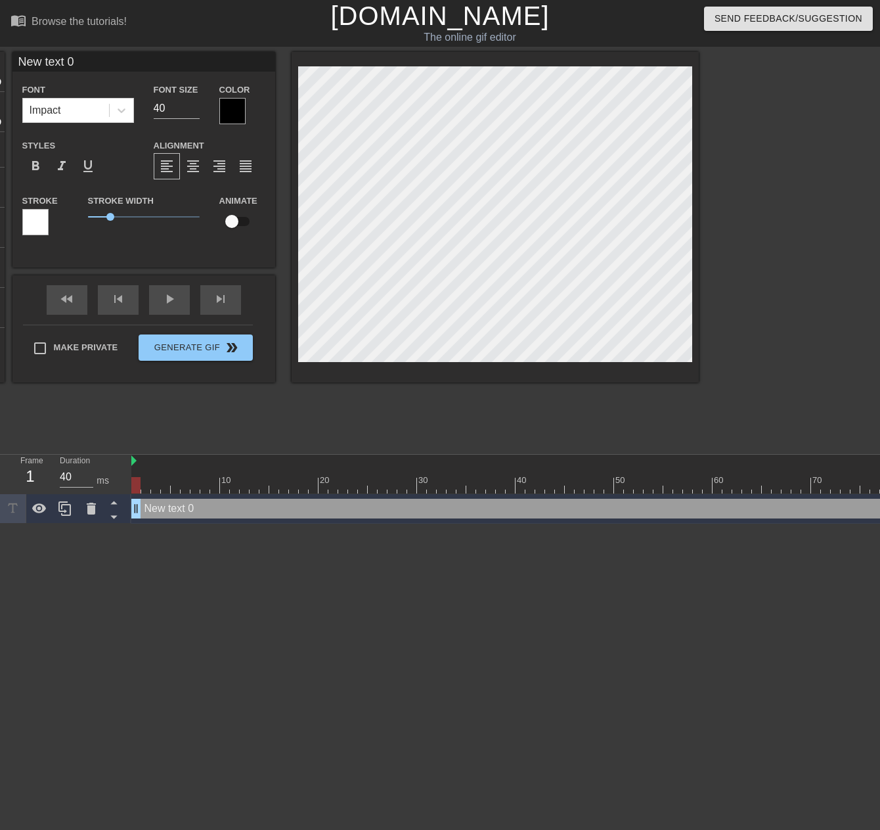
scroll to position [2, 3]
type input "W"
type textarea "W"
type input "WH"
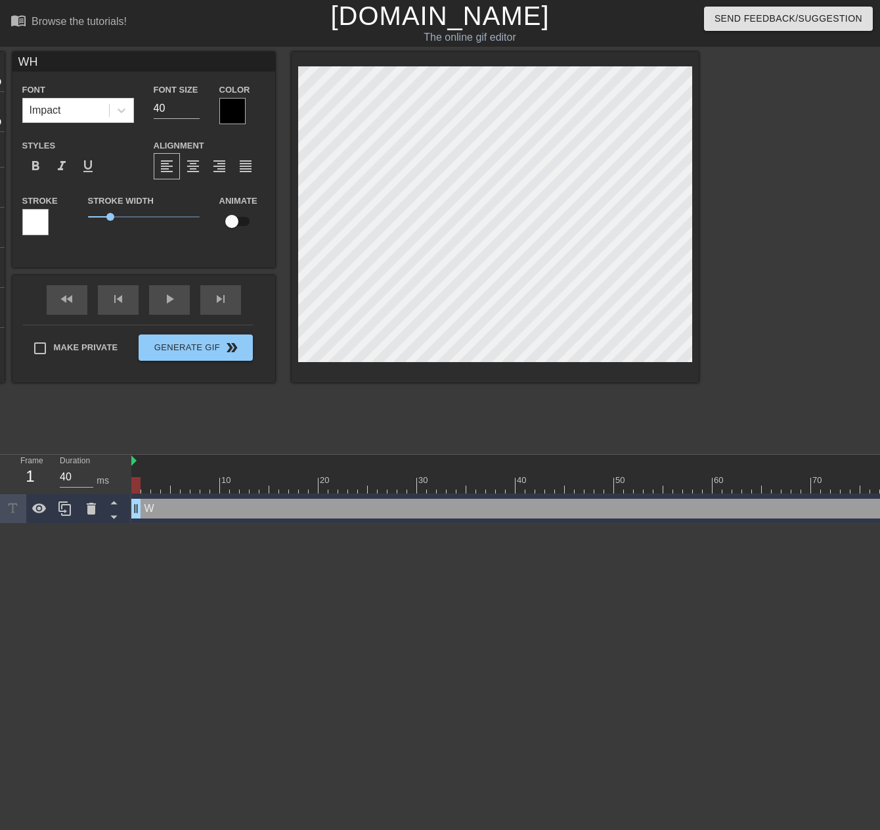
type textarea "WH"
type input "WHO"
type textarea "WHO"
type input "WHO"
type textarea "WHO"
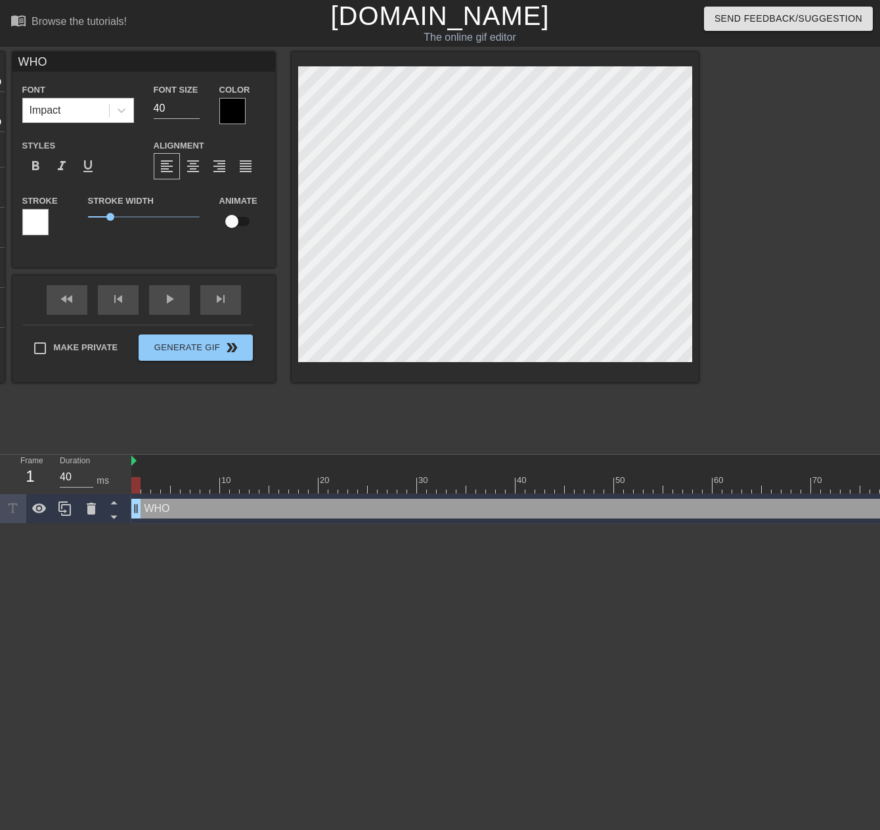
type input "WHO T"
type textarea "WHO T"
type input "WHO TA"
type textarea "WHO TA"
type input "WHO TAK"
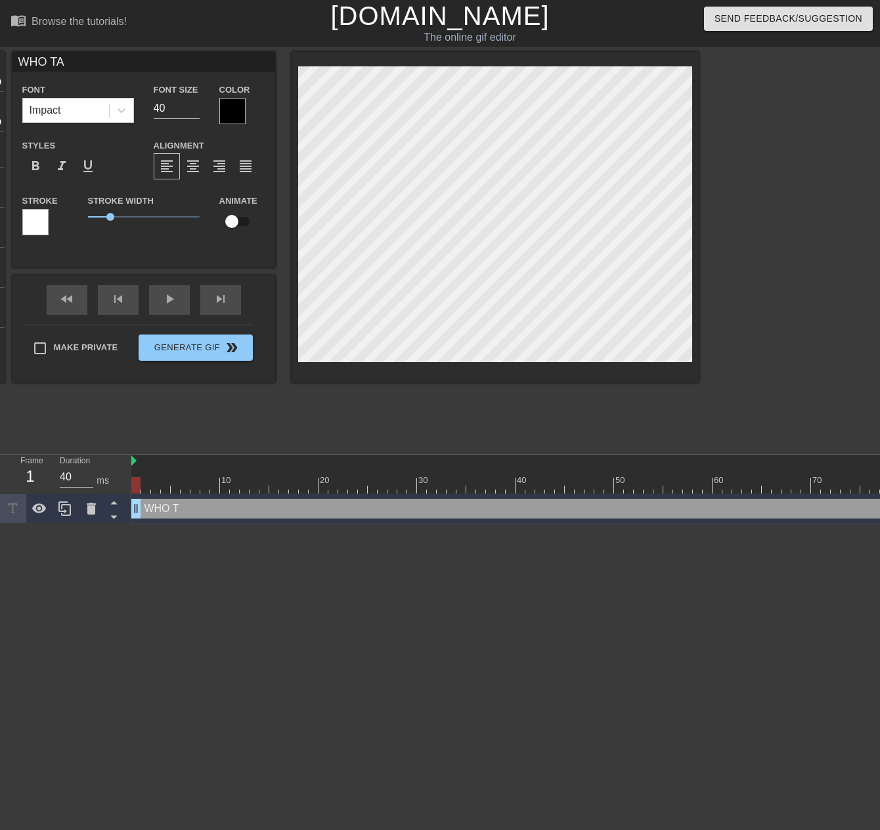
type textarea "WHO TAK"
type input "WHO TAKE"
type textarea "WHO TAKE"
type input "WHO TAKES"
type textarea "WHO TAKES"
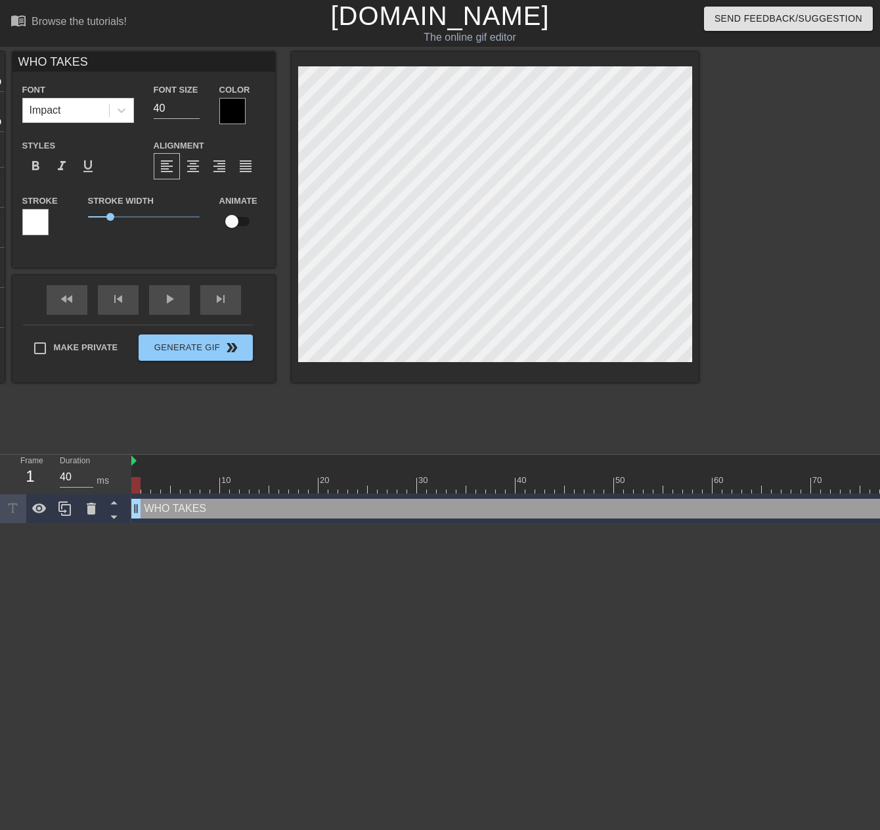
type input "WHO TAKES"
type textarea "WHO TAKES"
type input "WHO TAKES A"
type textarea "WHO TAKES A"
type input "WHO TAKES AL"
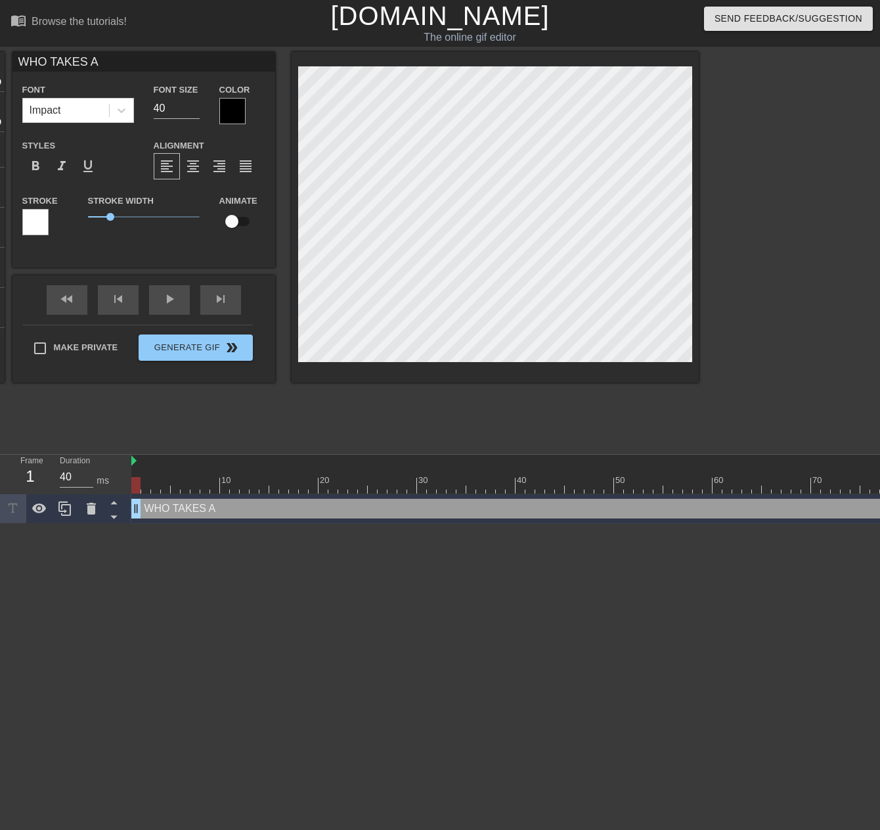
type textarea "WHO TAKES AL"
type input "WHO TAKES ALL"
type textarea "WHO TAKES ALL"
type input "WHO TAKES ALL"
type textarea "WHO TAKES ALL"
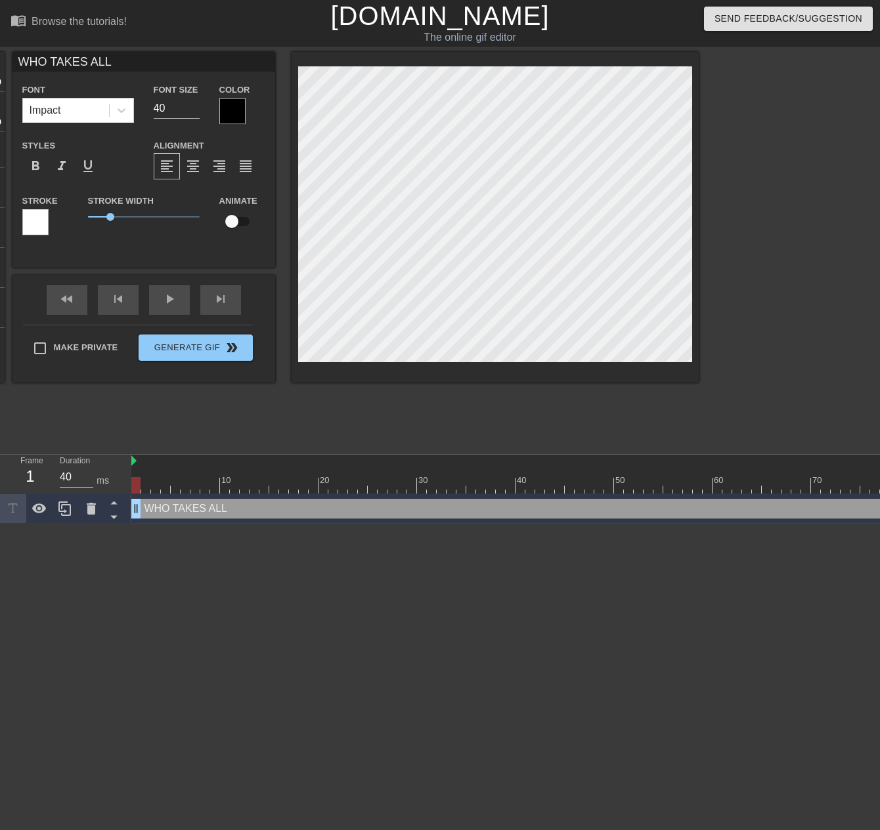
type input "WHO TAKES ALL T"
type textarea "WHO TAKES ALL T"
type input "WHO TAKES ALL TH"
type textarea "WHO TAKES ALL TH"
type input "WHO TAKES ALL THE"
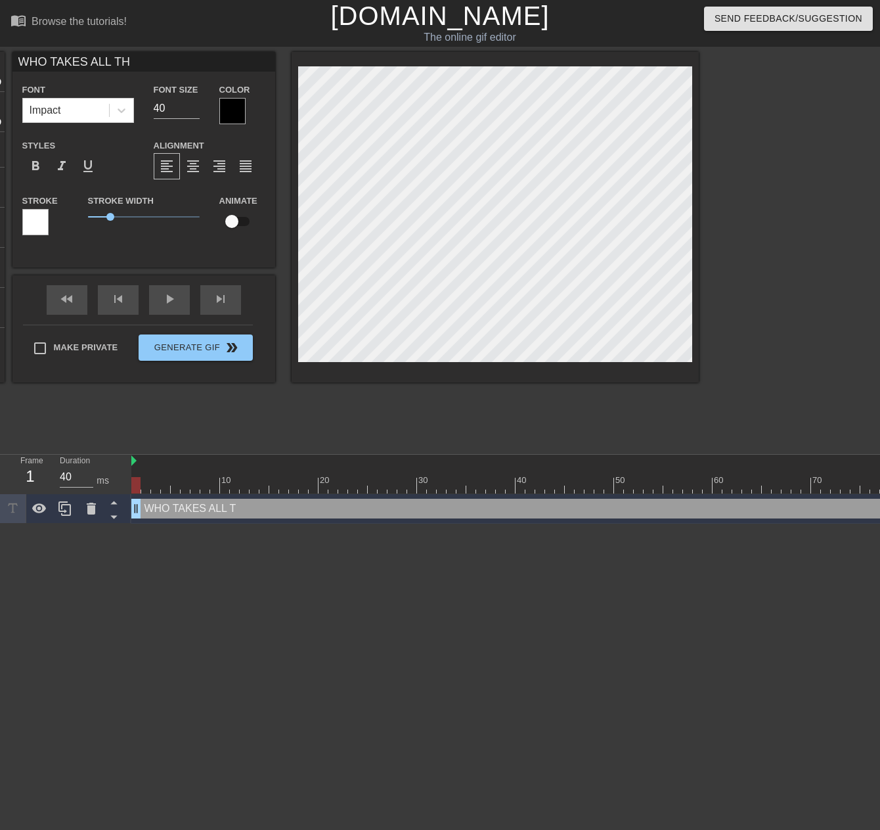
type textarea "WHO TAKES ALL THE"
type input "WHO TAKES ALL THE"
type textarea "WHO TAKES ALL THE"
type input "WHO TAKES ALL THE F"
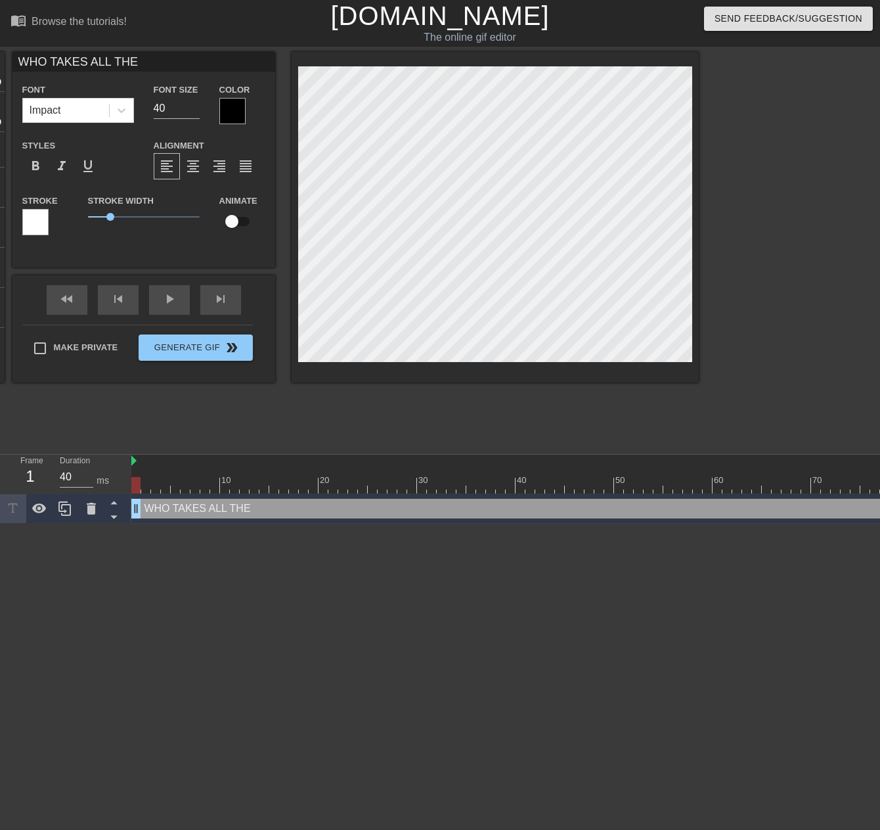
type textarea "WHO TAKES ALL THE F"
type input "WHO TAKES ALL THE FI"
type textarea "WHO TAKES ALL THE FI"
type input "WHO TAKES ALL THE F"
type textarea "WHO TAKES ALL THE F"
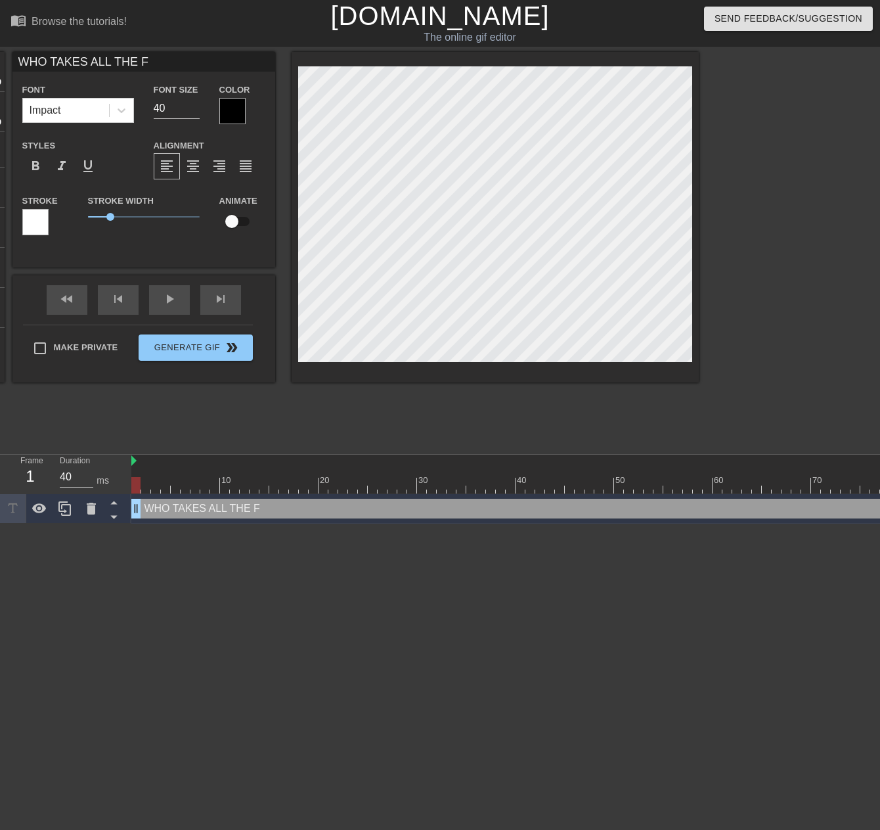
type input "WHO TAKES ALL THE"
type textarea "WHO TAKES ALL THE"
type input "WHO TAKES ALL THE G"
type textarea "WHO TAKES ALL THE G"
type input "WHO TAKES ALL THE GI"
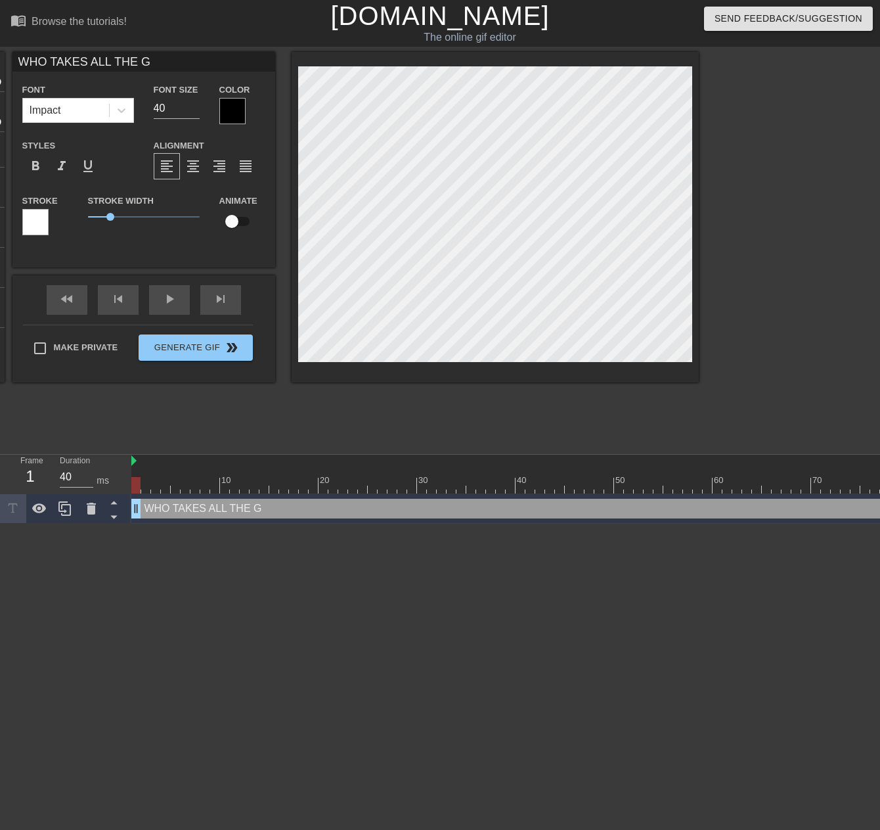
type textarea "WHO TAKES ALL THE GI"
type input "WHO TAKES ALL THE GIO"
type textarea "WHO TAKES ALL THE GIO"
type input "WHO TAKES ALL THE GIOF"
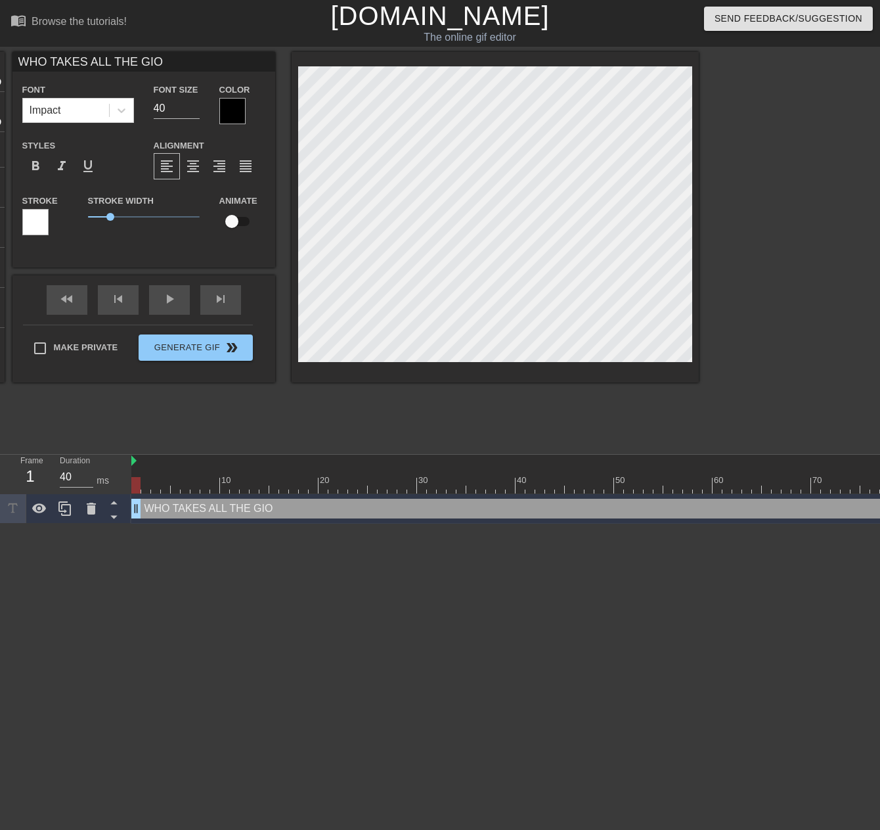
type textarea "WHO TAKES ALL THE GIOF"
type input "WHO TAKES ALL THE GIO"
type textarea "WHO TAKES ALL THE GIO"
type input "WHO TAKES ALL THE GI"
type textarea "WHO TAKES ALL THE GI"
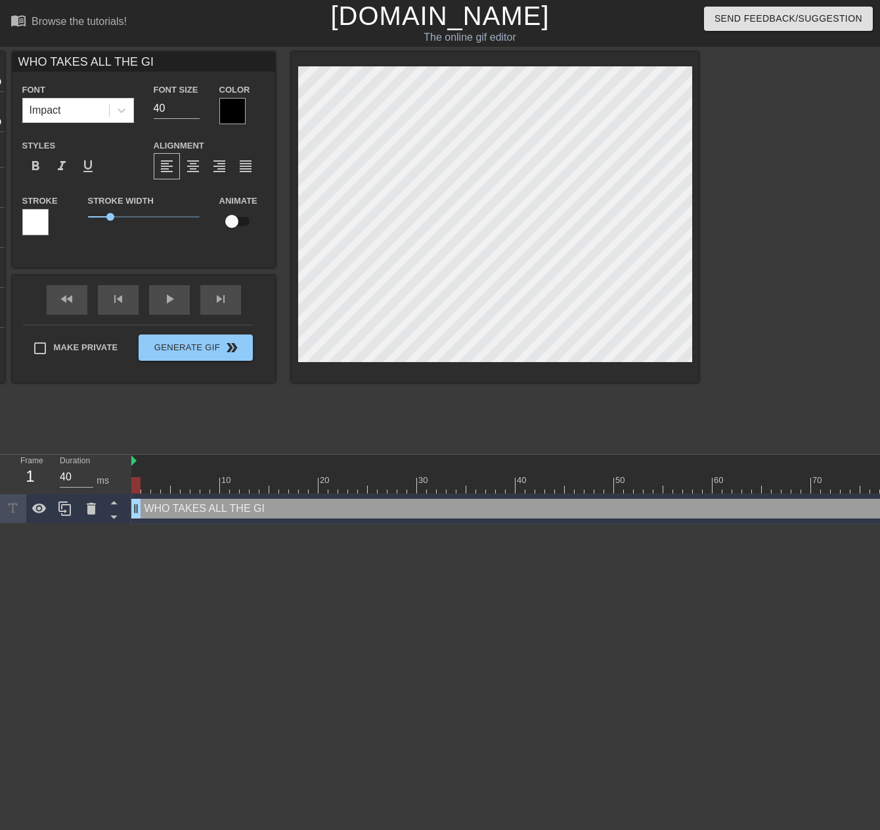
type input "WHO TAKES ALL THE GIF"
type textarea "WHO TAKES ALL THE GIF"
type input "WHO TAKES ALL THE GIFT"
type textarea "WHO TAKES ALL THE GIFT"
type input "WHO TAKES ALL THE GIFTE"
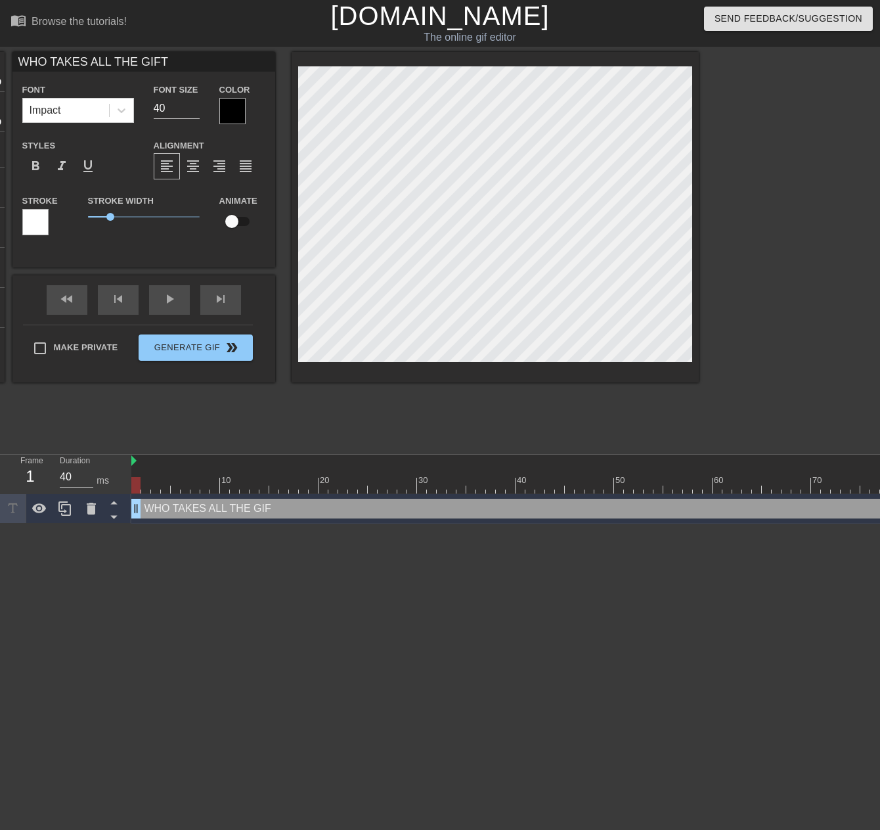
type textarea "WHO TAKES ALL THE GIFTE"
type input "WHO TAKES ALL THE GIFTED"
type textarea "WHO TAKES ALL THE GIFTED"
type input "WHO TAKES ALL THE GIFTED"
type textarea "WHO TAKES ALL THE GIFTED"
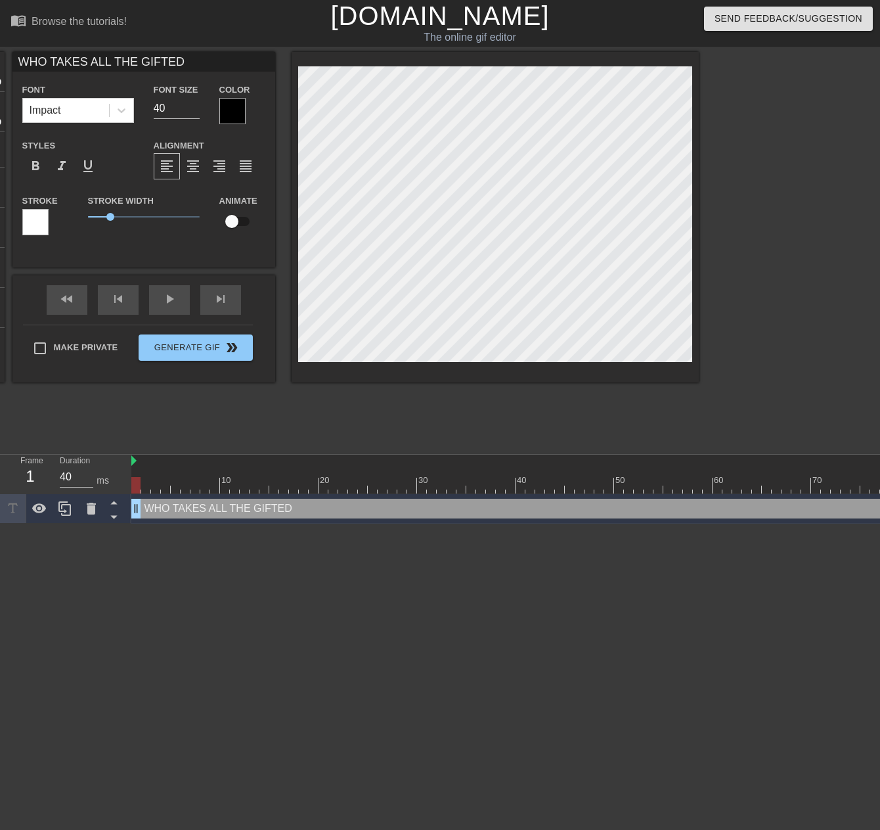
type input "WHO TAKES ALL THE GIFTED S"
type textarea "WHO TAKES ALL THE GIFTED S"
type input "WHO TAKES ALL THE GIFTED SU"
type textarea "WHO TAKES ALL THE GIFTED SU"
type input "WHO TAKES ALL THE GIFTED SUB"
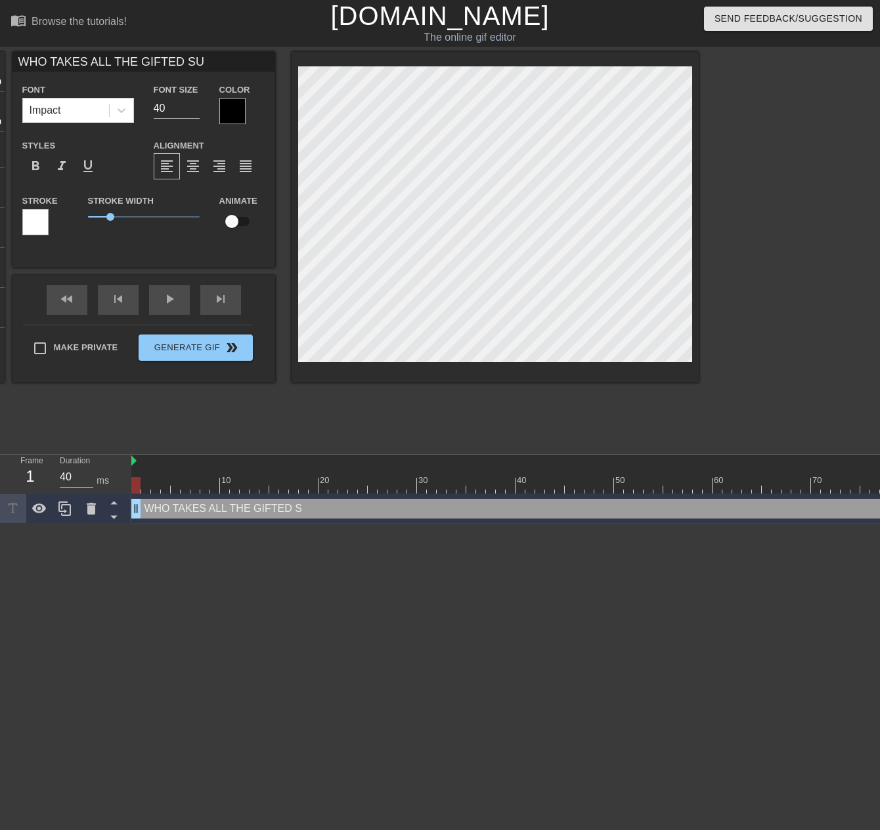
type textarea "WHO TAKES ALL THE GIFTED SUB"
type input "WHO TAKES ALL THE GIFTED SUBS"
type textarea "WHO TAKES ALL THE GIFTED SUBS"
type input "WHO TAKES ALL THE GIFTED SUBS?"
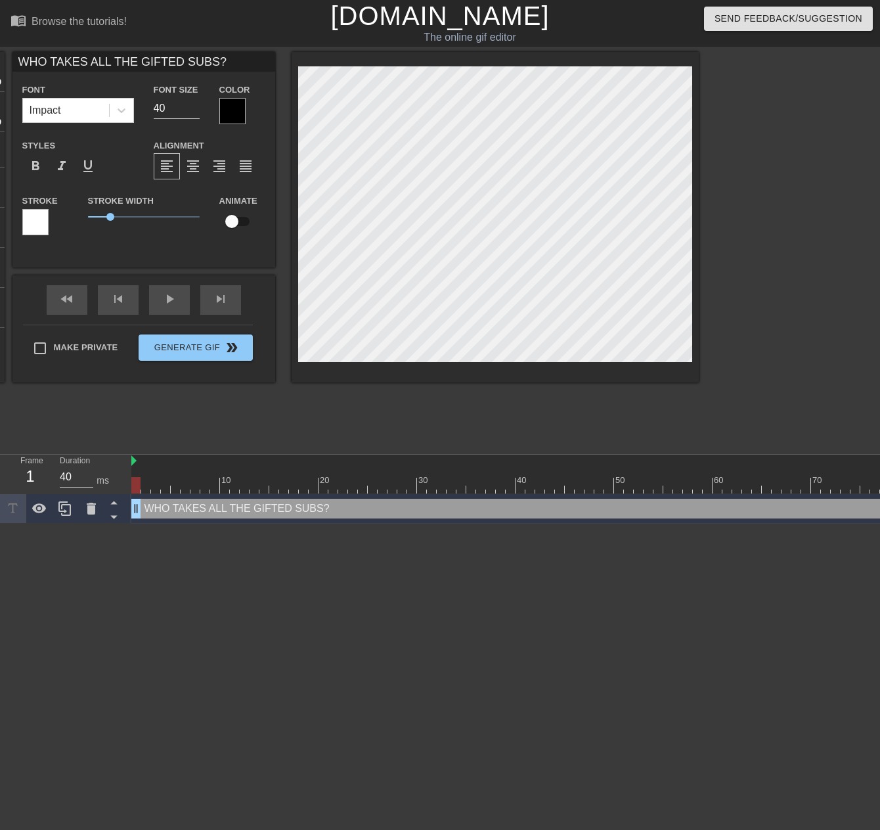
type textarea "WHO TAKES ALL THE GIFTED SUBS?"
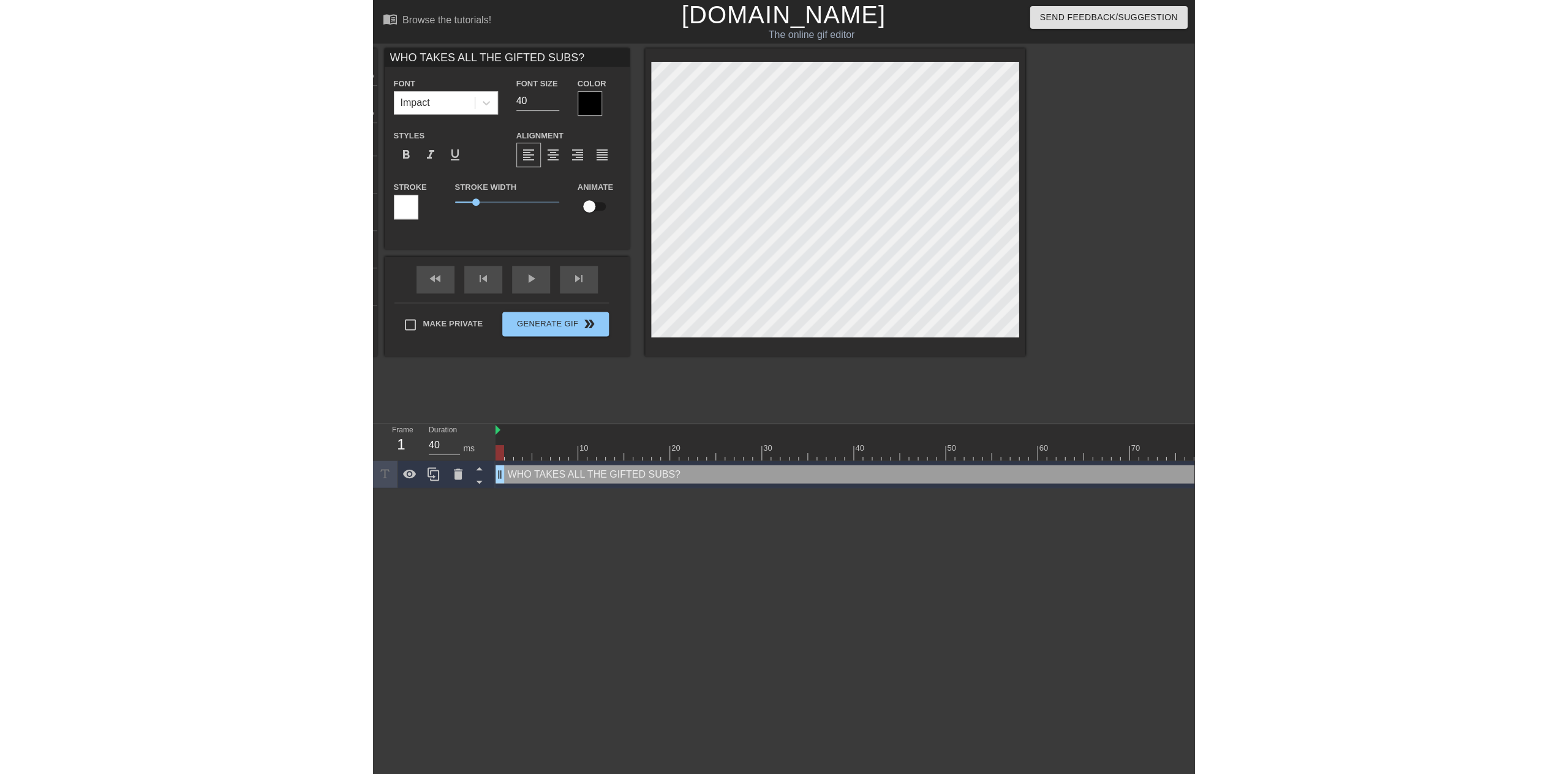
scroll to position [2, 8]
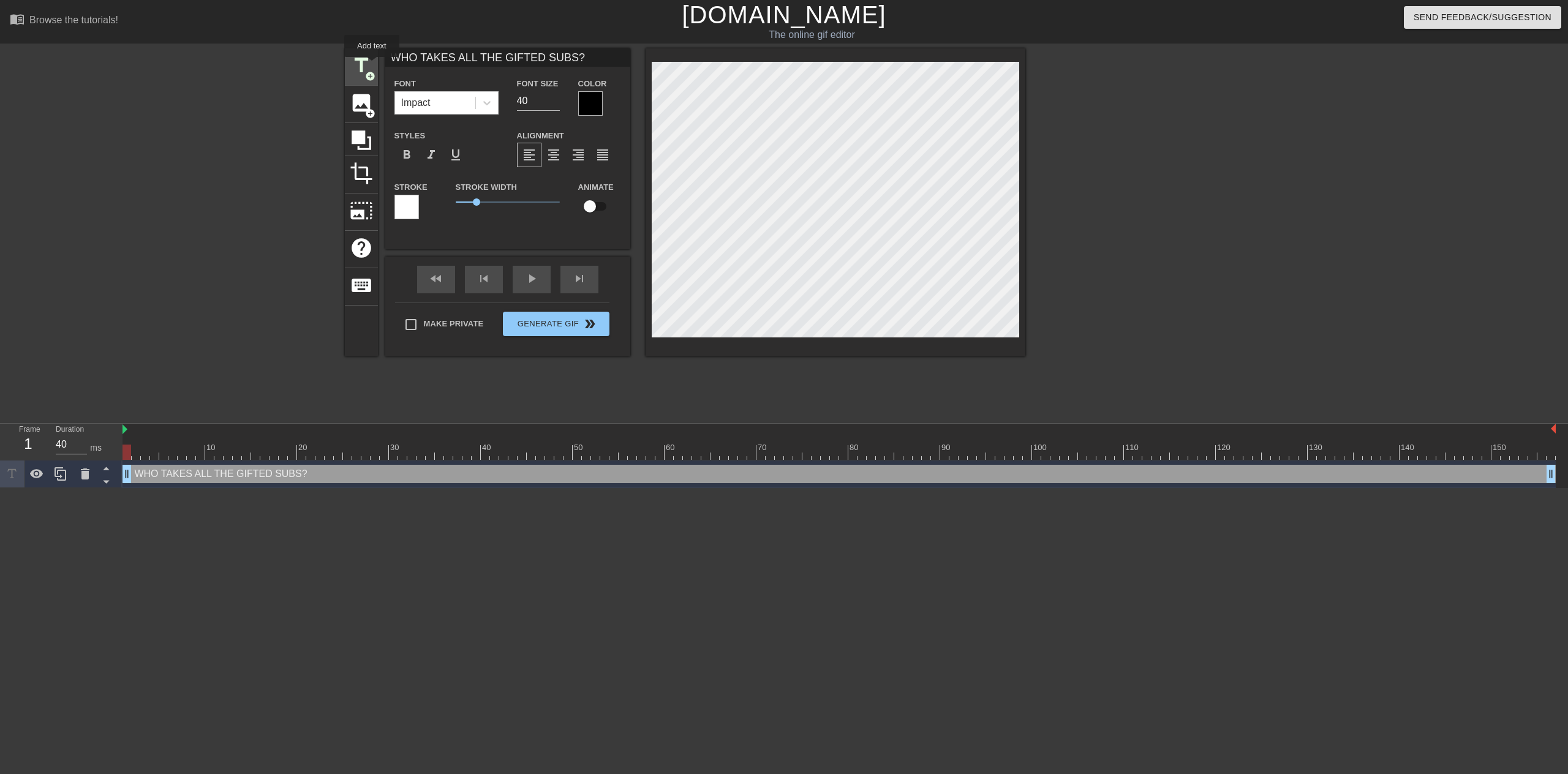
click at [372, 65] on span "title" at bounding box center [361, 65] width 23 height 23
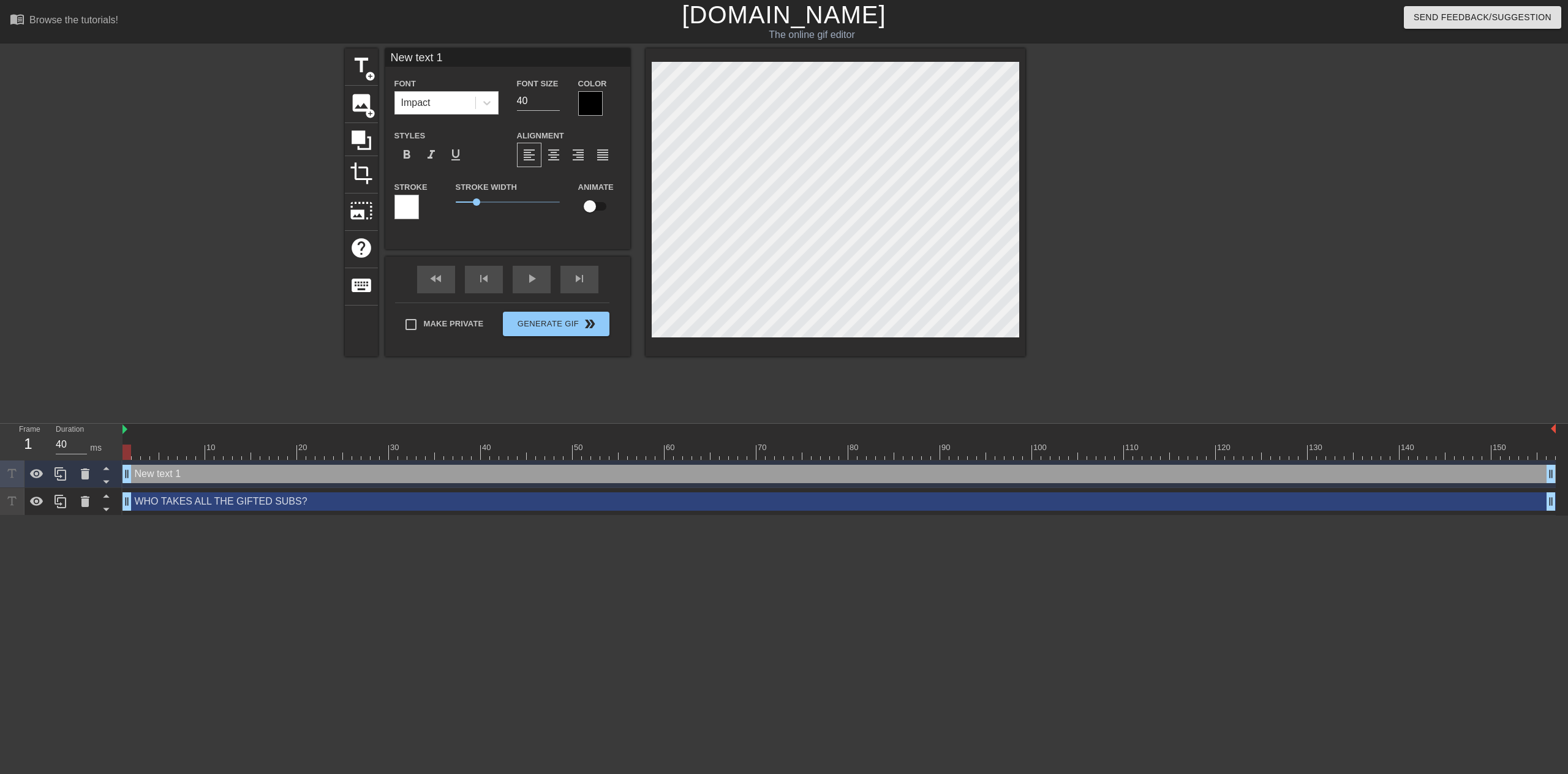
scroll to position [2, 2]
click at [646, 190] on div at bounding box center [834, 202] width 379 height 308
type input "W"
type textarea "W"
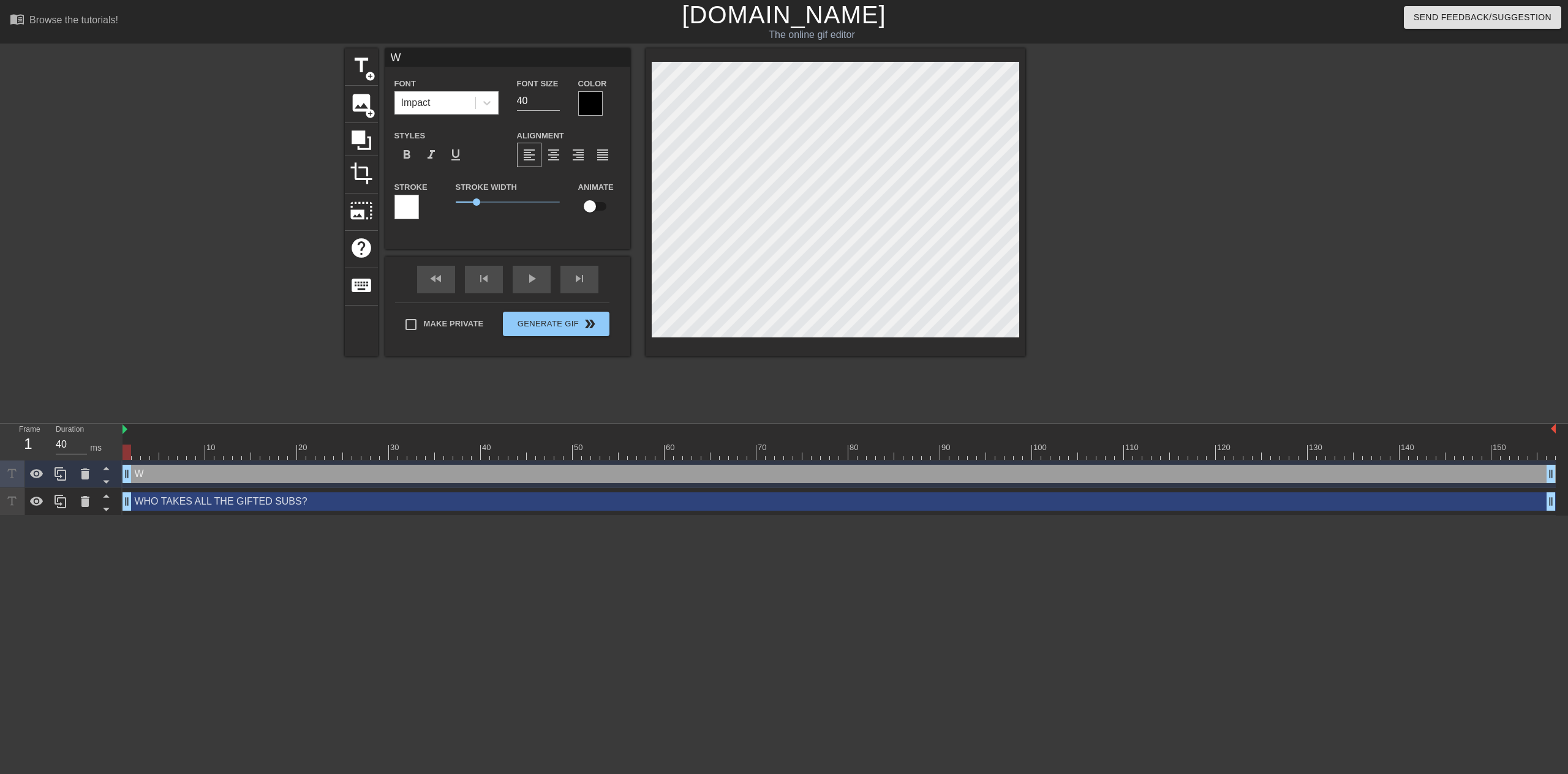
type input "WE"
type textarea "WE"
type input "WE"
type textarea "WE"
type input "WE D"
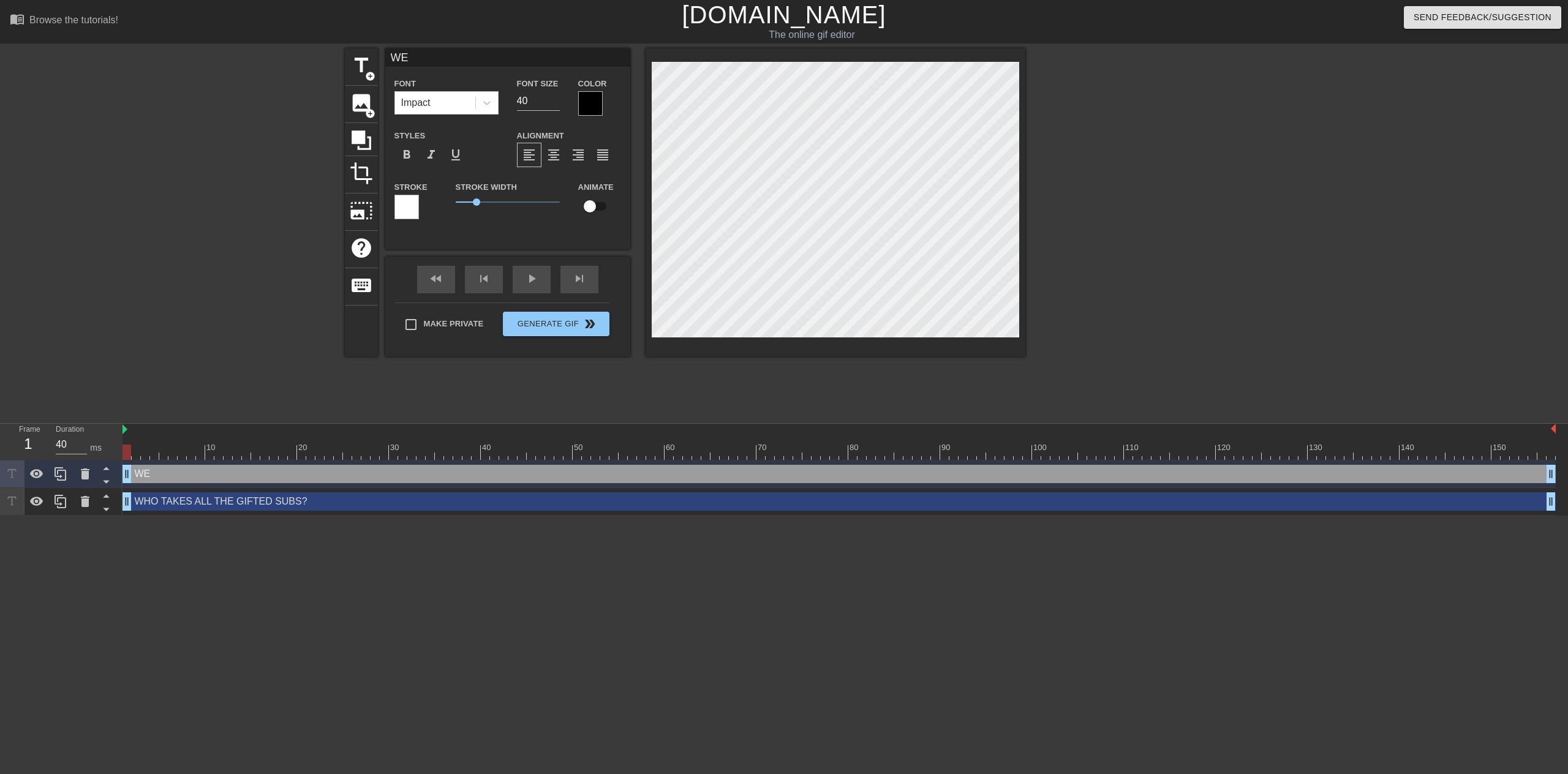
type textarea "WE D"
type input "WE DO"
type textarea "WE DO"
type input "WE DO,"
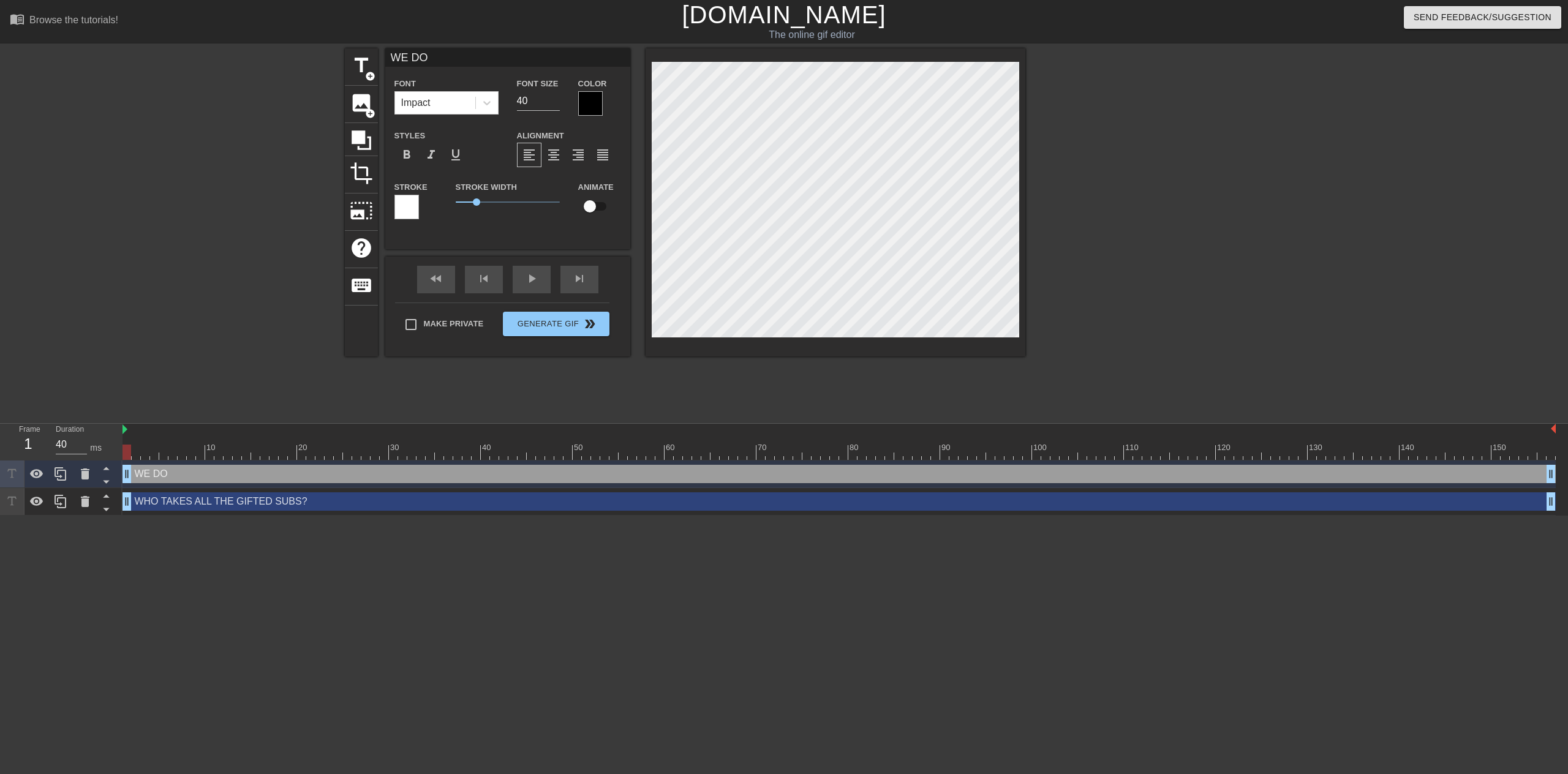
type textarea "WE DO,"
type input "WE DO,"
type textarea "WE DO,"
type input "WE DO, W"
type textarea "WE DO, W"
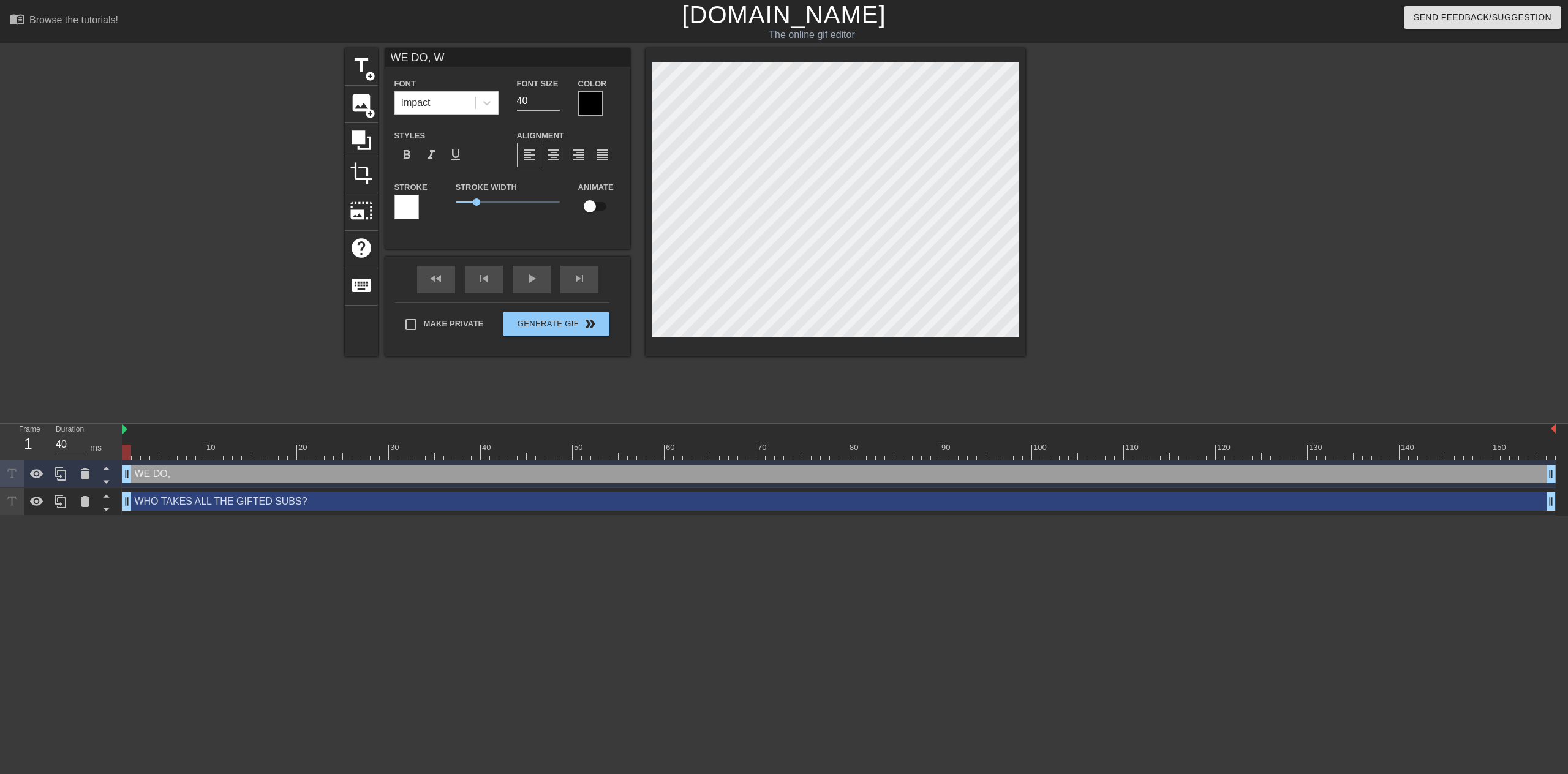
type input "WE DO, WE"
type textarea "WE DO, WE"
type input "WE DO, WE"
type textarea "WE DO, WE"
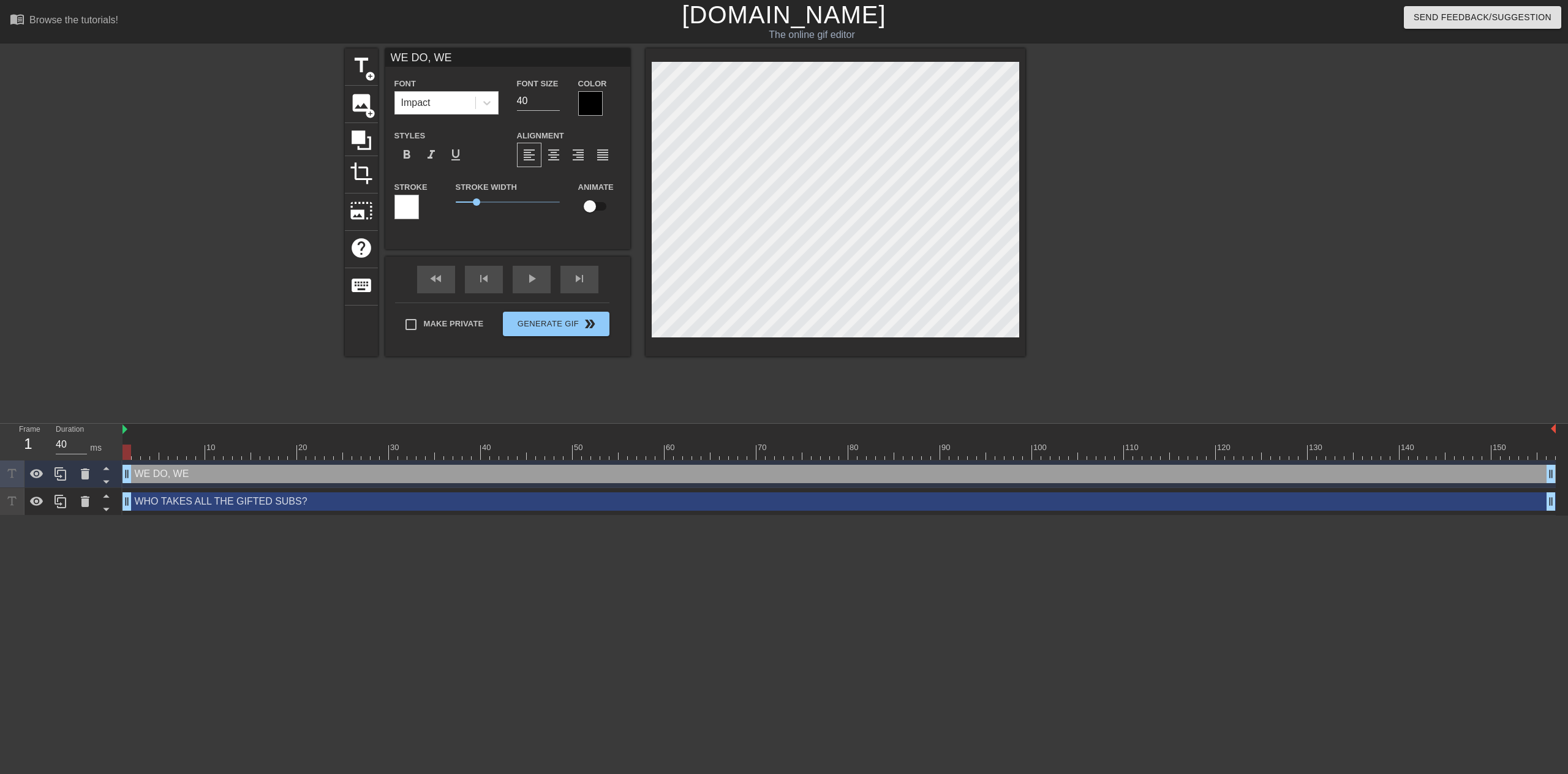
type input "WE DO, WE D"
type textarea "WE DO, WE D"
type input "WE DO, WE DO"
type textarea "WE DO, WE DO"
type input "WE DO, WE DO!"
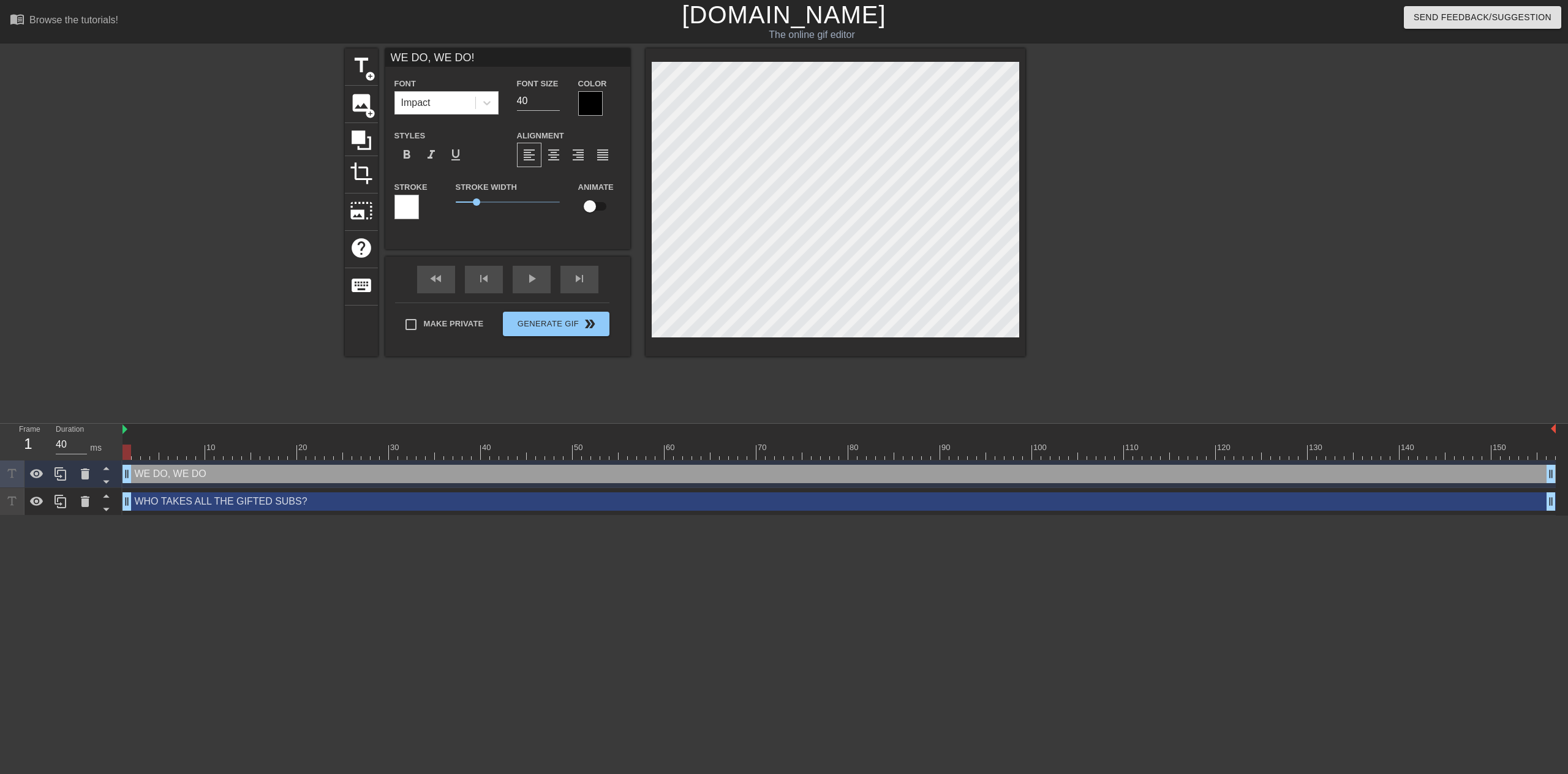
scroll to position [2, 5]
type textarea "WE DO, WE DO!"
type input "WHO TAKES ALL THE GIFTED SUBS?"
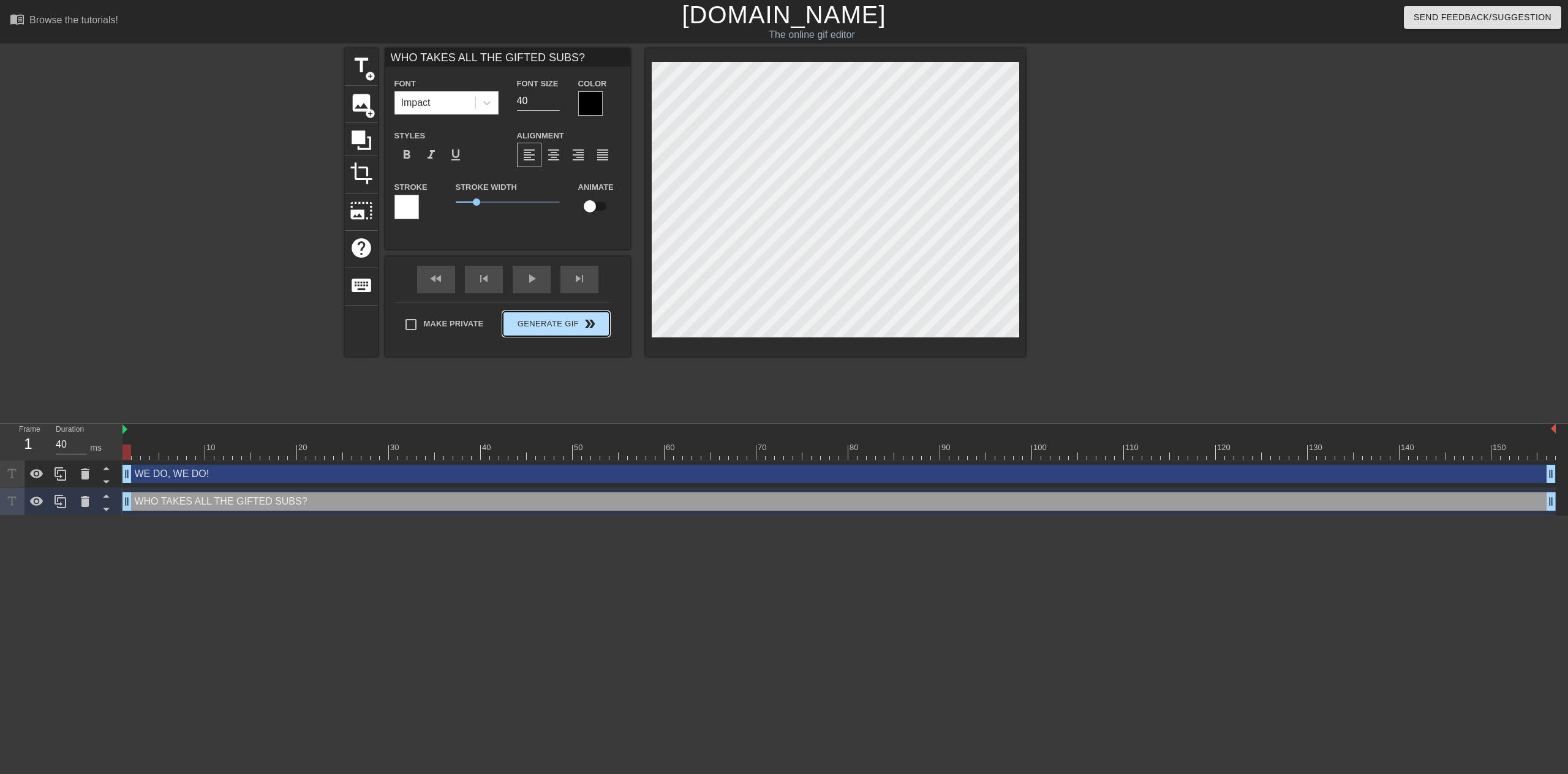
click at [541, 319] on div "Make Private Generate Gif double_arrow" at bounding box center [502, 327] width 214 height 48
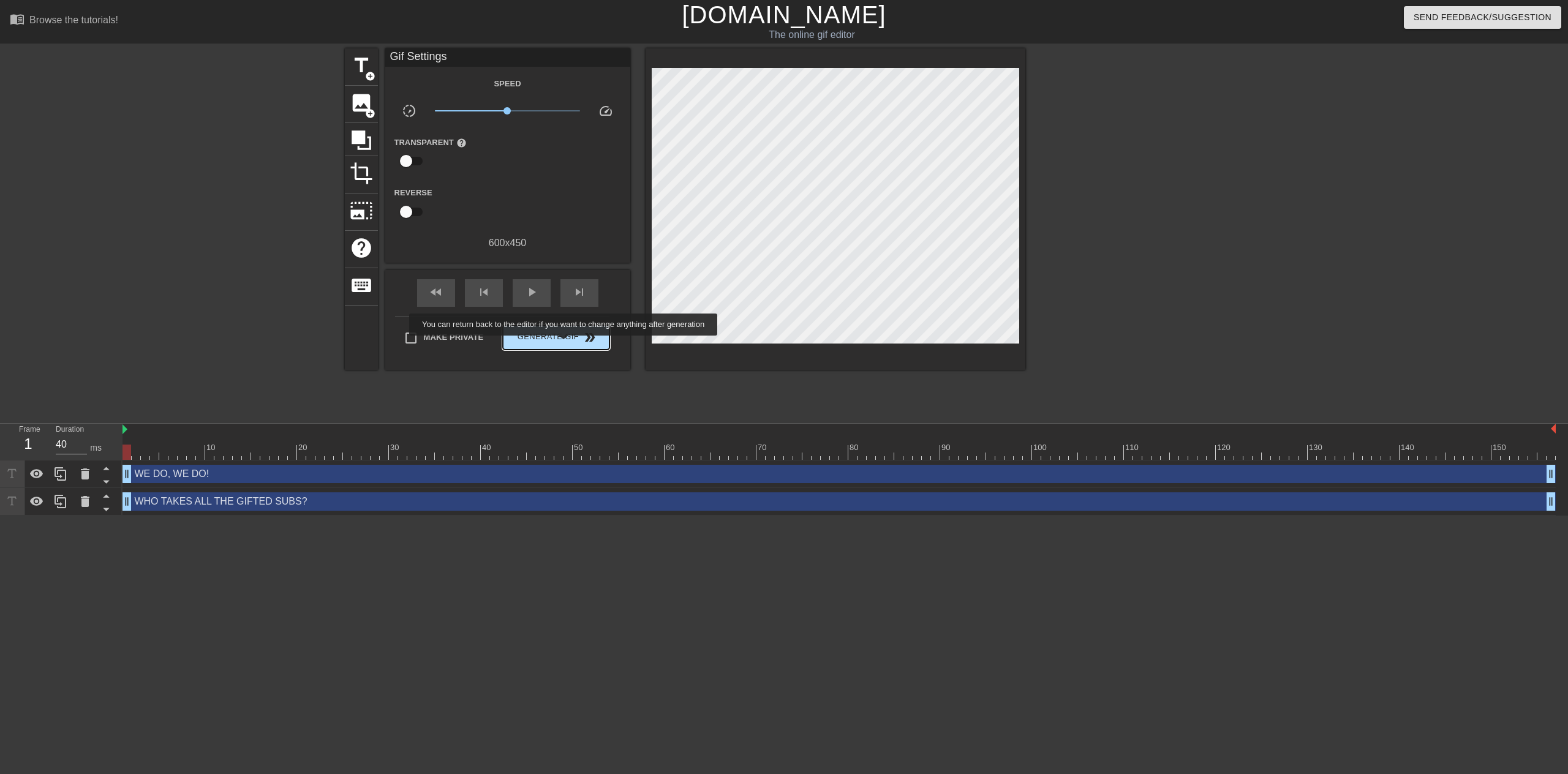
click at [559, 338] on span "Generate Gif double_arrow" at bounding box center [556, 338] width 96 height 15
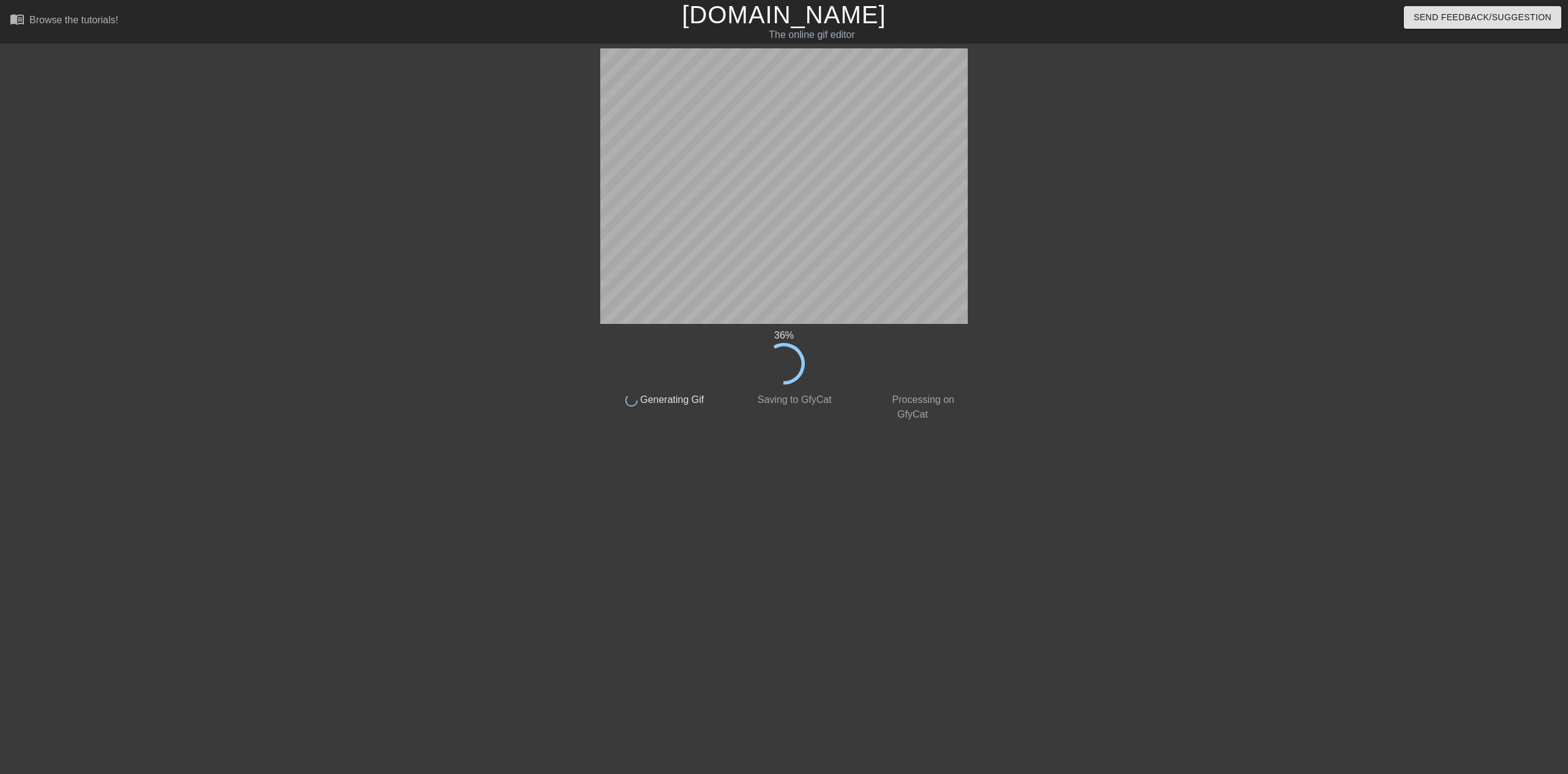
click at [820, 338] on div "36 %" at bounding box center [784, 336] width 367 height 15
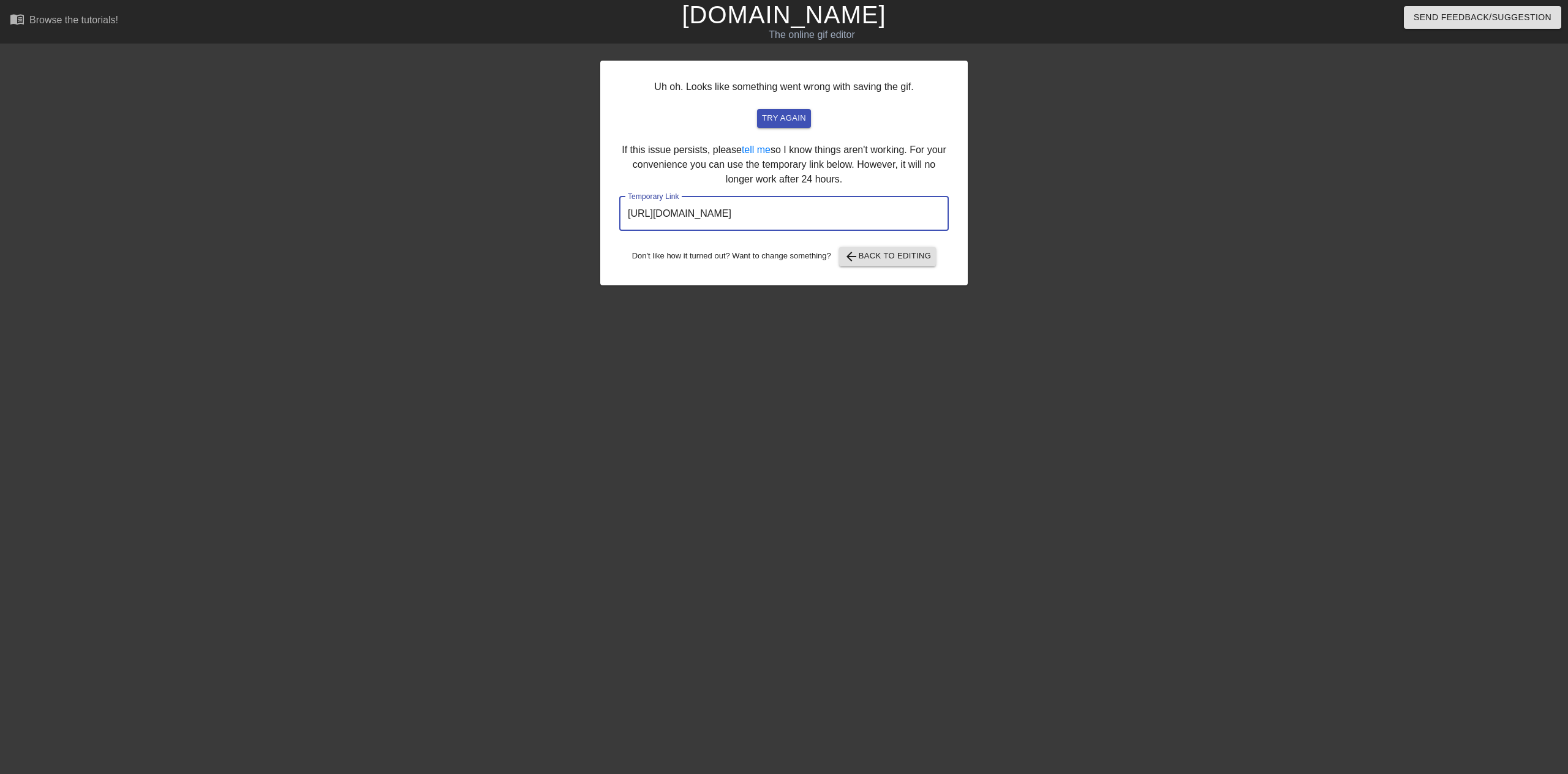
drag, startPoint x: 874, startPoint y: 220, endPoint x: 598, endPoint y: 212, distance: 276.1
click at [598, 212] on div "Uh oh. Looks like something went wrong with saving the gif. try again If this i…" at bounding box center [784, 232] width 1568 height 367
